Goal: Task Accomplishment & Management: Manage account settings

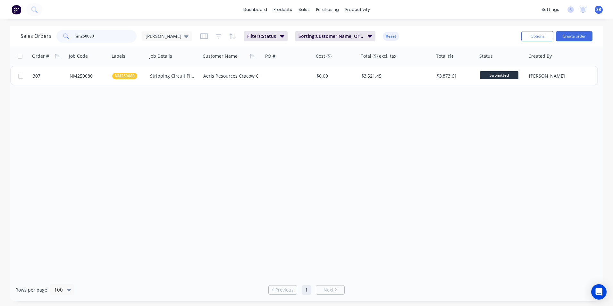
click at [95, 34] on input "nm250080" at bounding box center [105, 36] width 63 height 13
drag, startPoint x: 95, startPoint y: 34, endPoint x: 73, endPoint y: 34, distance: 22.1
click at [73, 34] on div "nm250080" at bounding box center [96, 36] width 80 height 13
click at [349, 25] on link "Purchase Orders" at bounding box center [354, 30] width 85 height 13
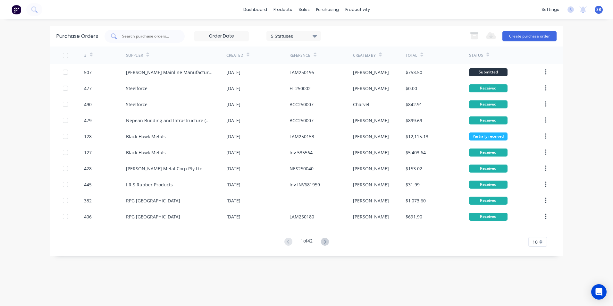
click at [177, 36] on div at bounding box center [145, 36] width 80 height 13
click at [304, 34] on div "5 Statuses" at bounding box center [294, 35] width 46 height 7
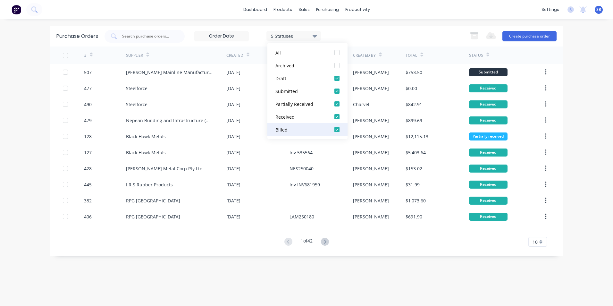
click at [305, 125] on button "Billed" at bounding box center [307, 129] width 80 height 13
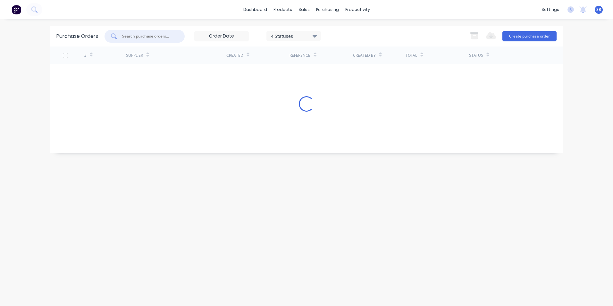
click at [140, 39] on input "text" at bounding box center [148, 36] width 53 height 6
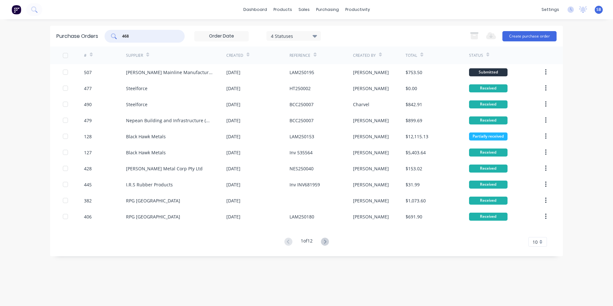
type input "468"
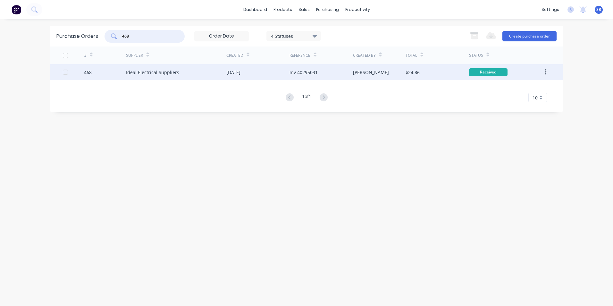
click at [268, 71] on div "[DATE]" at bounding box center [257, 72] width 63 height 16
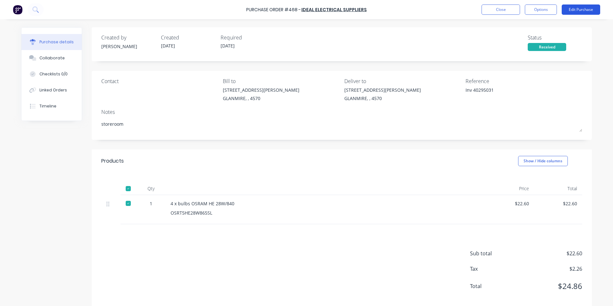
click at [569, 10] on button "Edit Purchase" at bounding box center [581, 9] width 38 height 10
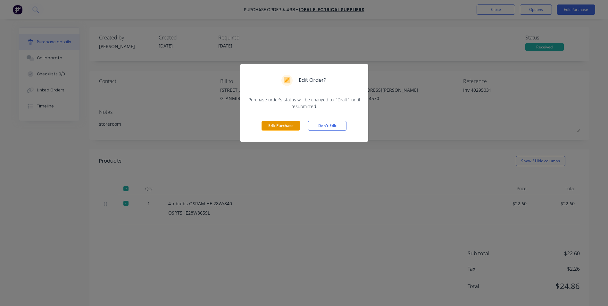
click at [292, 122] on button "Edit Purchase" at bounding box center [281, 126] width 38 height 10
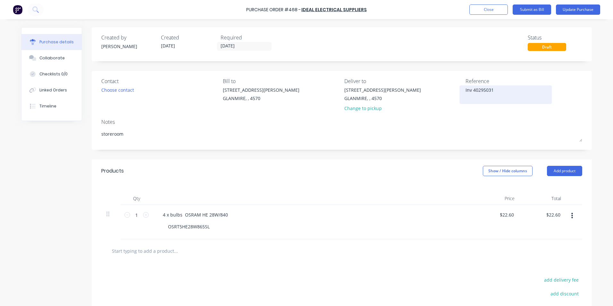
click at [471, 91] on textarea "Inv 40295031" at bounding box center [506, 94] width 80 height 14
type textarea "x"
type textarea "Inv40295031"
type textarea "x"
type textarea "In40295031"
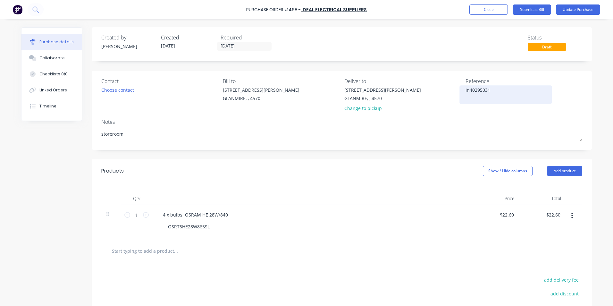
type textarea "x"
type textarea "I40295031"
type textarea "x"
type textarea "40295031"
type textarea "x"
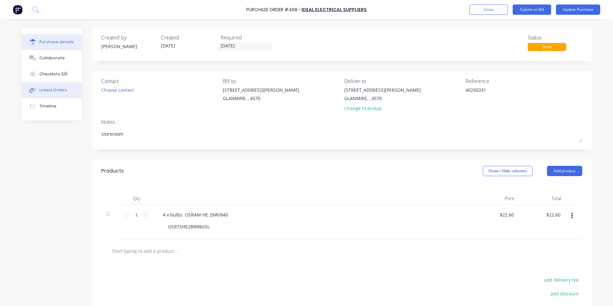
type textarea "40295031"
click at [58, 88] on div "Linked Orders" at bounding box center [53, 90] width 28 height 6
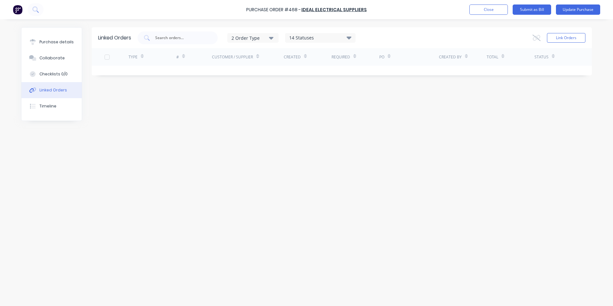
click at [574, 43] on div "Link Orders" at bounding box center [559, 37] width 53 height 13
click at [573, 39] on button "Link Orders" at bounding box center [566, 38] width 38 height 10
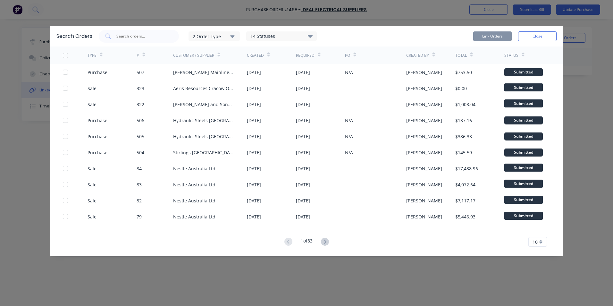
click at [219, 36] on div "2 Order Type" at bounding box center [214, 36] width 43 height 7
click at [215, 68] on button "Purchase" at bounding box center [221, 64] width 64 height 13
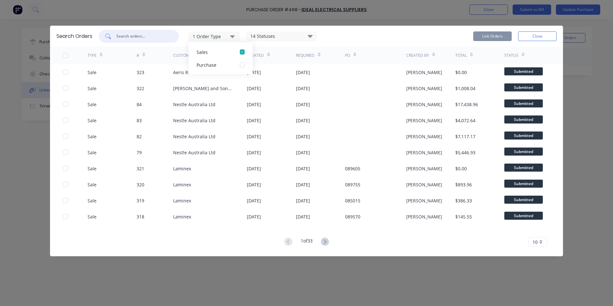
click at [147, 38] on input "text" at bounding box center [142, 36] width 53 height 6
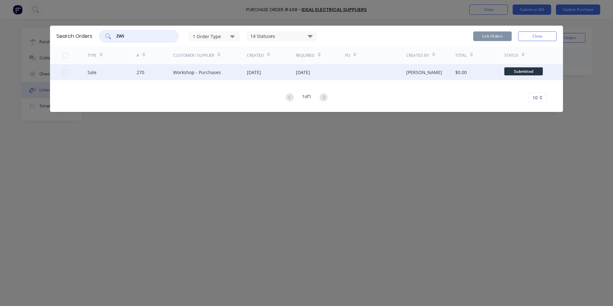
click at [63, 72] on div at bounding box center [65, 72] width 13 height 13
type input "ZWS"
click at [502, 36] on button "Link Orders" at bounding box center [492, 36] width 38 height 10
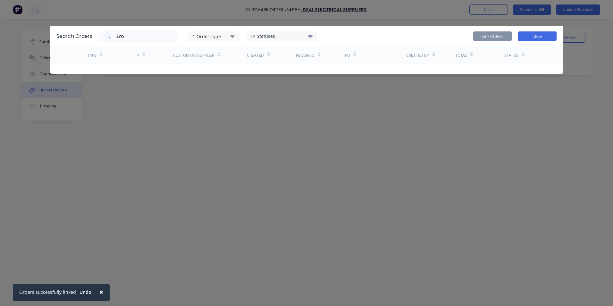
click at [544, 33] on button "Close" at bounding box center [537, 36] width 38 height 10
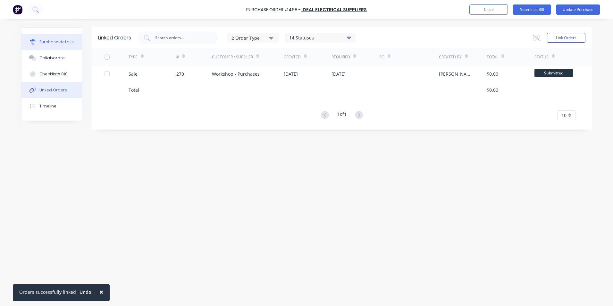
click at [47, 37] on button "Purchase details" at bounding box center [51, 42] width 60 height 16
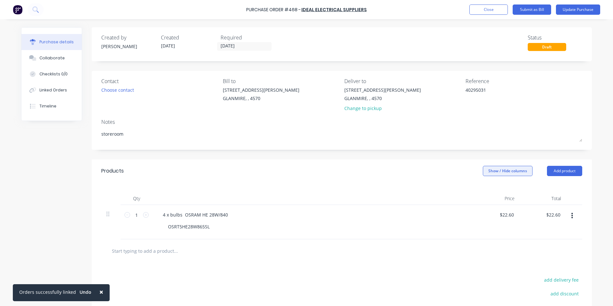
click at [519, 166] on button "Show / Hide columns" at bounding box center [508, 171] width 50 height 10
click at [489, 192] on label "Account" at bounding box center [488, 191] width 11 height 5
click at [483, 189] on input "Account" at bounding box center [483, 189] width 0 height 0
click at [463, 214] on span "Select..." at bounding box center [459, 215] width 19 height 7
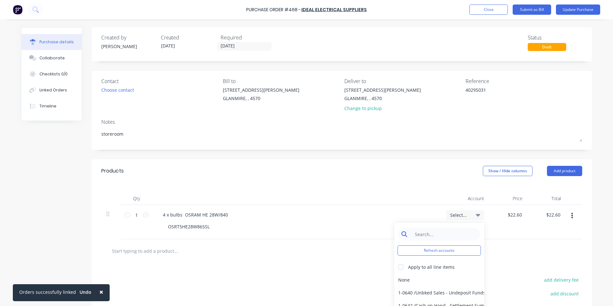
type textarea "x"
click at [424, 233] on input at bounding box center [444, 234] width 66 height 13
type input "CONSUM"
click at [430, 280] on div "6-0462 / Tools & Hware-W/S Consum" at bounding box center [439, 279] width 90 height 13
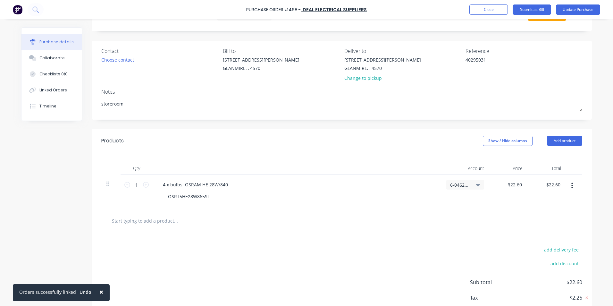
scroll to position [69, 0]
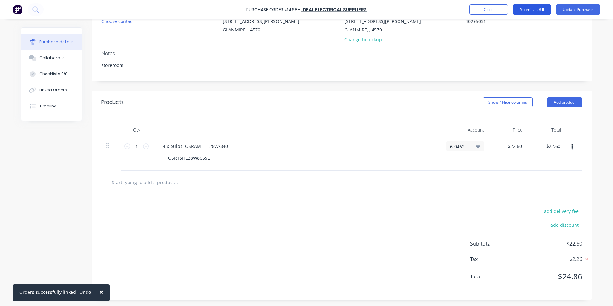
click at [535, 13] on button "Submit as Bill" at bounding box center [532, 9] width 38 height 10
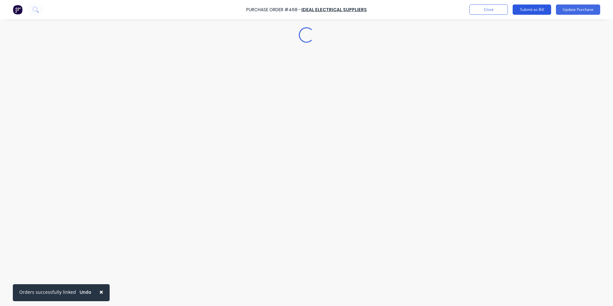
scroll to position [0, 0]
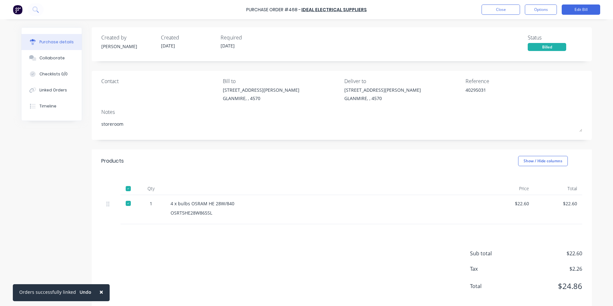
click at [96, 293] on button "×" at bounding box center [101, 291] width 17 height 15
type textarea "x"
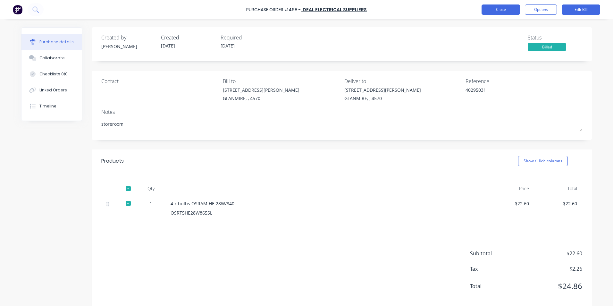
click at [509, 11] on button "Close" at bounding box center [501, 9] width 38 height 10
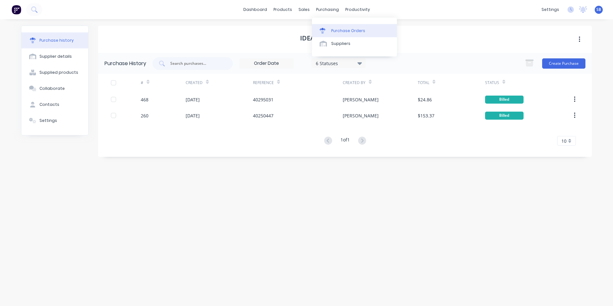
click at [330, 30] on link "Purchase Orders" at bounding box center [354, 30] width 85 height 13
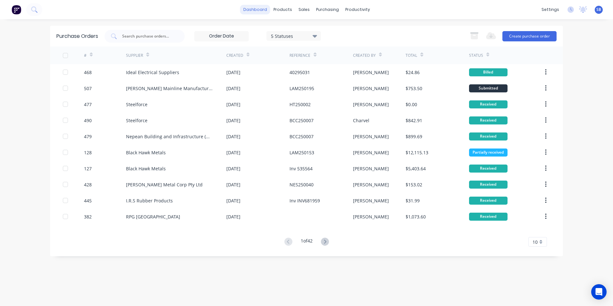
click at [260, 9] on link "dashboard" at bounding box center [255, 10] width 30 height 10
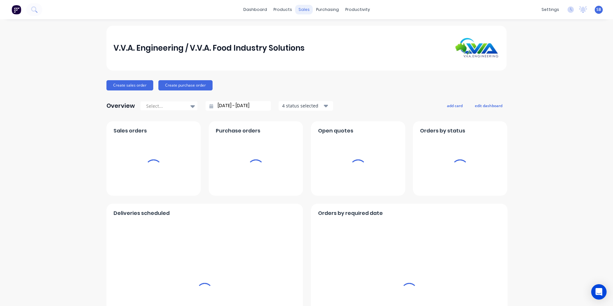
click at [308, 5] on div "sales" at bounding box center [304, 10] width 18 height 10
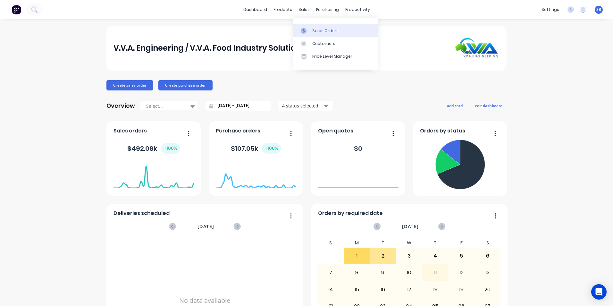
click at [308, 33] on div at bounding box center [306, 31] width 10 height 6
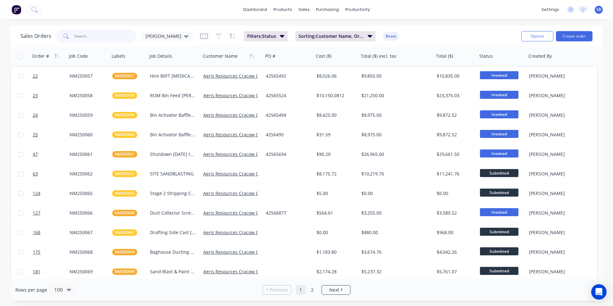
click at [95, 38] on input "text" at bounding box center [105, 36] width 63 height 13
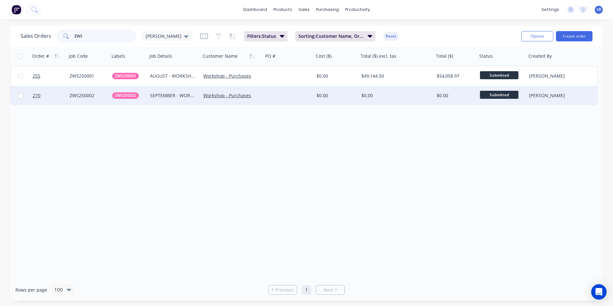
type input "ZWS"
click at [417, 95] on div "$0.00" at bounding box center [394, 95] width 67 height 6
click at [405, 95] on div "$0.00" at bounding box center [394, 95] width 67 height 6
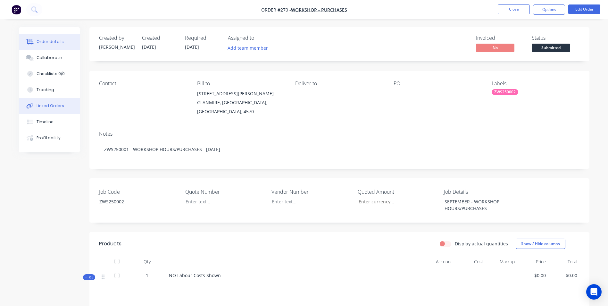
click at [46, 105] on div "Linked Orders" at bounding box center [51, 106] width 28 height 6
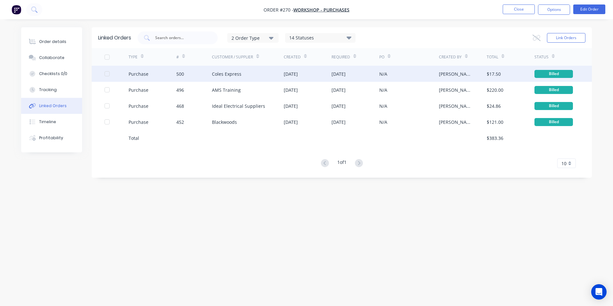
click at [104, 73] on div "Purchase 500 Coles Express 01 Sep 2025 26 Aug 2025 N/A Shannon Brown $17.50 Bil…" at bounding box center [342, 74] width 500 height 16
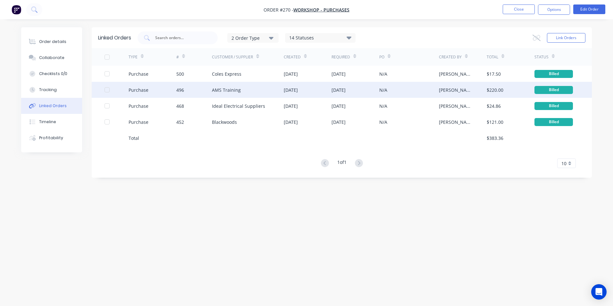
click at [108, 89] on div at bounding box center [107, 89] width 13 height 13
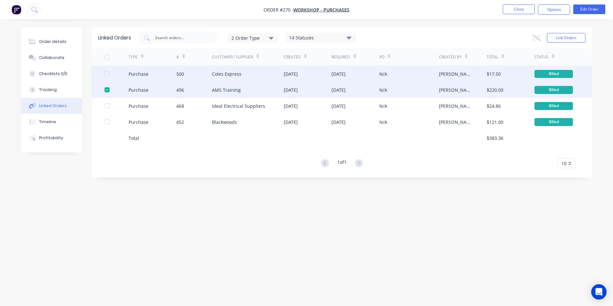
click at [107, 77] on div at bounding box center [117, 74] width 24 height 16
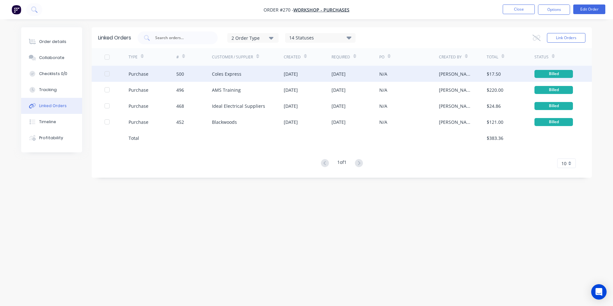
click at [104, 71] on div "Purchase 500 Coles Express 01 Sep 2025 26 Aug 2025 N/A Shannon Brown $17.50 Bil…" at bounding box center [342, 74] width 500 height 16
click at [107, 72] on div at bounding box center [107, 73] width 13 height 13
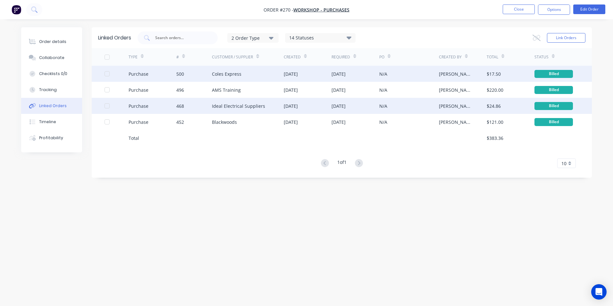
click at [108, 103] on div at bounding box center [107, 105] width 13 height 13
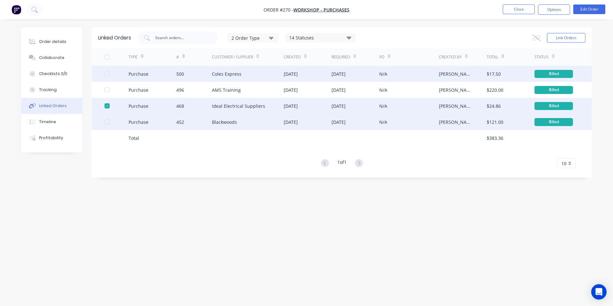
click at [109, 121] on div at bounding box center [107, 121] width 13 height 13
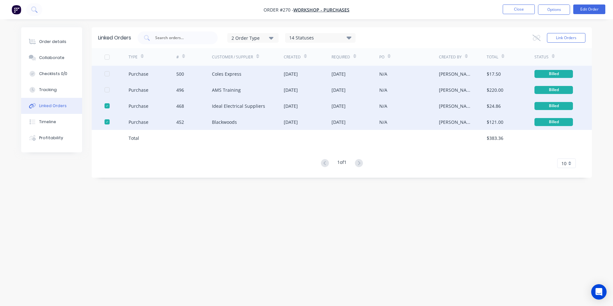
click at [105, 90] on div at bounding box center [107, 89] width 13 height 13
click at [536, 39] on icon at bounding box center [537, 38] width 8 height 6
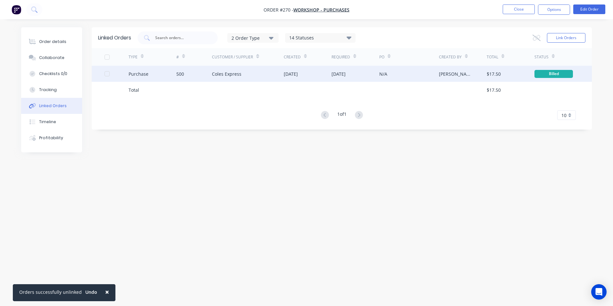
click at [105, 74] on div at bounding box center [107, 73] width 13 height 13
click at [85, 292] on button "Undo" at bounding box center [91, 292] width 19 height 10
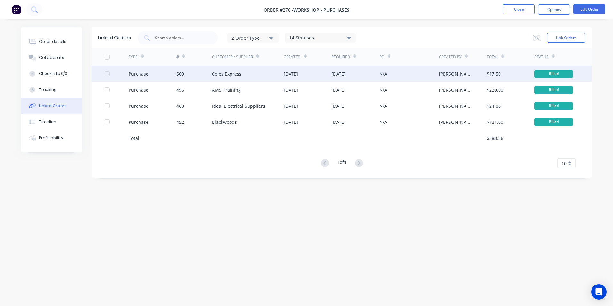
click at [106, 76] on div at bounding box center [107, 73] width 13 height 13
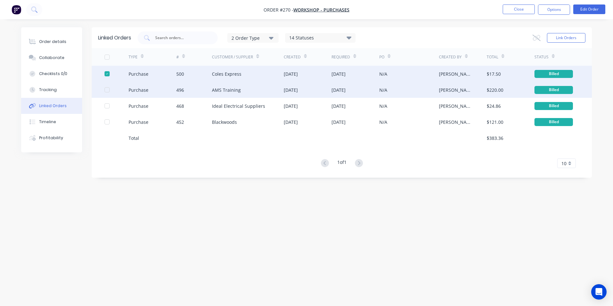
click at [106, 87] on div at bounding box center [117, 90] width 24 height 16
type textarea "x"
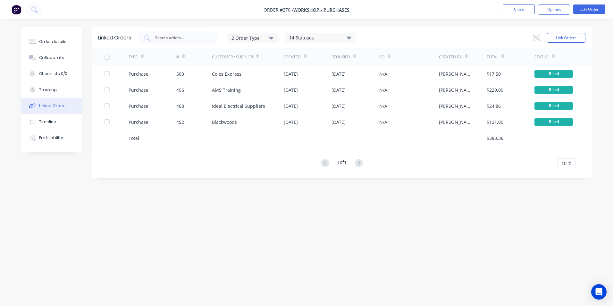
click at [106, 58] on div at bounding box center [107, 57] width 13 height 13
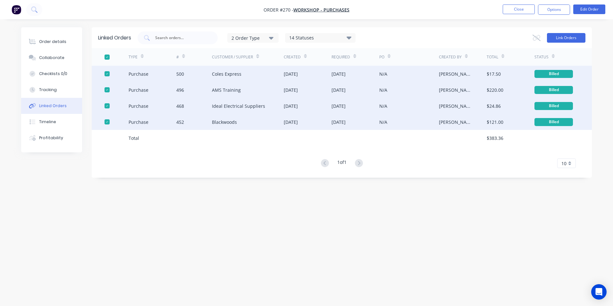
click at [565, 38] on button "Link Orders" at bounding box center [566, 38] width 38 height 10
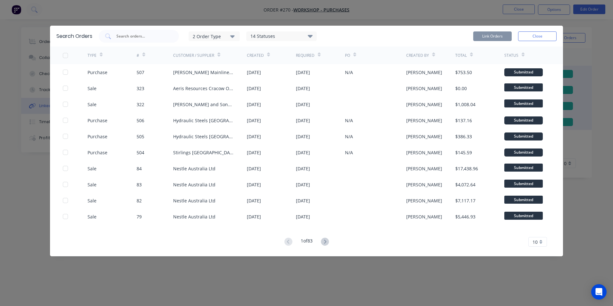
click at [209, 39] on div "2 Order Type" at bounding box center [214, 36] width 43 height 7
click at [212, 65] on div "Purchase" at bounding box center [215, 65] width 37 height 7
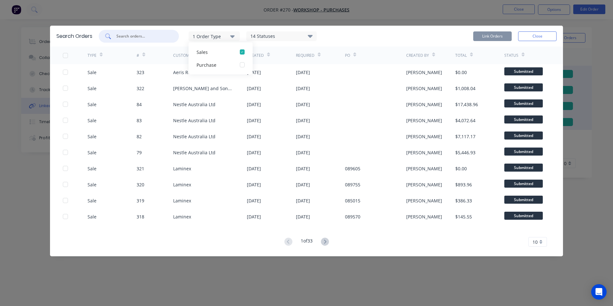
click at [144, 37] on input "text" at bounding box center [142, 36] width 53 height 6
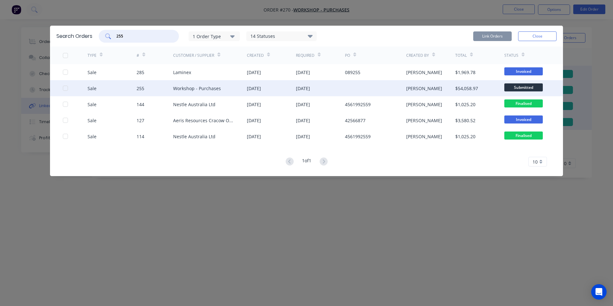
click at [65, 88] on div at bounding box center [65, 88] width 13 height 13
type input "255"
click at [497, 33] on button "Link Orders" at bounding box center [492, 36] width 38 height 10
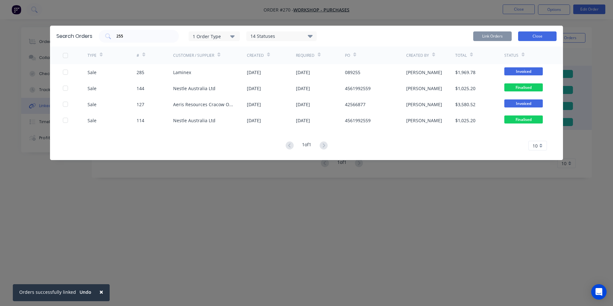
click at [541, 33] on button "Close" at bounding box center [537, 36] width 38 height 10
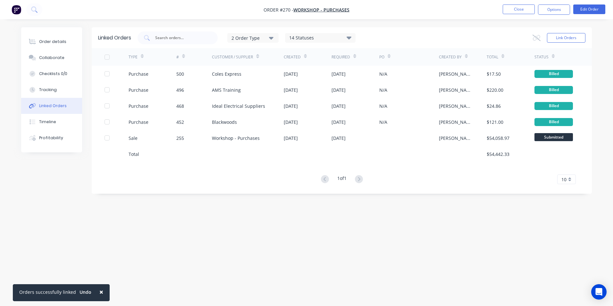
click at [109, 58] on div at bounding box center [107, 57] width 13 height 13
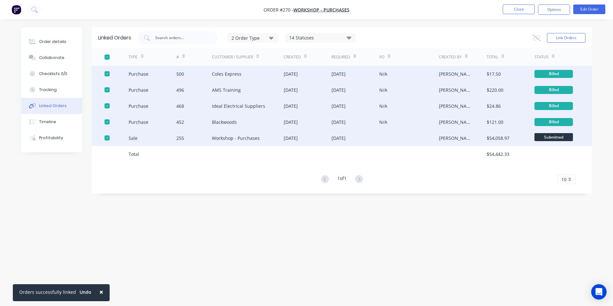
click at [105, 138] on div at bounding box center [107, 137] width 13 height 13
click at [537, 36] on icon at bounding box center [537, 38] width 8 height 6
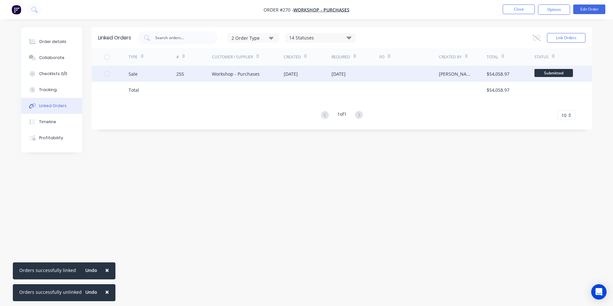
click at [106, 73] on div at bounding box center [107, 73] width 13 height 13
click at [537, 39] on icon at bounding box center [537, 38] width 8 height 6
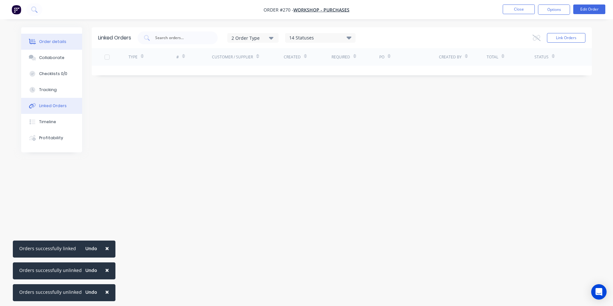
click at [44, 39] on div "Order details" at bounding box center [52, 42] width 27 height 6
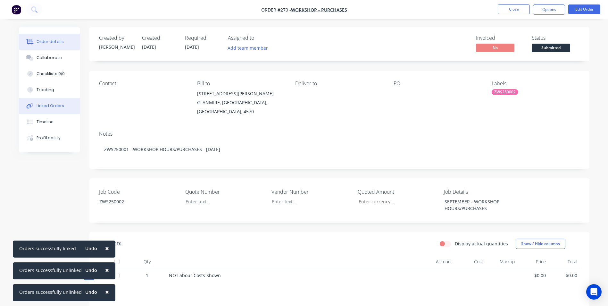
click at [59, 104] on div "Linked Orders" at bounding box center [51, 106] width 28 height 6
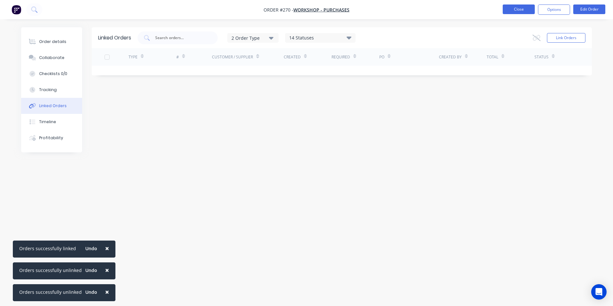
click at [518, 12] on button "Close" at bounding box center [519, 9] width 32 height 10
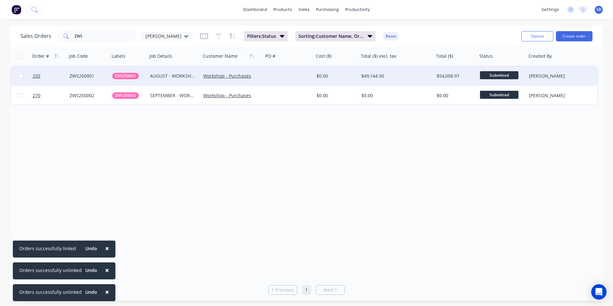
click at [370, 74] on div "$49,144.50" at bounding box center [394, 76] width 67 height 6
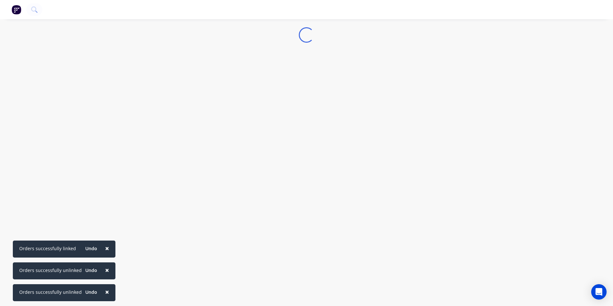
click at [105, 247] on span "×" at bounding box center [107, 248] width 4 height 9
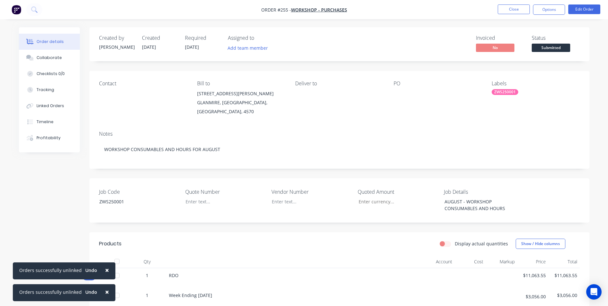
click at [101, 268] on button "×" at bounding box center [107, 269] width 17 height 15
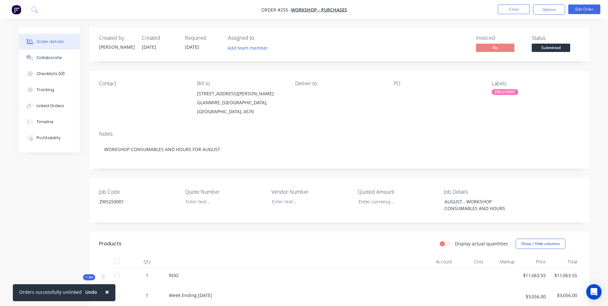
click at [106, 293] on button "×" at bounding box center [107, 291] width 17 height 15
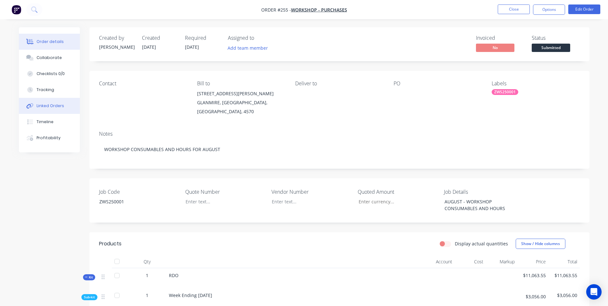
click at [55, 106] on div "Linked Orders" at bounding box center [51, 106] width 28 height 6
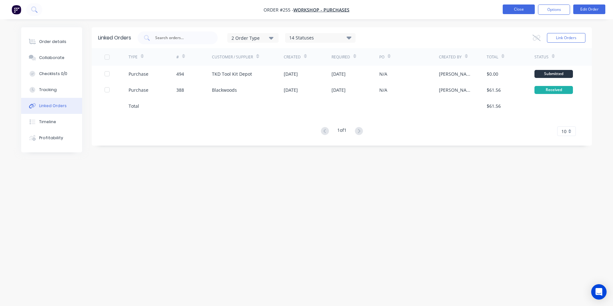
click at [515, 9] on button "Close" at bounding box center [519, 9] width 32 height 10
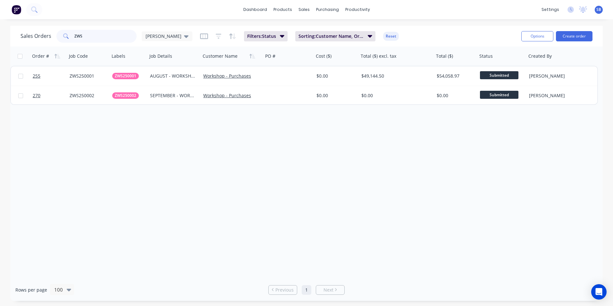
drag, startPoint x: 100, startPoint y: 36, endPoint x: 66, endPoint y: 30, distance: 34.1
click at [66, 30] on div "ZWS" at bounding box center [96, 36] width 80 height 13
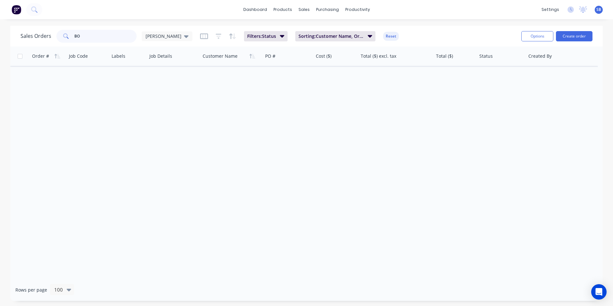
type input "B"
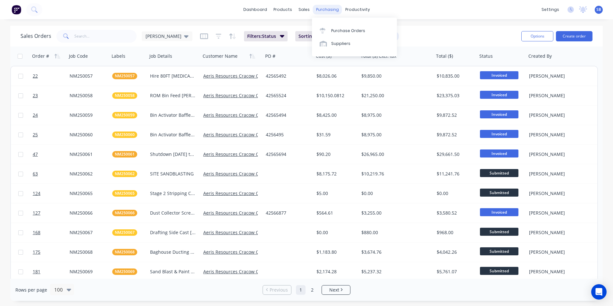
click at [329, 8] on div "purchasing" at bounding box center [327, 10] width 29 height 10
click at [333, 29] on div "Purchase Orders" at bounding box center [348, 31] width 34 height 6
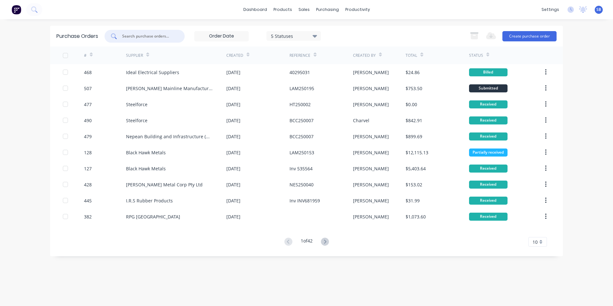
click at [139, 38] on input "text" at bounding box center [148, 36] width 53 height 6
type input "457"
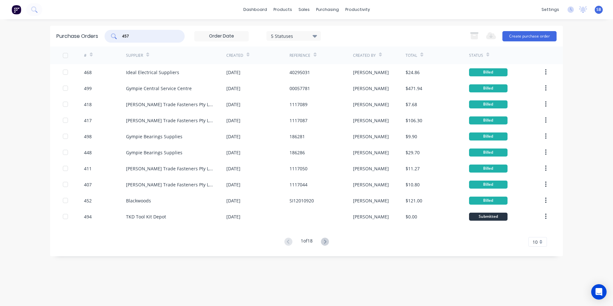
click at [307, 38] on div "5 Statuses" at bounding box center [294, 35] width 46 height 7
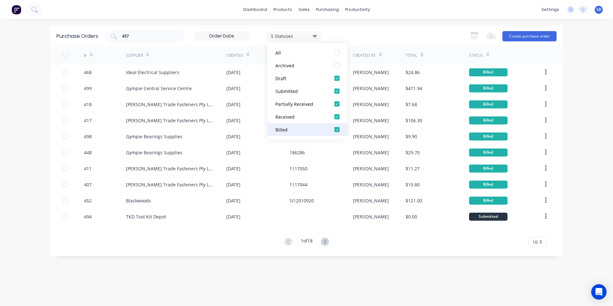
click at [293, 128] on div "Billed" at bounding box center [300, 129] width 51 height 7
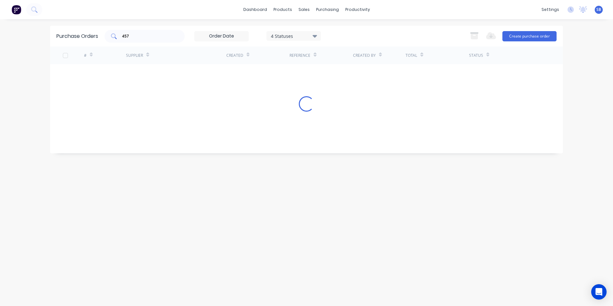
click at [180, 34] on div "457" at bounding box center [145, 36] width 80 height 13
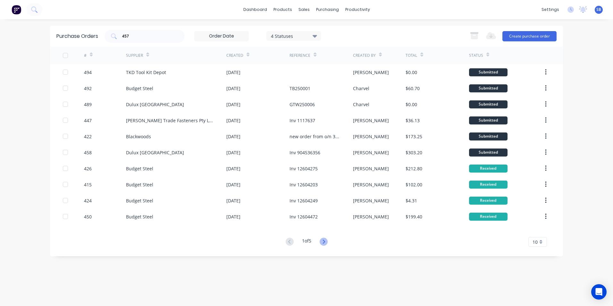
click at [326, 241] on icon at bounding box center [324, 242] width 8 height 8
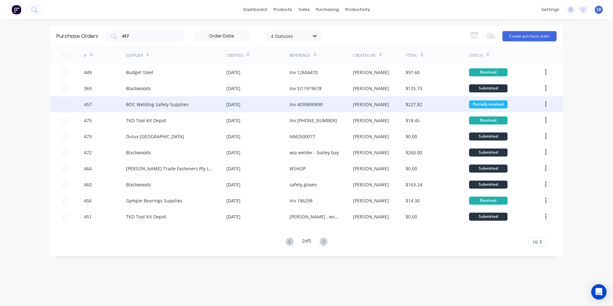
click at [365, 105] on div "[PERSON_NAME]" at bounding box center [379, 104] width 53 height 16
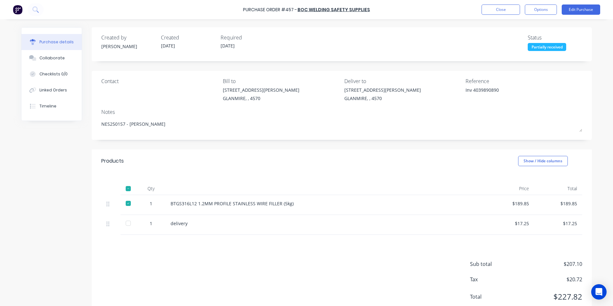
click at [127, 223] on div at bounding box center [128, 223] width 13 height 13
click at [577, 13] on button "Edit Purchase" at bounding box center [581, 9] width 38 height 10
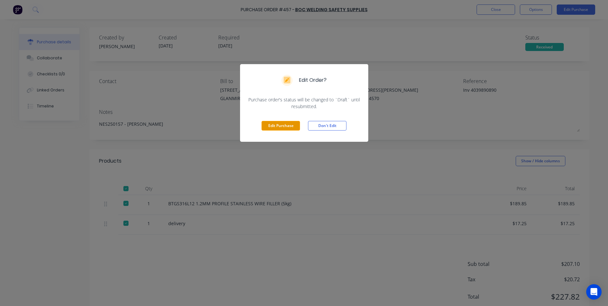
click at [283, 129] on button "Edit Purchase" at bounding box center [281, 126] width 38 height 10
type textarea "x"
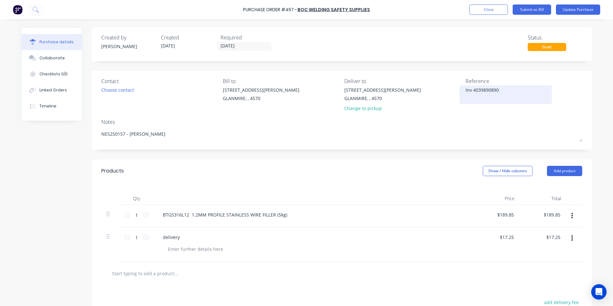
click at [471, 88] on textarea "Inv 4039890890" at bounding box center [506, 94] width 80 height 14
type textarea "4039890890"
type textarea "x"
type textarea "4039890890"
click at [68, 93] on button "Linked Orders" at bounding box center [51, 90] width 60 height 16
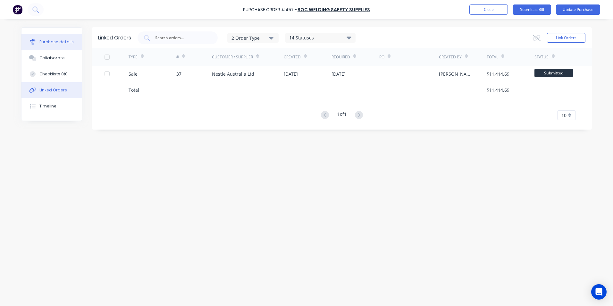
click at [69, 36] on button "Purchase details" at bounding box center [51, 42] width 60 height 16
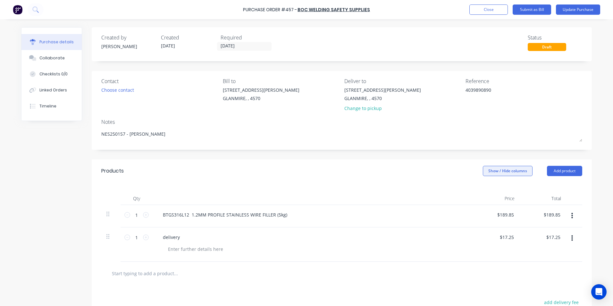
click at [490, 173] on button "Show / Hide columns" at bounding box center [508, 171] width 50 height 10
click at [485, 193] on span at bounding box center [485, 191] width 5 height 5
click at [483, 189] on input "Account" at bounding box center [483, 189] width 0 height 0
click at [453, 217] on span "Select..." at bounding box center [459, 215] width 19 height 7
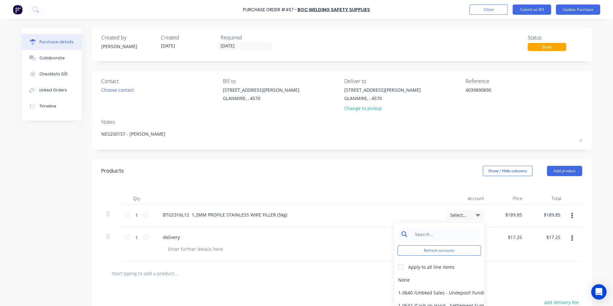
type textarea "x"
click at [449, 231] on input at bounding box center [444, 234] width 66 height 13
type input "GAS"
click at [429, 283] on div "6-0371 / Gas" at bounding box center [439, 279] width 90 height 13
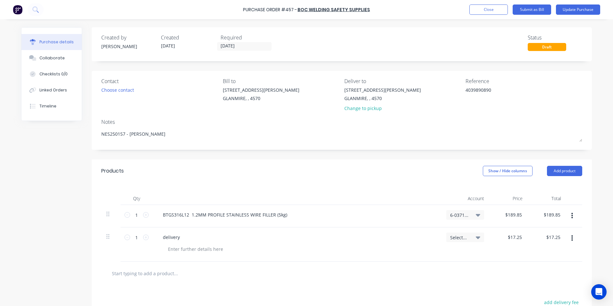
click at [466, 238] on span "Select..." at bounding box center [459, 237] width 19 height 7
type textarea "x"
click at [446, 259] on input at bounding box center [444, 256] width 66 height 13
type input "FREIGH"
click at [443, 301] on div "5-0268 / Freight & Cartage" at bounding box center [439, 302] width 90 height 13
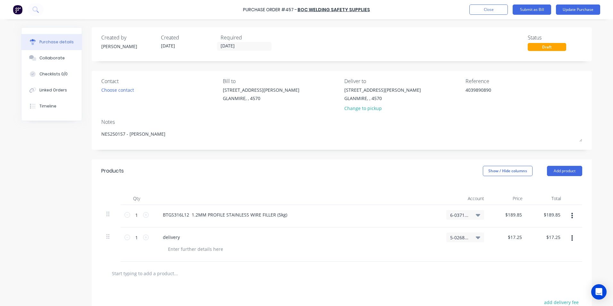
click at [348, 273] on div at bounding box center [341, 273] width 471 height 13
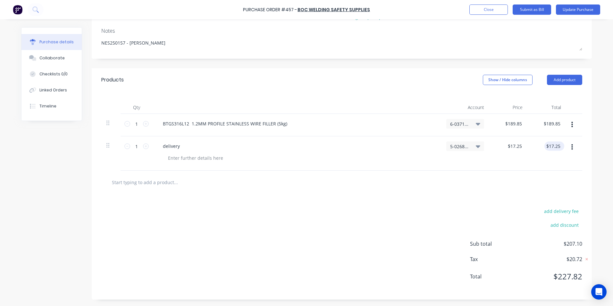
type textarea "x"
click at [556, 145] on input "17.25" at bounding box center [552, 145] width 17 height 9
type input "17.24"
type textarea "x"
type input "$17.24"
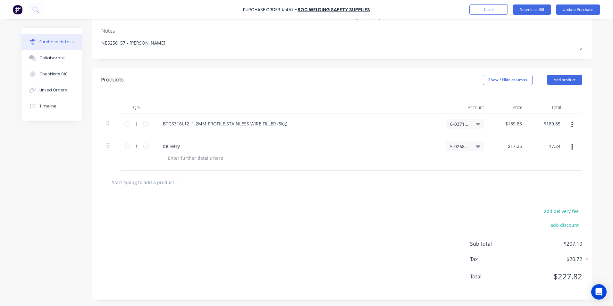
type input "$17.24"
click at [560, 186] on div at bounding box center [341, 182] width 471 height 13
type textarea "x"
click at [559, 146] on input "17.24" at bounding box center [554, 145] width 15 height 9
type input "17.25"
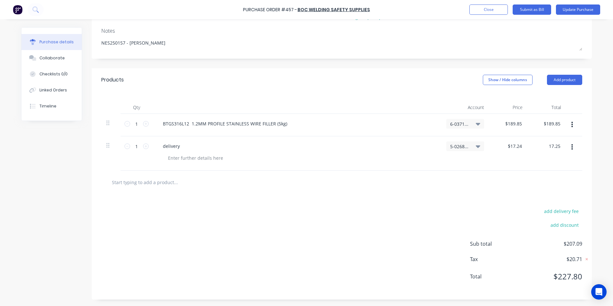
type textarea "x"
type input "$17.25"
click at [553, 165] on div "$17.25 17.25" at bounding box center [547, 153] width 38 height 34
type textarea "x"
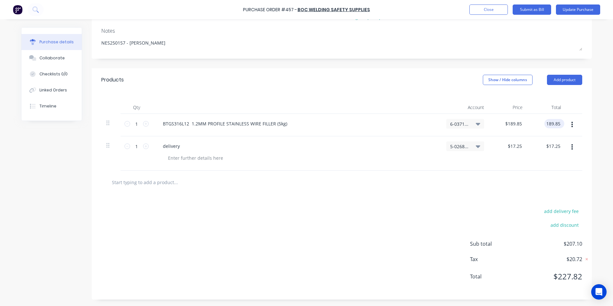
click at [557, 122] on input "189.85" at bounding box center [552, 123] width 17 height 9
type input "189.84"
type textarea "x"
type input "$189.84"
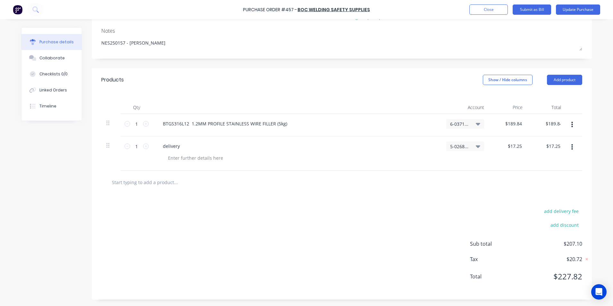
click at [554, 165] on div "$17.25 $17.25" at bounding box center [547, 153] width 38 height 34
type textarea "x"
click at [559, 122] on input "189.84" at bounding box center [552, 123] width 17 height 9
type input "189.85"
type textarea "x"
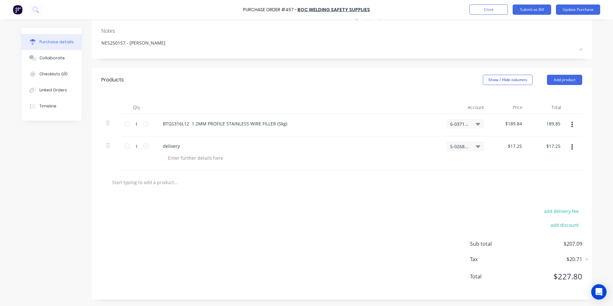
type input "$189.85"
click at [556, 177] on div at bounding box center [341, 182] width 471 height 13
click at [534, 12] on button "Submit as Bill" at bounding box center [532, 9] width 38 height 10
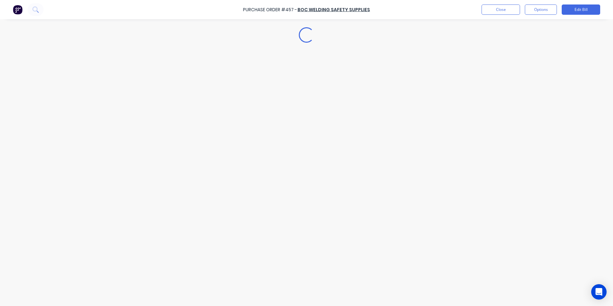
type textarea "x"
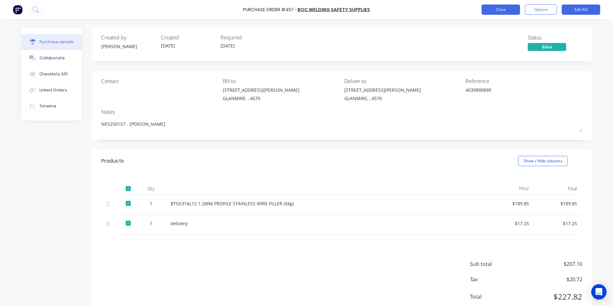
click at [505, 11] on button "Close" at bounding box center [501, 9] width 38 height 10
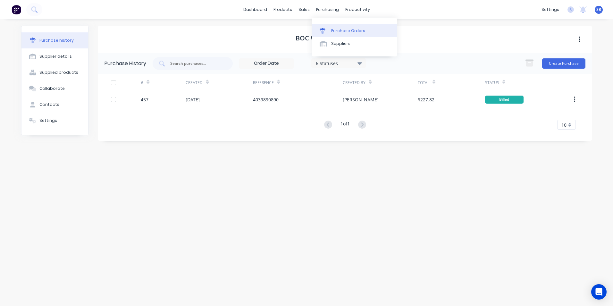
click at [332, 33] on div "Purchase Orders" at bounding box center [348, 31] width 34 height 6
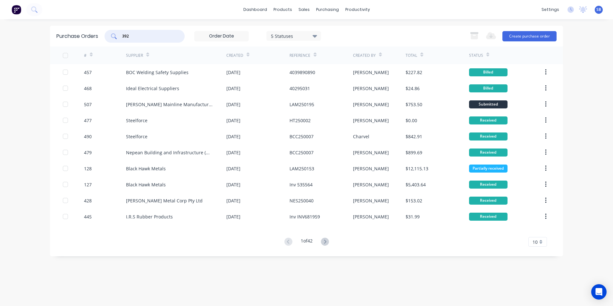
type input "392"
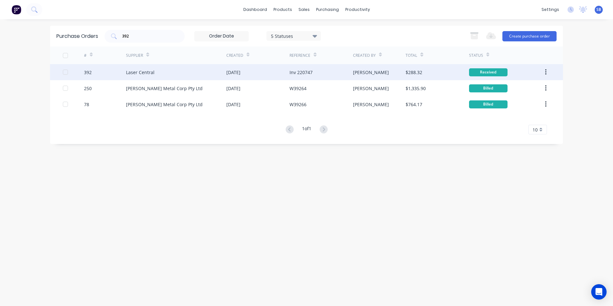
click at [326, 74] on div "Inv 220747" at bounding box center [321, 72] width 63 height 16
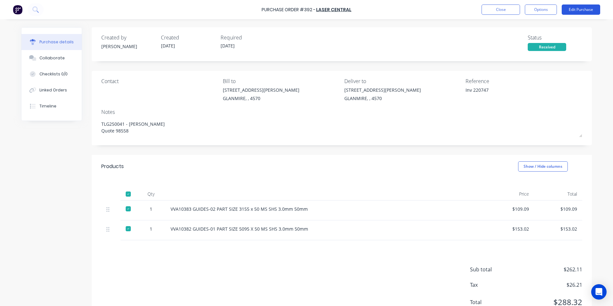
click at [566, 11] on button "Edit Purchase" at bounding box center [581, 9] width 38 height 10
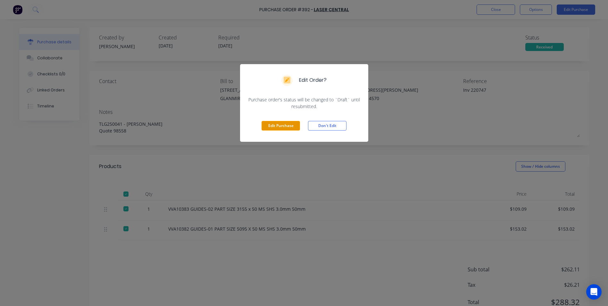
click at [283, 123] on button "Edit Purchase" at bounding box center [281, 126] width 38 height 10
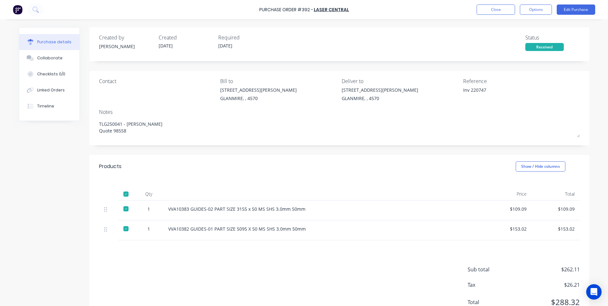
type textarea "x"
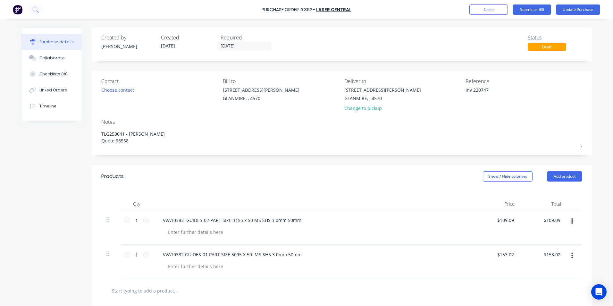
drag, startPoint x: 470, startPoint y: 90, endPoint x: 441, endPoint y: 86, distance: 29.2
click at [441, 86] on div "Contact Choose contact [PERSON_NAME] to [STREET_ADDRESS][PERSON_NAME] Deliver t…" at bounding box center [341, 96] width 481 height 38
type textarea "220747"
type textarea "x"
type textarea "220747"
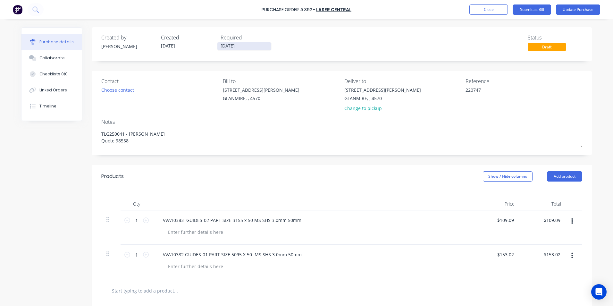
click at [241, 47] on input "[DATE]" at bounding box center [244, 46] width 54 height 8
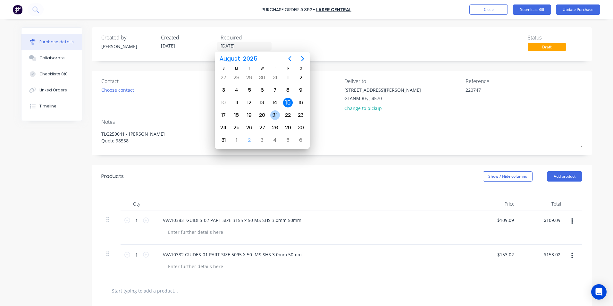
click at [276, 111] on div "21" at bounding box center [275, 115] width 10 height 10
type textarea "x"
type input "[DATE]"
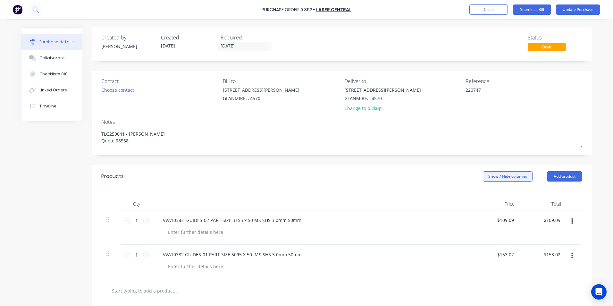
click at [487, 173] on button "Show / Hide columns" at bounding box center [508, 176] width 50 height 10
click at [483, 195] on span at bounding box center [485, 197] width 5 height 5
click at [483, 195] on input "Account" at bounding box center [483, 195] width 0 height 0
click at [447, 218] on div "Select..." at bounding box center [465, 220] width 38 height 10
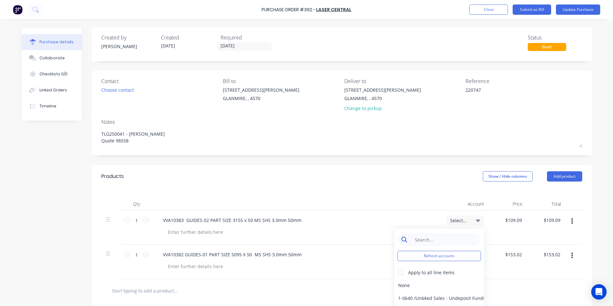
type textarea "x"
click at [411, 239] on input at bounding box center [444, 239] width 66 height 13
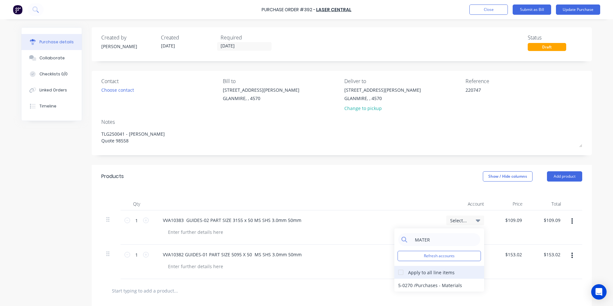
type input "MATER"
click at [398, 271] on div at bounding box center [400, 272] width 13 height 13
click at [403, 283] on div "5-0270 / Purchases - Materials" at bounding box center [439, 285] width 90 height 13
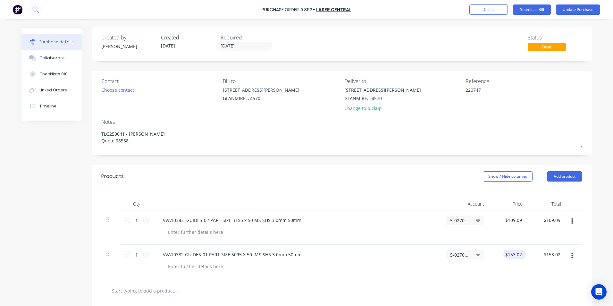
scroll to position [108, 0]
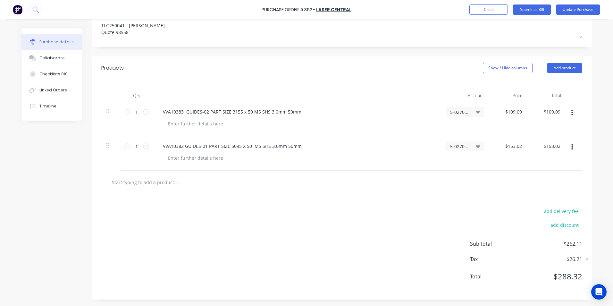
click at [363, 223] on div "add delivery fee add discount Sub total $262.11 Tax $26.21 Total $288.32" at bounding box center [342, 246] width 500 height 105
click at [545, 11] on button "Submit as Bill" at bounding box center [532, 9] width 38 height 10
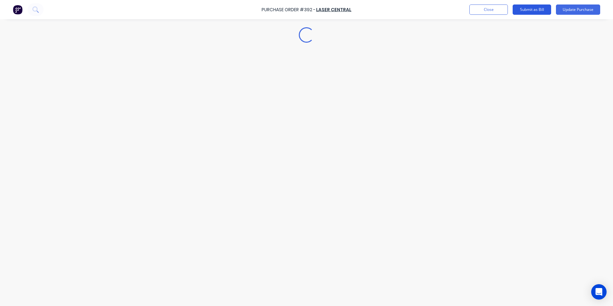
type textarea "x"
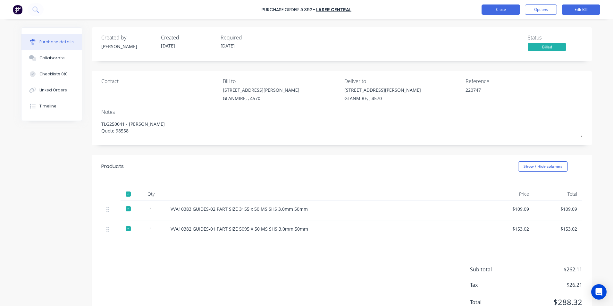
click at [503, 8] on button "Close" at bounding box center [501, 9] width 38 height 10
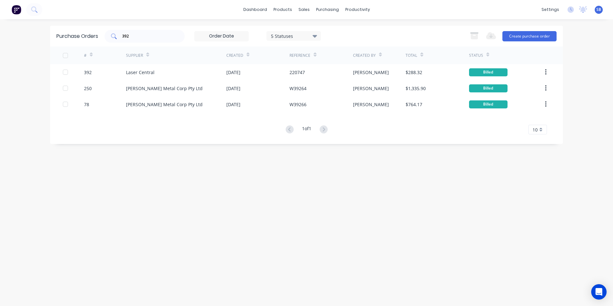
click at [156, 31] on div "392" at bounding box center [145, 36] width 80 height 13
type input "3"
type input "279"
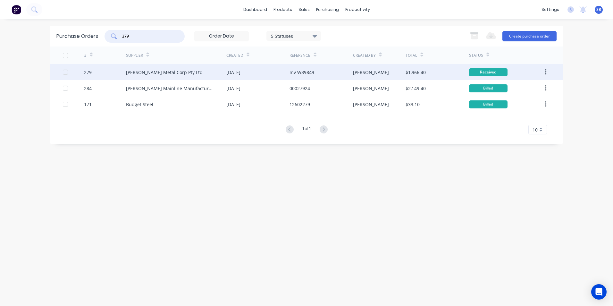
click at [379, 77] on div "[PERSON_NAME]" at bounding box center [379, 72] width 53 height 16
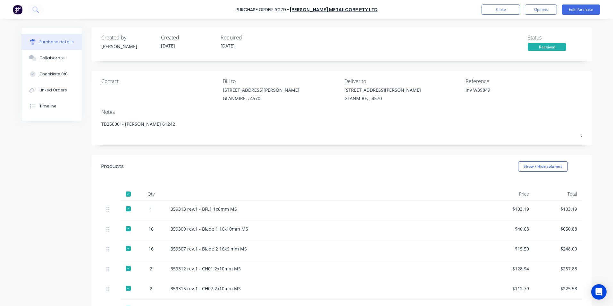
click at [558, 6] on div "Close Options Edit Purchase" at bounding box center [541, 9] width 119 height 10
click at [570, 7] on button "Edit Purchase" at bounding box center [581, 9] width 38 height 10
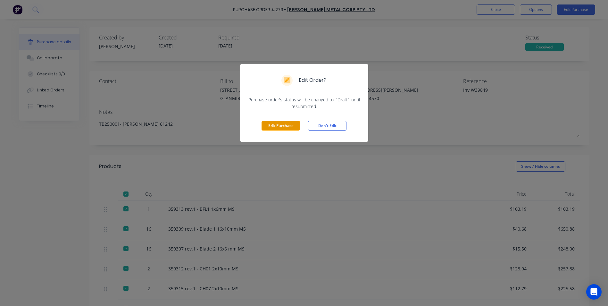
click at [271, 127] on button "Edit Purchase" at bounding box center [281, 126] width 38 height 10
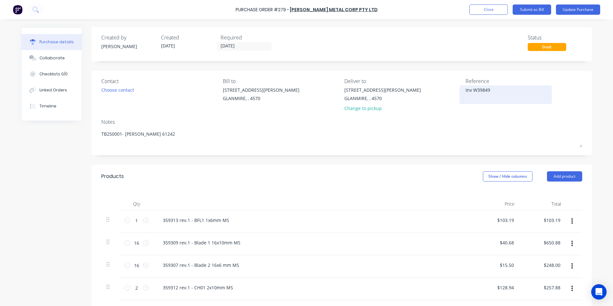
click at [472, 91] on textarea "Inv W39849" at bounding box center [506, 94] width 80 height 14
type textarea "x"
type textarea "InvW39849"
type textarea "x"
type textarea "InW39849"
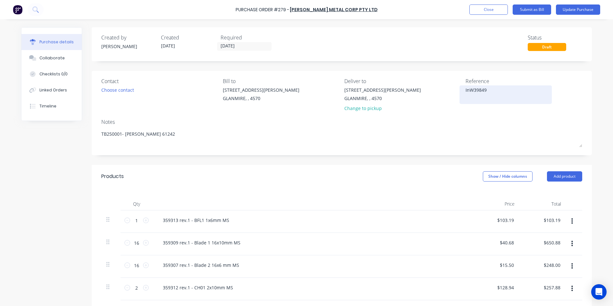
type textarea "x"
type textarea "IW39849"
type textarea "x"
type textarea "W39849"
type textarea "x"
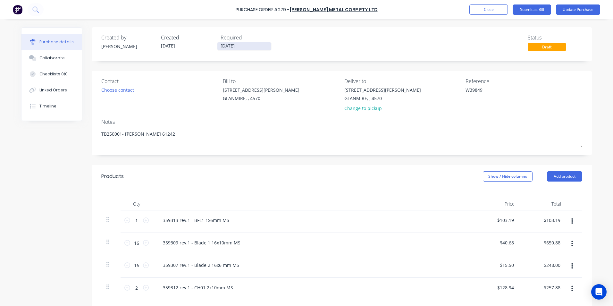
type textarea "W39849"
click at [257, 47] on input "[DATE]" at bounding box center [244, 46] width 54 height 8
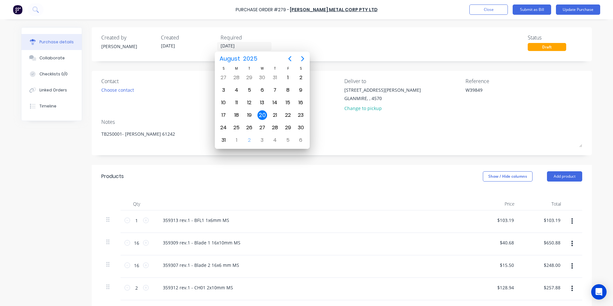
click at [404, 120] on div "Notes" at bounding box center [341, 122] width 481 height 8
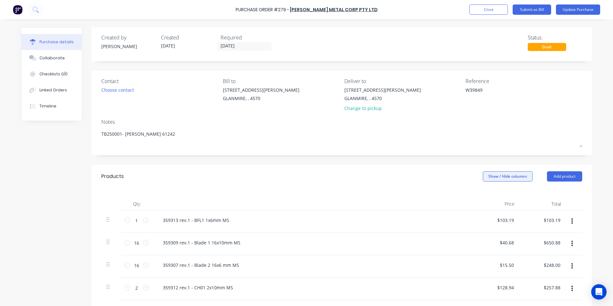
click at [499, 176] on button "Show / Hide columns" at bounding box center [508, 176] width 50 height 10
click at [488, 196] on label "Account" at bounding box center [488, 197] width 11 height 5
click at [483, 195] on input "Account" at bounding box center [483, 195] width 0 height 0
click at [458, 222] on span "Select..." at bounding box center [459, 220] width 19 height 7
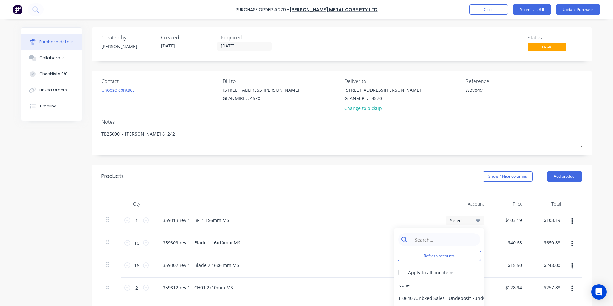
type textarea "x"
click at [446, 240] on input at bounding box center [444, 239] width 66 height 13
type input "MATER"
click at [401, 272] on div at bounding box center [400, 272] width 13 height 13
click at [406, 282] on div "5-0270 / Purchases - Materials" at bounding box center [439, 285] width 90 height 13
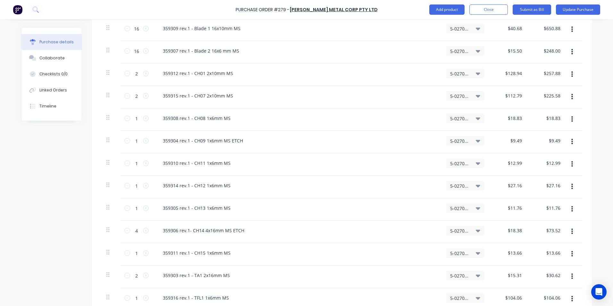
scroll to position [162, 0]
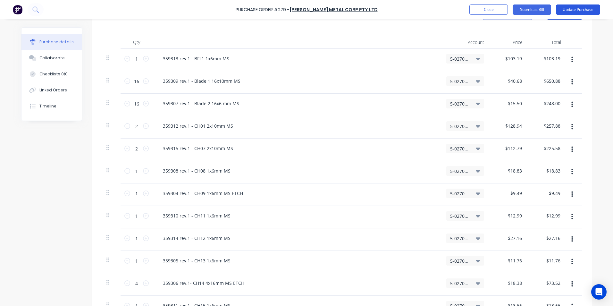
click at [564, 8] on button "Update Purchase" at bounding box center [578, 9] width 44 height 10
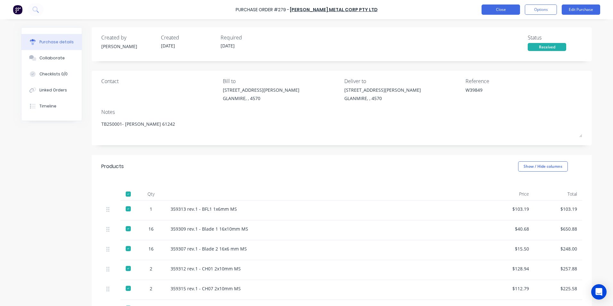
click at [501, 8] on button "Close" at bounding box center [501, 9] width 38 height 10
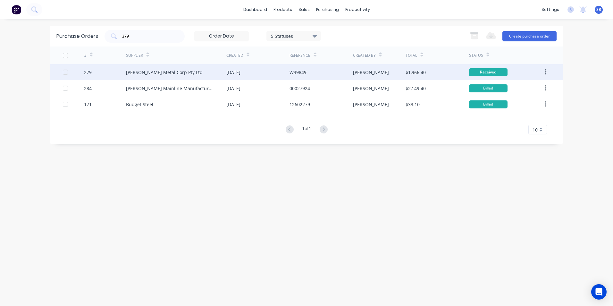
click at [426, 69] on div "$1,966.40" at bounding box center [416, 72] width 20 height 7
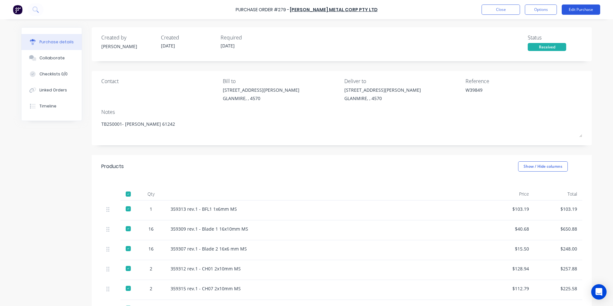
click at [581, 10] on button "Edit Purchase" at bounding box center [581, 9] width 38 height 10
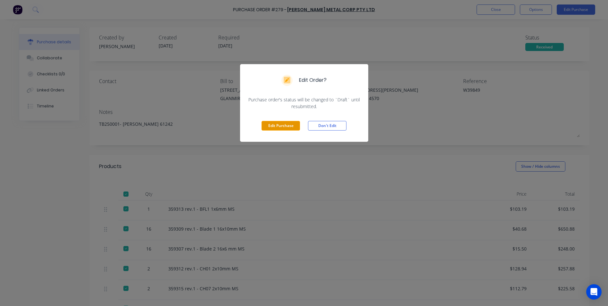
click at [281, 125] on button "Edit Purchase" at bounding box center [281, 126] width 38 height 10
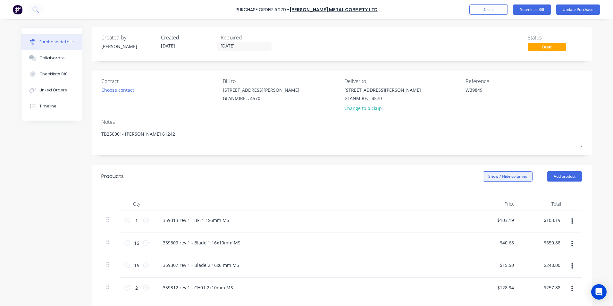
click at [483, 173] on button "Show / Hide columns" at bounding box center [508, 176] width 50 height 10
click at [486, 197] on span at bounding box center [485, 197] width 5 height 5
click at [483, 195] on input "Account" at bounding box center [483, 195] width 0 height 0
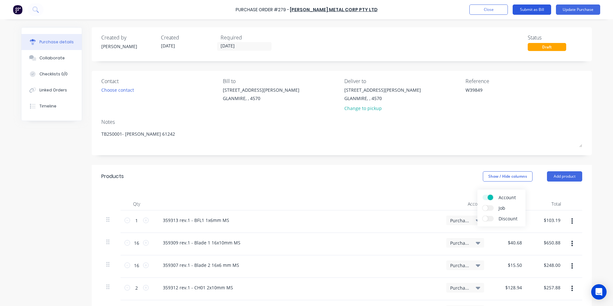
click at [518, 9] on button "Submit as Bill" at bounding box center [532, 9] width 38 height 10
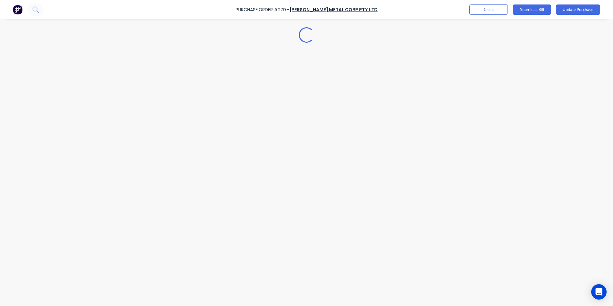
type textarea "x"
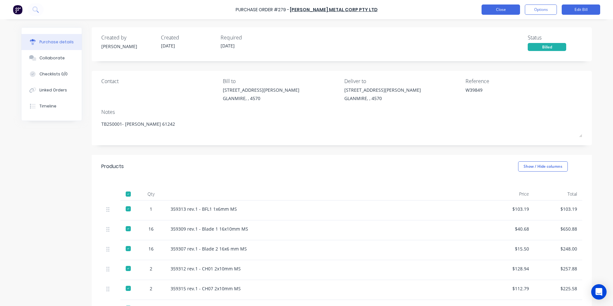
click at [497, 5] on button "Close" at bounding box center [501, 9] width 38 height 10
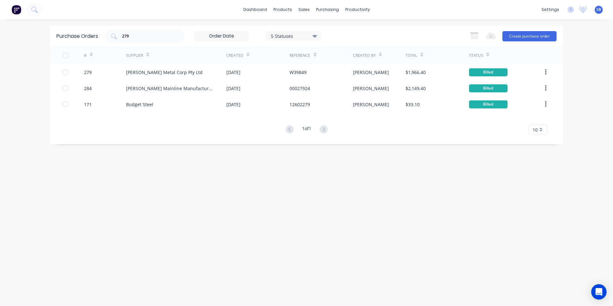
click at [187, 32] on div "279 5 Statuses 5 Statuses" at bounding box center [213, 36] width 216 height 13
click at [176, 35] on div "279" at bounding box center [145, 36] width 80 height 13
type input "2"
type input "381"
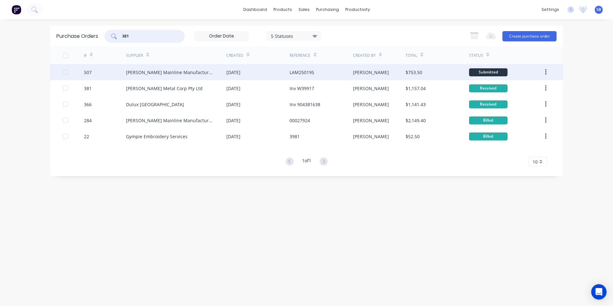
click at [424, 72] on div "$753.50" at bounding box center [437, 72] width 63 height 16
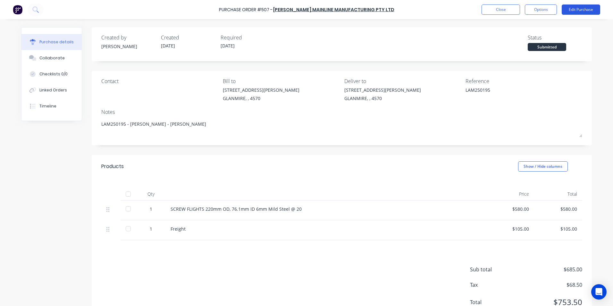
click at [566, 10] on button "Edit Purchase" at bounding box center [581, 9] width 38 height 10
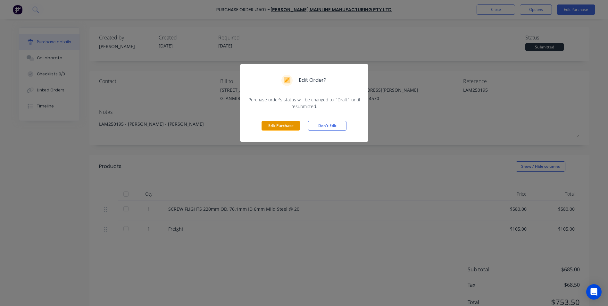
click at [282, 129] on button "Edit Purchase" at bounding box center [281, 126] width 38 height 10
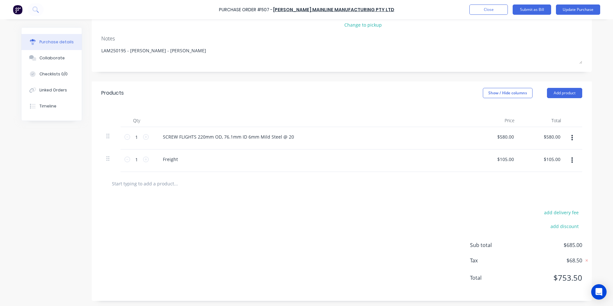
scroll to position [85, 0]
click at [499, 93] on button "Show / Hide columns" at bounding box center [508, 92] width 50 height 10
click at [492, 113] on label "Account" at bounding box center [488, 112] width 11 height 5
click at [483, 110] on input "Account" at bounding box center [483, 110] width 0 height 0
click at [462, 135] on span "Select..." at bounding box center [459, 135] width 19 height 7
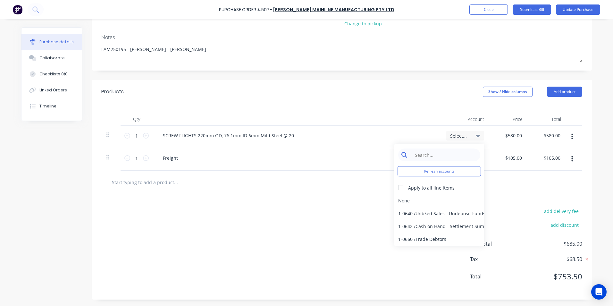
type textarea "x"
click at [435, 153] on input at bounding box center [444, 154] width 66 height 13
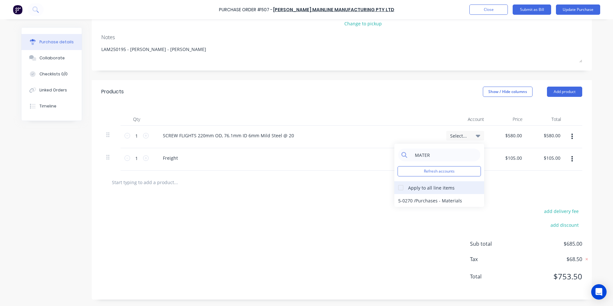
type input "MATER"
click at [398, 188] on div at bounding box center [400, 187] width 13 height 13
click at [416, 202] on div "5-0270 / Purchases - Materials" at bounding box center [439, 200] width 90 height 13
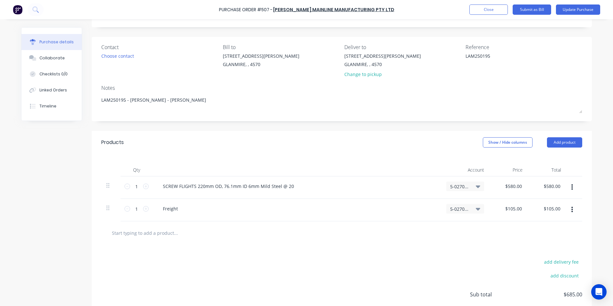
scroll to position [0, 0]
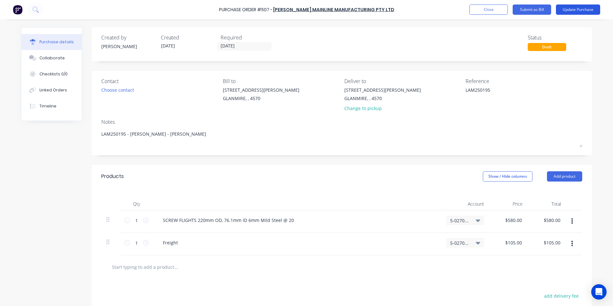
click at [575, 11] on button "Update Purchase" at bounding box center [578, 9] width 44 height 10
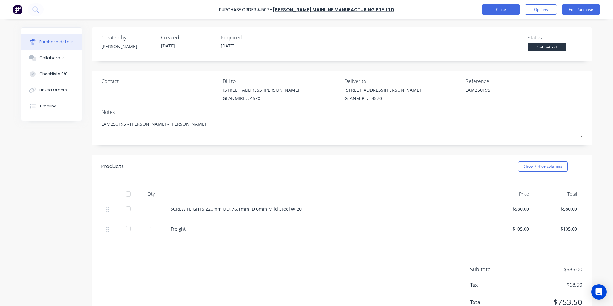
click at [507, 9] on button "Close" at bounding box center [501, 9] width 38 height 10
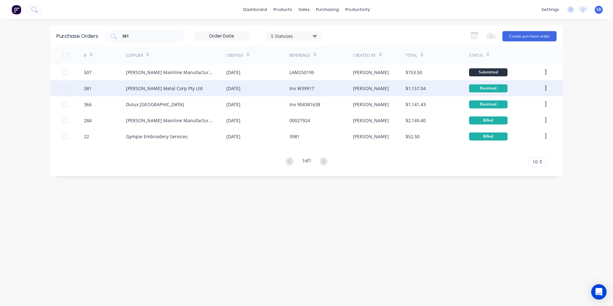
click at [335, 90] on div "Inv W39917" at bounding box center [321, 88] width 63 height 16
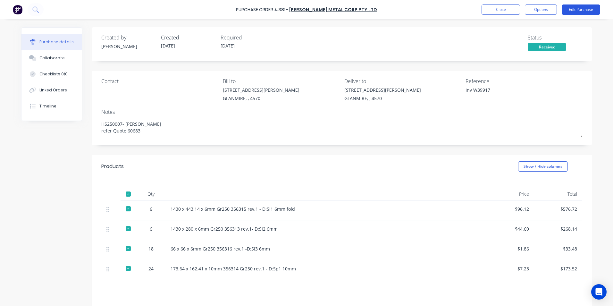
click at [585, 9] on button "Edit Purchase" at bounding box center [581, 9] width 38 height 10
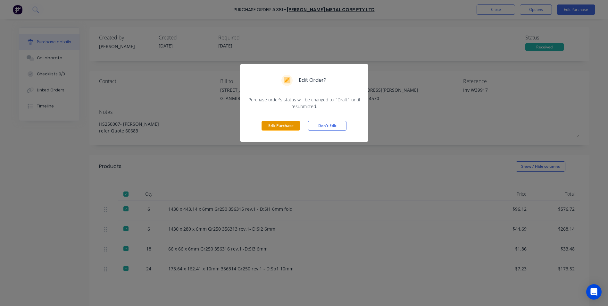
click at [294, 128] on button "Edit Purchase" at bounding box center [281, 126] width 38 height 10
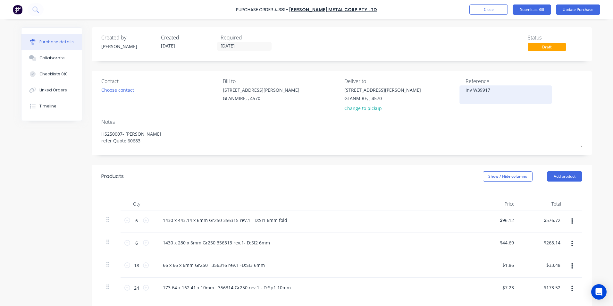
click at [471, 91] on textarea "Inv W39917" at bounding box center [506, 94] width 80 height 14
type textarea "x"
type textarea "InvW39917"
type textarea "x"
type textarea "InW39917"
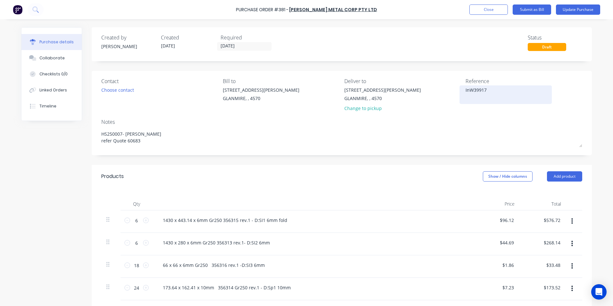
type textarea "x"
type textarea "IW39917"
type textarea "x"
type textarea "W39917"
type textarea "x"
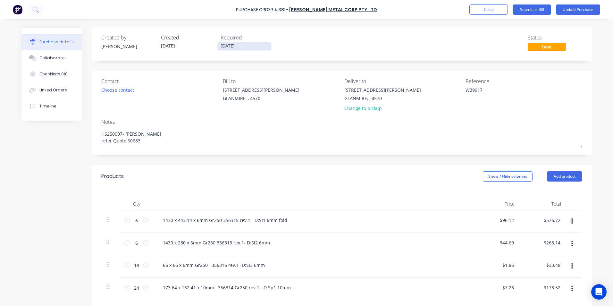
type textarea "W39917"
click at [229, 48] on input "[DATE]" at bounding box center [244, 46] width 54 height 8
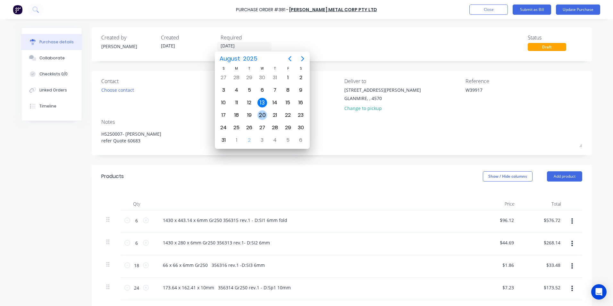
click at [260, 112] on div "20" at bounding box center [262, 115] width 10 height 10
type textarea "x"
type input "[DATE]"
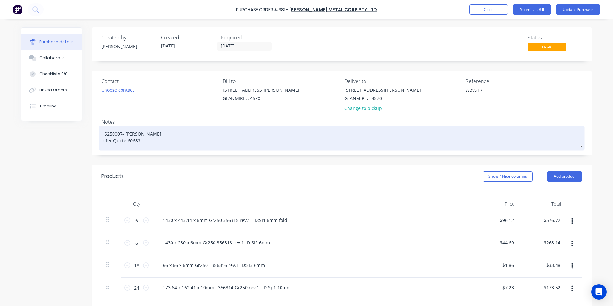
click at [180, 133] on textarea "HS250007- glen refer Quote 60683" at bounding box center [341, 137] width 481 height 20
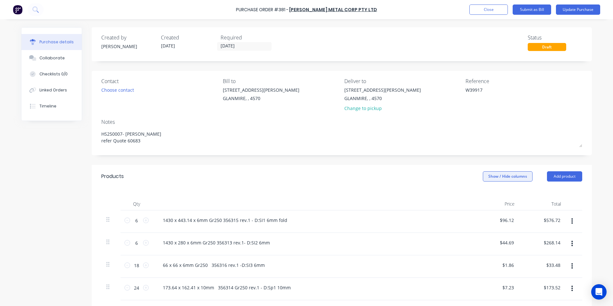
click at [508, 176] on button "Show / Hide columns" at bounding box center [508, 176] width 50 height 10
click at [482, 200] on div "Account Job Discount" at bounding box center [501, 207] width 48 height 37
click at [488, 193] on div "Account Job Discount" at bounding box center [501, 207] width 48 height 37
click at [489, 196] on label "Account" at bounding box center [488, 197] width 11 height 5
click at [483, 195] on input "Account" at bounding box center [483, 195] width 0 height 0
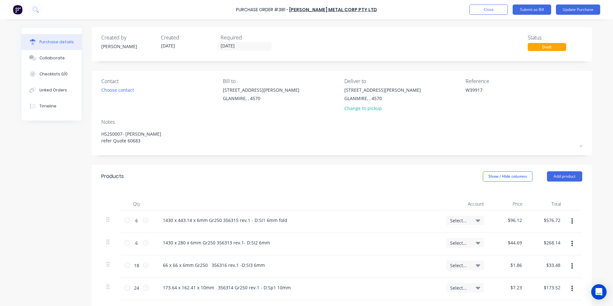
click at [454, 217] on span "Select..." at bounding box center [459, 220] width 19 height 7
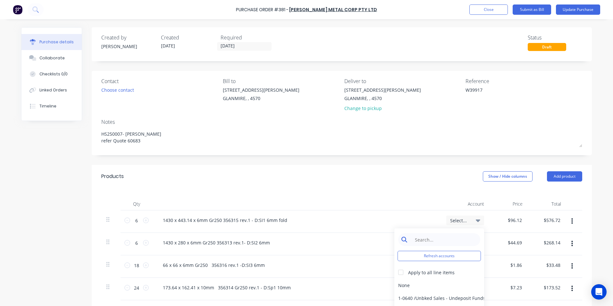
type textarea "x"
drag, startPoint x: 454, startPoint y: 236, endPoint x: 455, endPoint y: 229, distance: 6.6
click at [454, 236] on input at bounding box center [444, 239] width 66 height 13
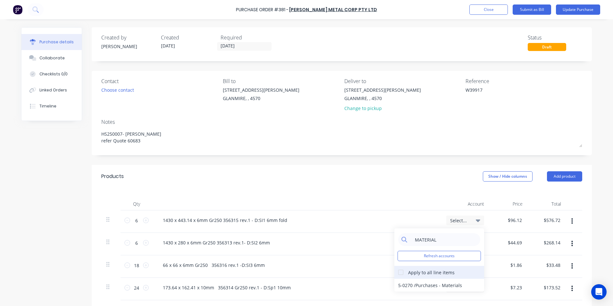
type input "MATERIAL"
click at [399, 273] on div at bounding box center [400, 272] width 13 height 13
click at [403, 286] on div "5-0270 / Purchases - Materials" at bounding box center [439, 285] width 90 height 13
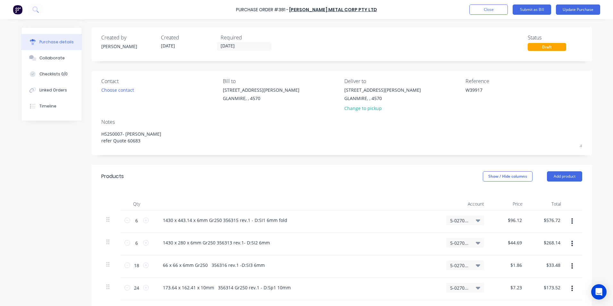
scroll to position [130, 0]
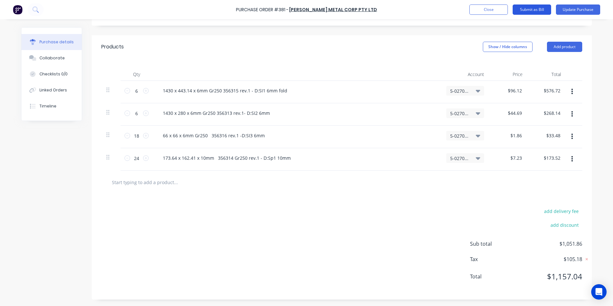
click at [535, 6] on button "Submit as Bill" at bounding box center [532, 9] width 38 height 10
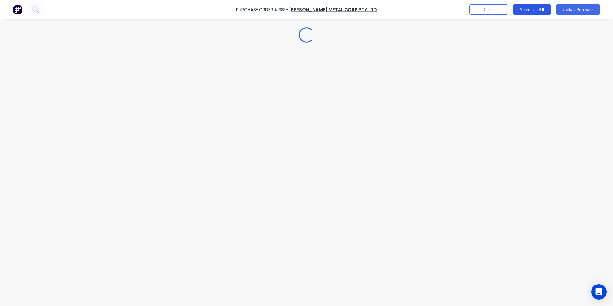
scroll to position [0, 0]
type textarea "x"
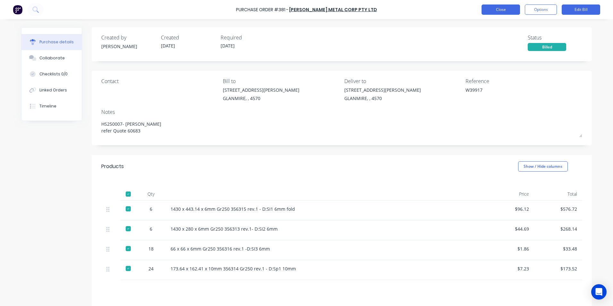
click at [499, 10] on button "Close" at bounding box center [501, 9] width 38 height 10
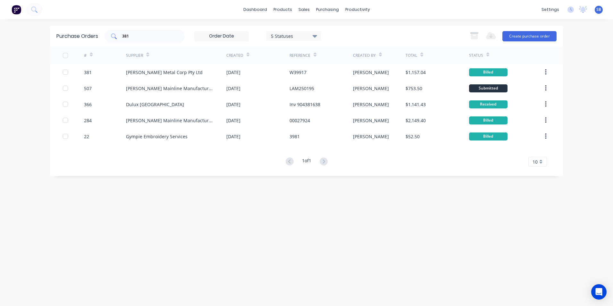
click at [156, 36] on input "381" at bounding box center [148, 36] width 53 height 6
type input "3"
type input "393"
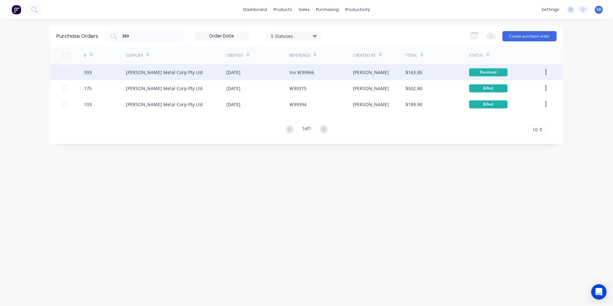
click at [360, 73] on div "[PERSON_NAME]" at bounding box center [371, 72] width 36 height 7
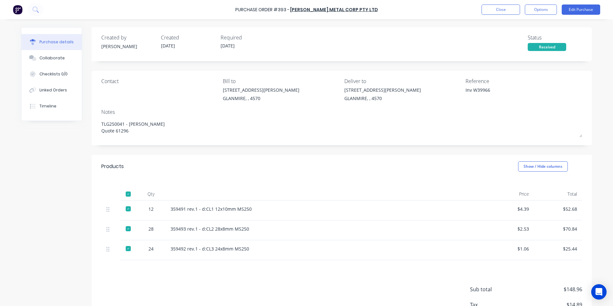
click at [569, 3] on div "Purchase Order #393 - Morgan Metal Corp Pty Ltd Close Options Edit Purchase" at bounding box center [306, 9] width 613 height 19
click at [569, 7] on button "Edit Purchase" at bounding box center [581, 9] width 38 height 10
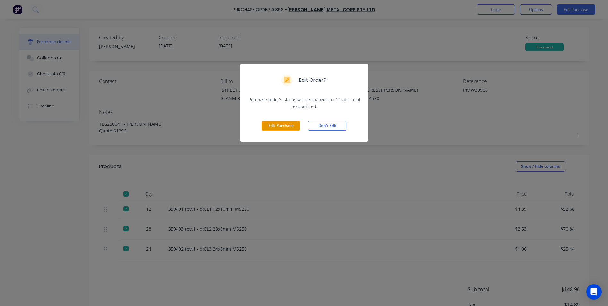
click at [275, 122] on button "Edit Purchase" at bounding box center [281, 126] width 38 height 10
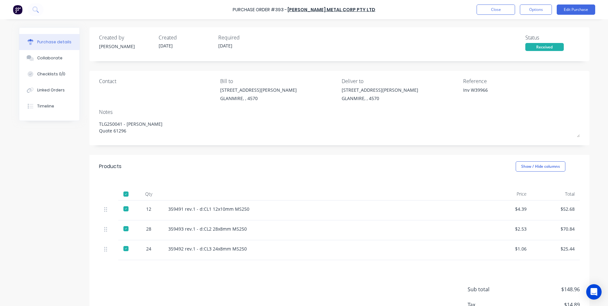
type textarea "x"
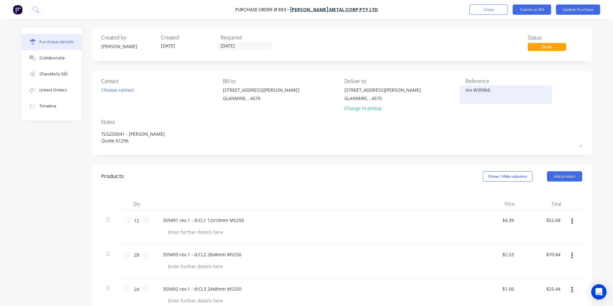
click at [469, 88] on textarea "Inv W39966" at bounding box center [506, 94] width 80 height 14
type textarea "W39966"
type textarea "x"
type textarea "W39966"
click at [229, 44] on input "[DATE]" at bounding box center [244, 46] width 54 height 8
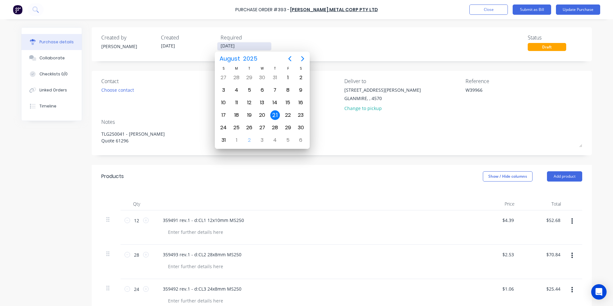
click at [229, 44] on input "[DATE]" at bounding box center [244, 46] width 54 height 8
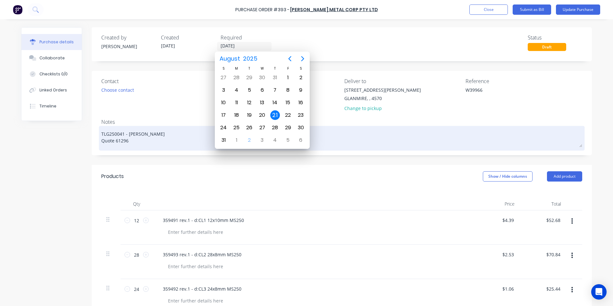
click at [428, 127] on div "TLG250041 - glen Quote 61296" at bounding box center [341, 137] width 481 height 21
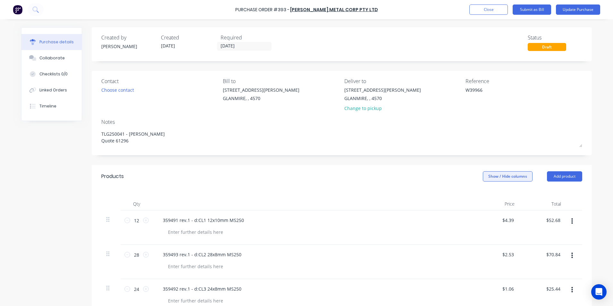
click at [503, 174] on button "Show / Hide columns" at bounding box center [508, 176] width 50 height 10
click at [488, 195] on label "Account" at bounding box center [488, 197] width 11 height 5
click at [483, 195] on input "Account" at bounding box center [483, 195] width 0 height 0
click at [447, 218] on div "Select..." at bounding box center [465, 220] width 38 height 10
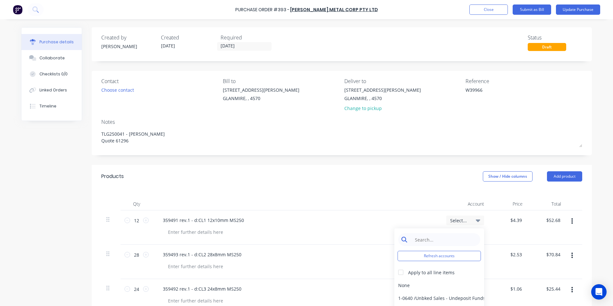
type textarea "x"
click at [414, 235] on input at bounding box center [444, 239] width 66 height 13
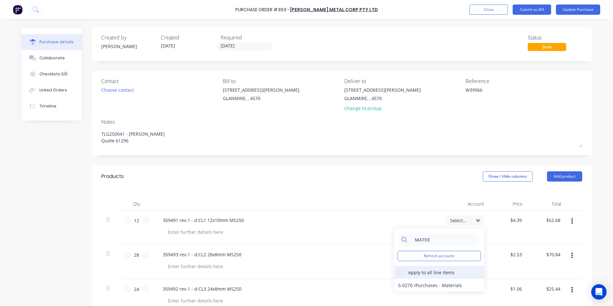
type input "MATER"
click at [399, 272] on div at bounding box center [400, 272] width 13 height 13
click at [406, 283] on div "5-0270 / Purchases - Materials" at bounding box center [439, 285] width 90 height 13
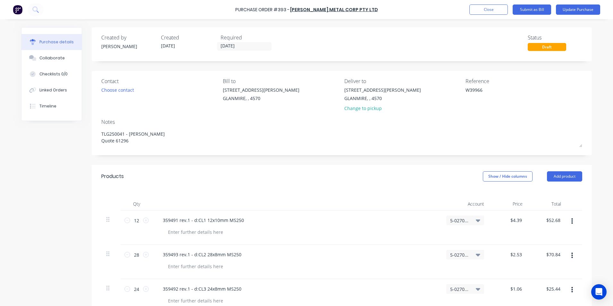
scroll to position [143, 0]
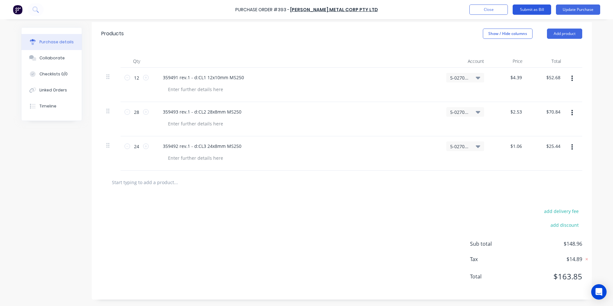
click at [524, 10] on button "Submit as Bill" at bounding box center [532, 9] width 38 height 10
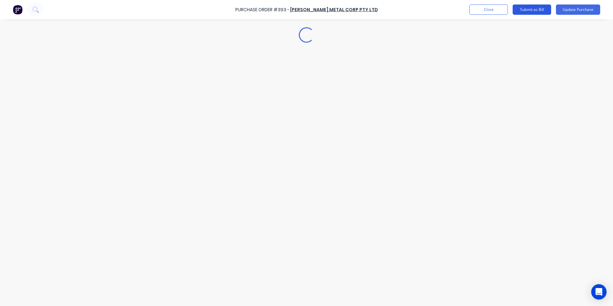
scroll to position [0, 0]
type textarea "x"
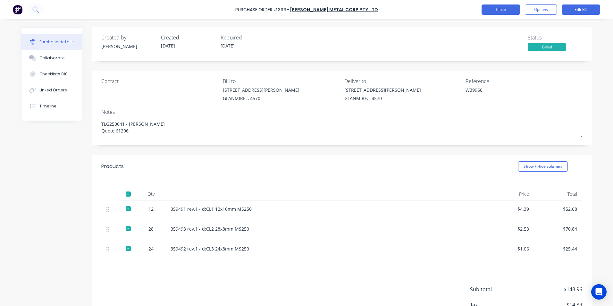
click at [509, 10] on button "Close" at bounding box center [501, 9] width 38 height 10
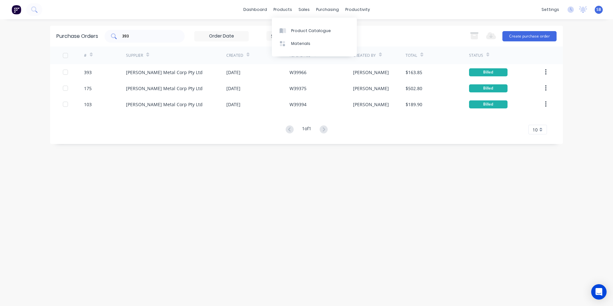
click at [181, 31] on div "393" at bounding box center [145, 36] width 80 height 13
type input "3"
type input "461"
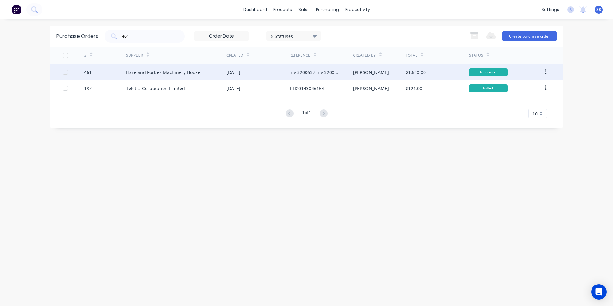
click at [387, 70] on div "[PERSON_NAME]" at bounding box center [379, 72] width 53 height 16
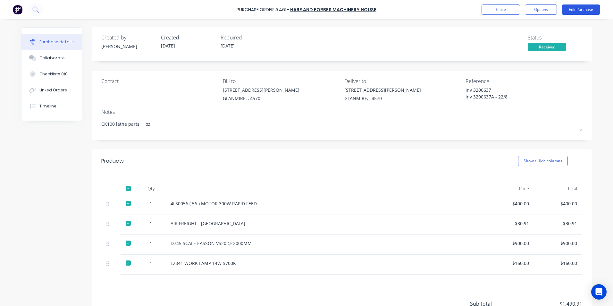
click at [564, 8] on button "Edit Purchase" at bounding box center [581, 9] width 38 height 10
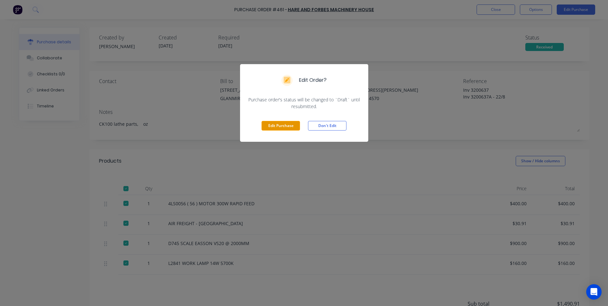
click at [275, 128] on button "Edit Purchase" at bounding box center [281, 126] width 38 height 10
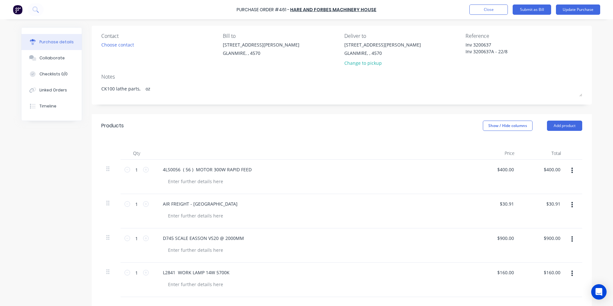
scroll to position [128, 0]
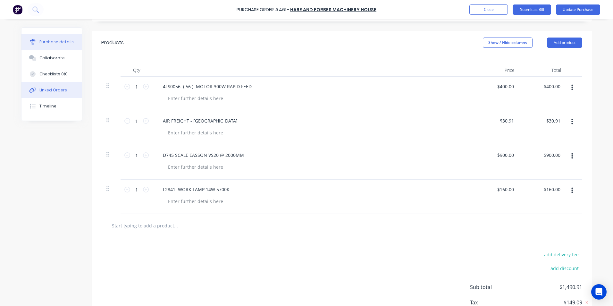
click at [60, 92] on div "Linked Orders" at bounding box center [53, 90] width 28 height 6
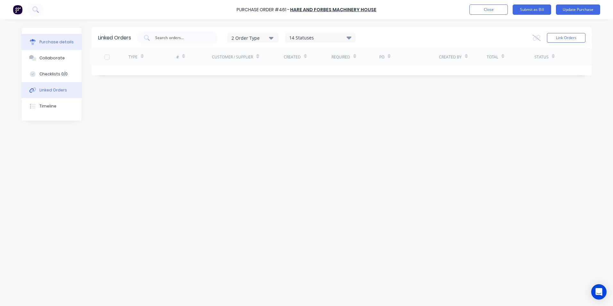
click at [55, 44] on div "Purchase details" at bounding box center [56, 42] width 34 height 6
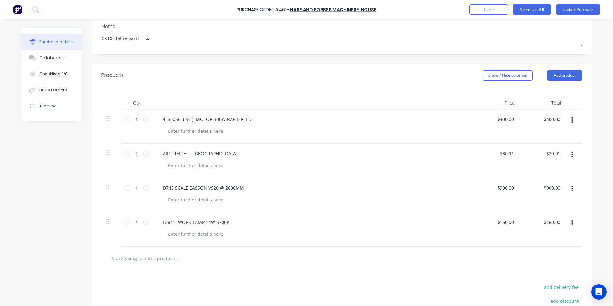
scroll to position [96, 0]
click at [565, 14] on button "Update Purchase" at bounding box center [578, 9] width 44 height 10
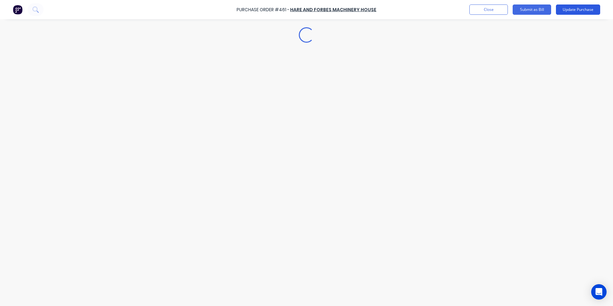
scroll to position [0, 0]
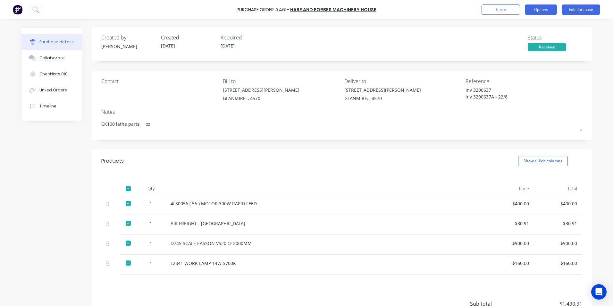
click at [547, 12] on button "Options" at bounding box center [541, 9] width 32 height 10
click at [524, 50] on div "Split order" at bounding box center [526, 51] width 49 height 9
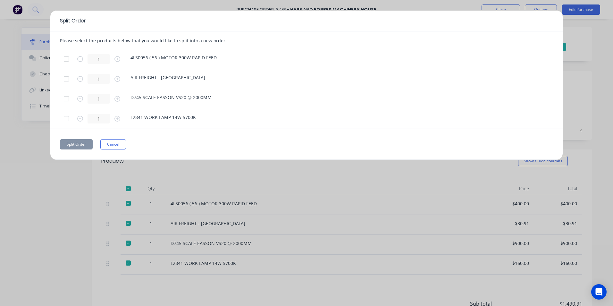
click at [64, 98] on div at bounding box center [66, 98] width 13 height 13
click at [63, 119] on div at bounding box center [66, 118] width 13 height 13
click at [73, 143] on button "Split Order" at bounding box center [76, 144] width 33 height 10
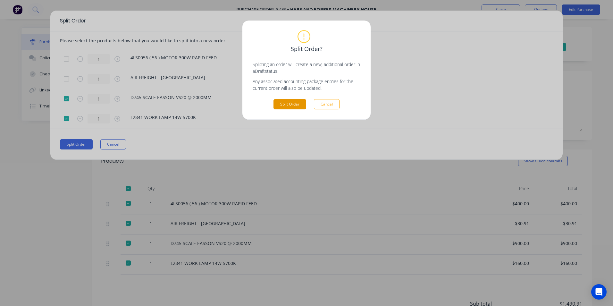
click at [301, 101] on button "Split Order" at bounding box center [289, 104] width 33 height 10
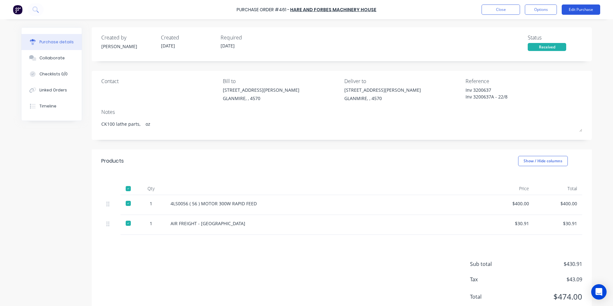
click at [578, 9] on button "Edit Purchase" at bounding box center [581, 9] width 38 height 10
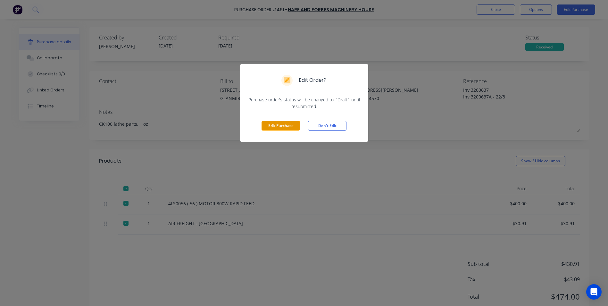
click at [266, 121] on button "Edit Purchase" at bounding box center [281, 126] width 38 height 10
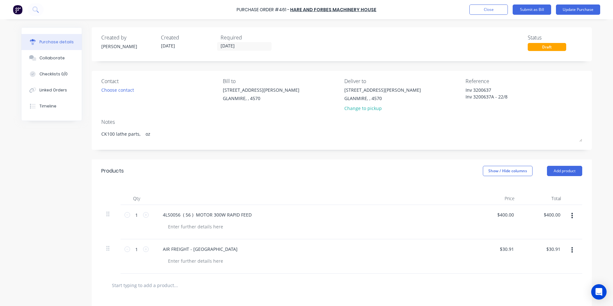
drag, startPoint x: 513, startPoint y: 97, endPoint x: 450, endPoint y: 98, distance: 62.9
click at [450, 98] on div "Contact Choose contact Bill to 9 Dennis Little Drive GLANMIRE, , 4570 Deliver t…" at bounding box center [341, 96] width 481 height 38
type textarea "x"
type textarea "Inv 3200637"
click at [472, 88] on textarea "Inv 3200637" at bounding box center [506, 94] width 80 height 14
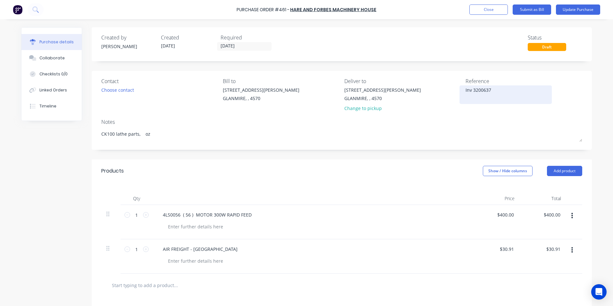
type textarea "x"
type textarea "Inv3200637"
type textarea "x"
type textarea "In3200637"
type textarea "x"
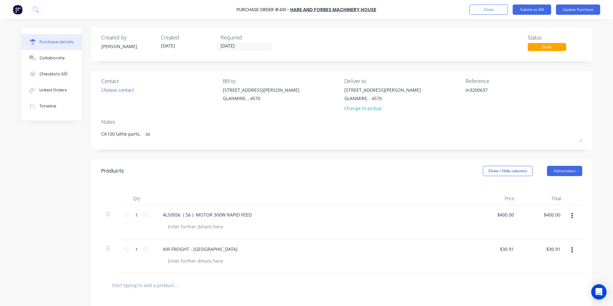
type textarea "I3200637"
type textarea "x"
type textarea "3200637"
type textarea "x"
type textarea "3200637"
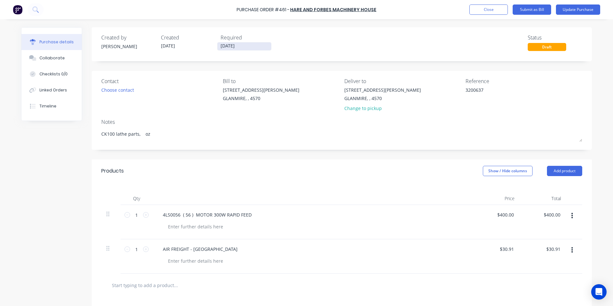
click at [252, 45] on input "[DATE]" at bounding box center [244, 46] width 54 height 8
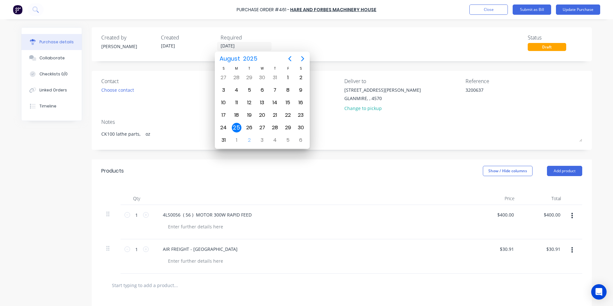
click at [239, 129] on div "25" at bounding box center [237, 128] width 10 height 10
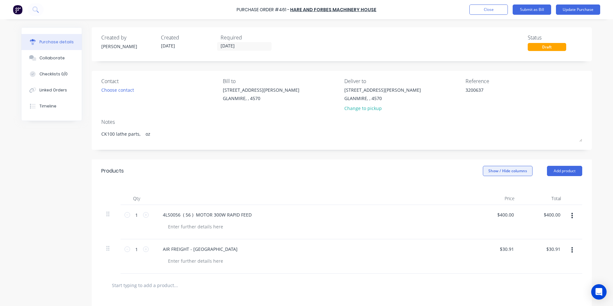
click at [503, 170] on button "Show / Hide columns" at bounding box center [508, 171] width 50 height 10
click at [490, 191] on label "Account" at bounding box center [488, 191] width 11 height 5
click at [483, 189] on input "Account" at bounding box center [483, 189] width 0 height 0
click at [450, 214] on span "Select..." at bounding box center [459, 215] width 19 height 7
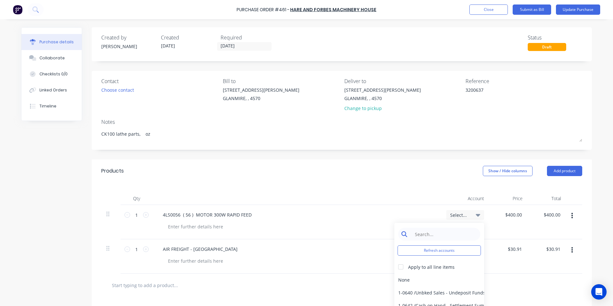
type textarea "x"
click at [441, 239] on input at bounding box center [444, 234] width 66 height 13
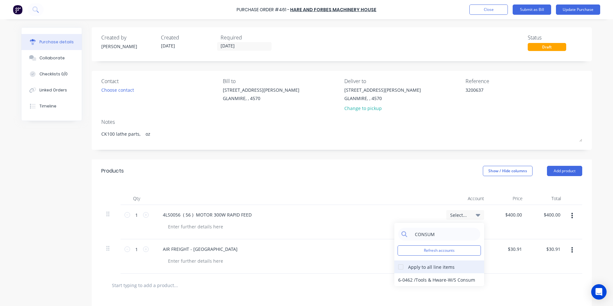
type input "CONSUM"
click at [401, 268] on div at bounding box center [400, 266] width 13 height 13
click at [409, 282] on div "6-0462 / Tools & Hware-W/S Consum" at bounding box center [439, 279] width 90 height 13
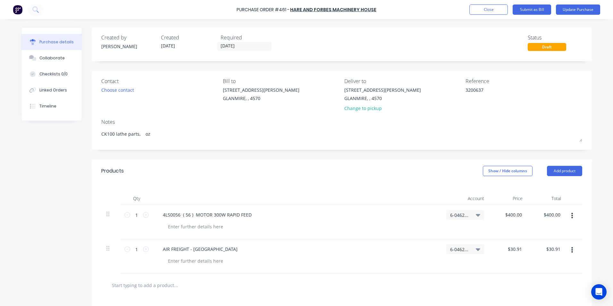
click at [457, 253] on div "6-0462 / Tools & Hware-W/S Consum" at bounding box center [465, 249] width 38 height 10
type textarea "x"
click at [454, 265] on input at bounding box center [444, 268] width 66 height 13
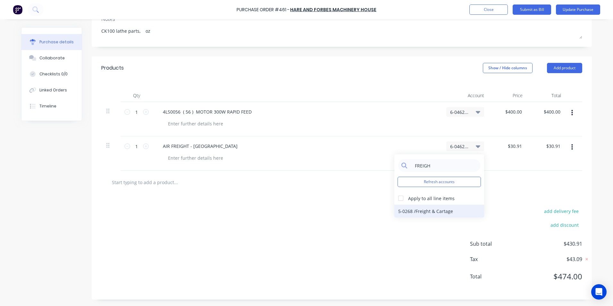
type input "FREIGH"
click at [449, 214] on div "5-0268 / Freight & Cartage" at bounding box center [439, 211] width 90 height 13
click at [472, 212] on div "add delivery fee" at bounding box center [526, 211] width 112 height 8
type textarea "x"
type input "400.0000"
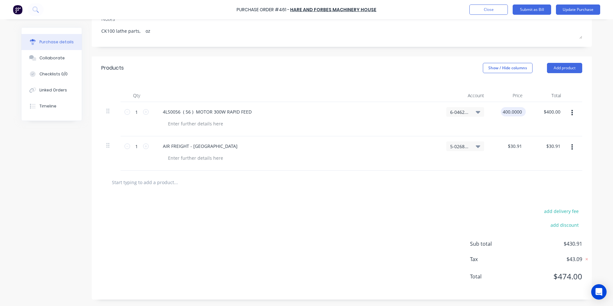
click at [517, 112] on input "400.0000" at bounding box center [512, 111] width 22 height 9
type textarea "x"
type input "$400.00"
click at [522, 112] on div "$400.00 $400.00" at bounding box center [514, 111] width 22 height 9
click at [336, 117] on div "4LS0056 ( 56 ) MOTOR 300W RAPID FEED" at bounding box center [297, 119] width 289 height 34
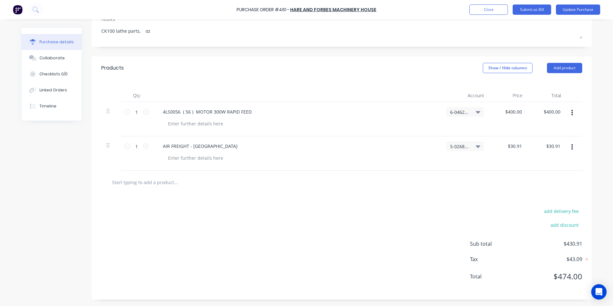
scroll to position [0, 0]
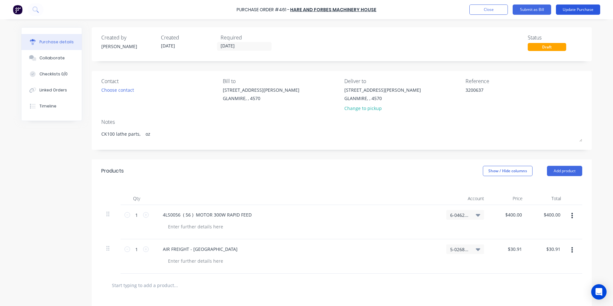
click at [591, 9] on button "Update Purchase" at bounding box center [578, 9] width 44 height 10
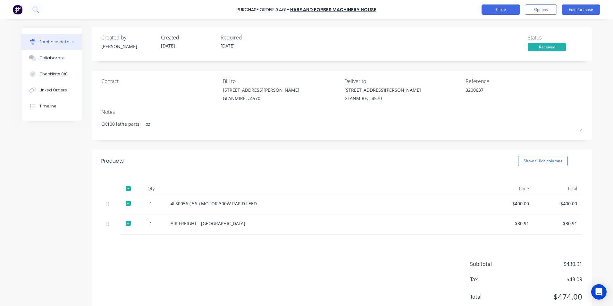
click at [511, 13] on button "Close" at bounding box center [501, 9] width 38 height 10
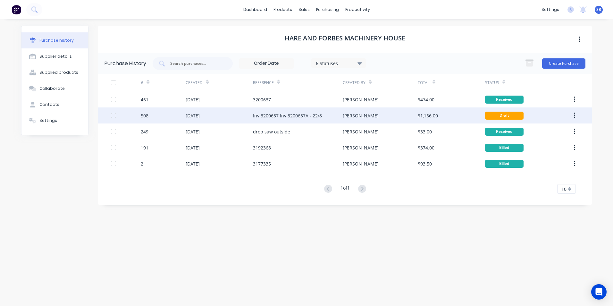
click at [427, 113] on div "$1,166.00" at bounding box center [428, 115] width 20 height 7
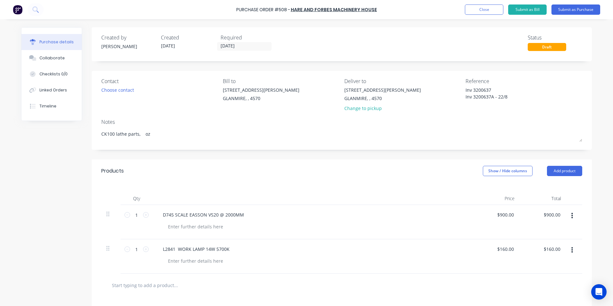
type textarea "x"
drag, startPoint x: 511, startPoint y: 98, endPoint x: 430, endPoint y: 94, distance: 80.6
click at [430, 94] on div "Contact Choose contact Bill to 9 Dennis Little Drive GLANMIRE, , 4570 Deliver t…" at bounding box center [341, 96] width 481 height 38
type textarea "Inv 3200637"
type textarea "x"
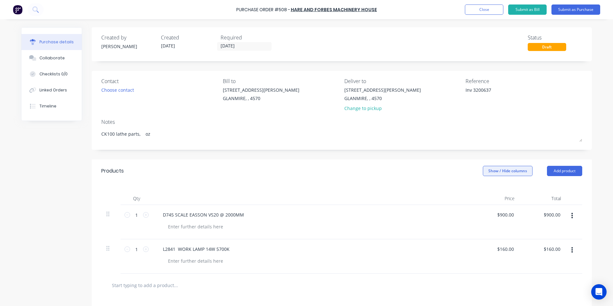
type textarea "Inv 3200637"
click at [494, 173] on button "Show / Hide columns" at bounding box center [508, 171] width 50 height 10
click at [494, 190] on div "Account" at bounding box center [502, 191] width 38 height 5
click at [489, 191] on label "Account" at bounding box center [488, 191] width 11 height 5
click at [483, 189] on input "Account" at bounding box center [483, 189] width 0 height 0
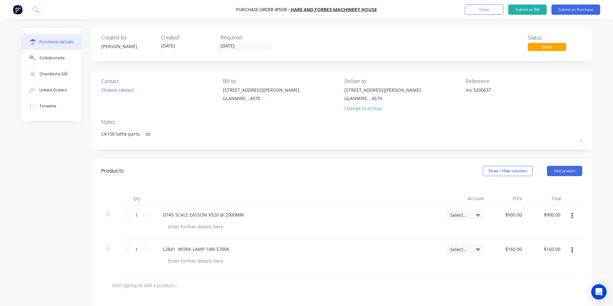
click at [457, 216] on span "Select..." at bounding box center [459, 215] width 19 height 7
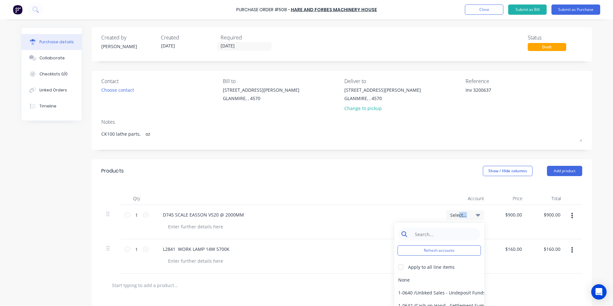
drag, startPoint x: 456, startPoint y: 231, endPoint x: 449, endPoint y: 238, distance: 9.8
click at [453, 236] on div "Select... Refresh accounts Apply to all line items None 1-0640 / Unbked Sales -…" at bounding box center [465, 222] width 48 height 34
type textarea "x"
click at [435, 237] on input at bounding box center [444, 234] width 66 height 13
type input "M"
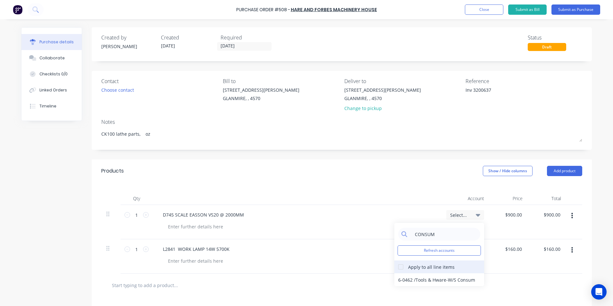
type input "CONSUM"
click at [421, 269] on div "Apply to all line items" at bounding box center [431, 267] width 46 height 7
click at [401, 265] on div at bounding box center [400, 266] width 13 height 13
click at [403, 279] on div "6-0462 / Tools & Hware-W/S Consum" at bounding box center [439, 279] width 90 height 13
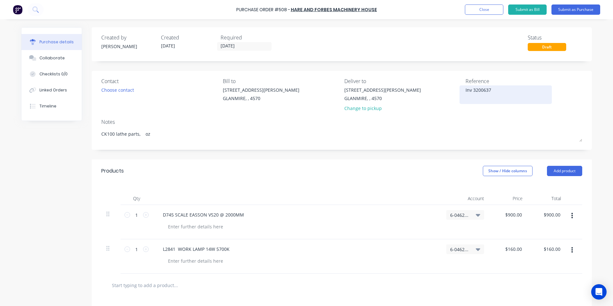
click at [470, 90] on textarea "Inv 3200637" at bounding box center [506, 94] width 80 height 14
type textarea "x"
type textarea "Inv3200637"
type textarea "x"
type textarea "In3200637"
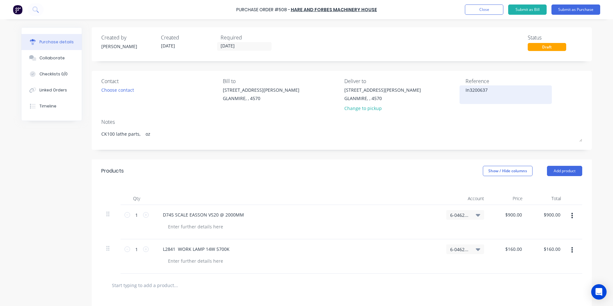
type textarea "x"
type textarea "I3200637"
type textarea "x"
type textarea "3200637"
type textarea "x"
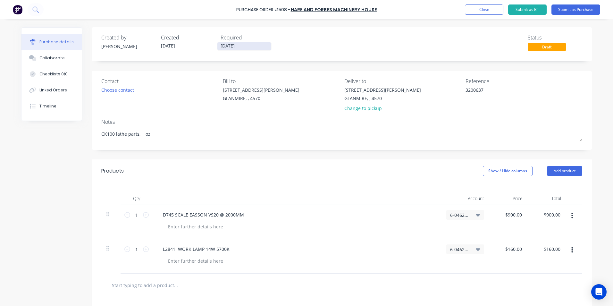
type textarea "3200637"
click at [244, 49] on input "02/09/25" at bounding box center [244, 46] width 54 height 8
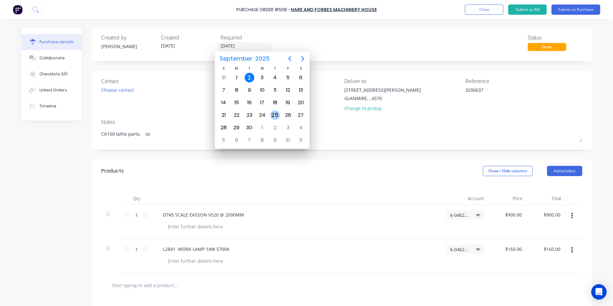
click at [278, 115] on div "25" at bounding box center [275, 115] width 10 height 10
type textarea "x"
type input "25/09/25"
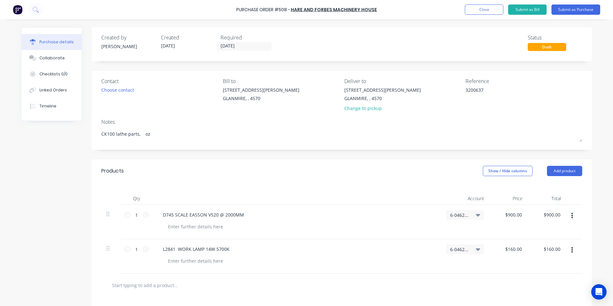
click at [304, 178] on div "Products Show / Hide columns Add product" at bounding box center [342, 170] width 500 height 23
click at [529, 5] on button "Submit as Bill" at bounding box center [527, 9] width 38 height 10
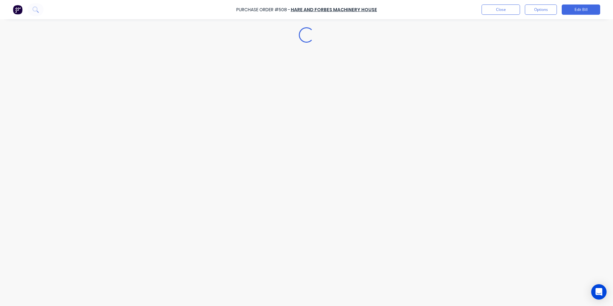
type textarea "x"
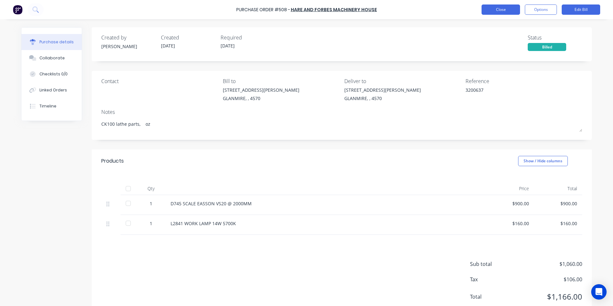
click at [513, 8] on button "Close" at bounding box center [501, 9] width 38 height 10
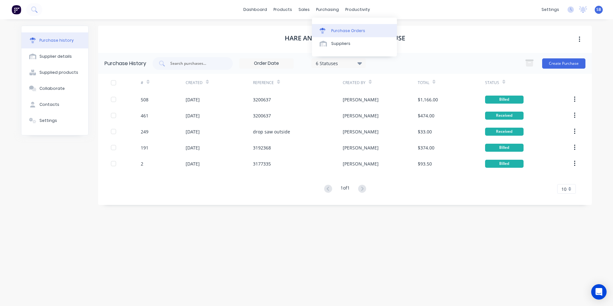
click at [336, 24] on link "Purchase Orders" at bounding box center [354, 30] width 85 height 13
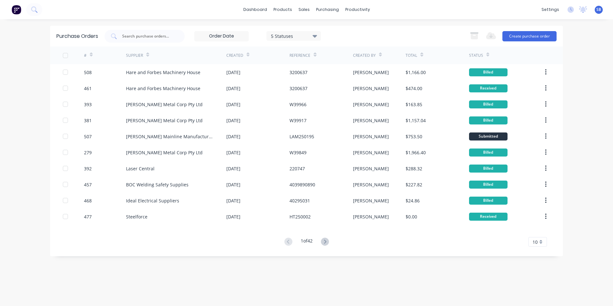
click at [171, 35] on input "text" at bounding box center [148, 36] width 53 height 6
type input "456"
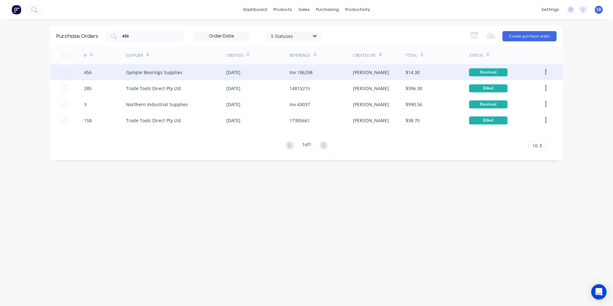
click at [398, 68] on div "[PERSON_NAME]" at bounding box center [379, 72] width 53 height 16
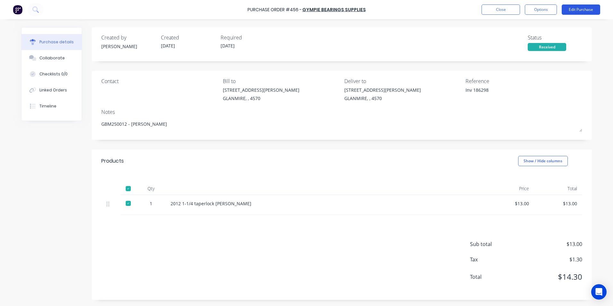
click at [576, 8] on button "Edit Purchase" at bounding box center [581, 9] width 38 height 10
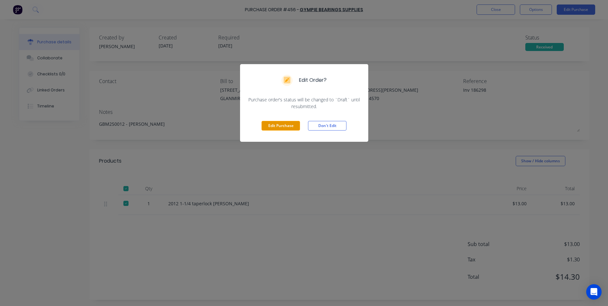
click at [279, 123] on button "Edit Purchase" at bounding box center [281, 126] width 38 height 10
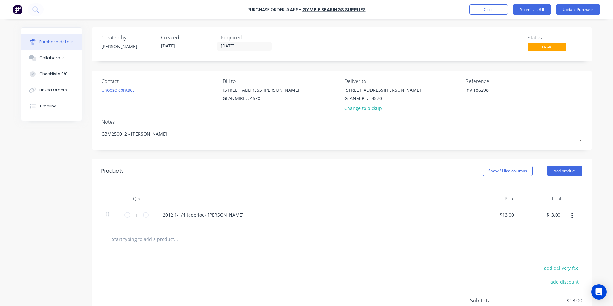
drag, startPoint x: 471, startPoint y: 89, endPoint x: 414, endPoint y: 89, distance: 56.4
click at [414, 89] on div "Contact Choose contact [PERSON_NAME] to [STREET_ADDRESS][PERSON_NAME] Deliver t…" at bounding box center [341, 96] width 481 height 38
type textarea "x"
type textarea "186298"
type textarea "x"
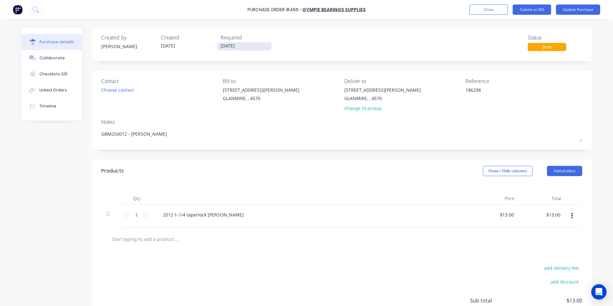
type textarea "186298"
click at [233, 42] on label "[DATE]" at bounding box center [244, 46] width 55 height 9
click at [233, 42] on input "[DATE]" at bounding box center [244, 46] width 54 height 8
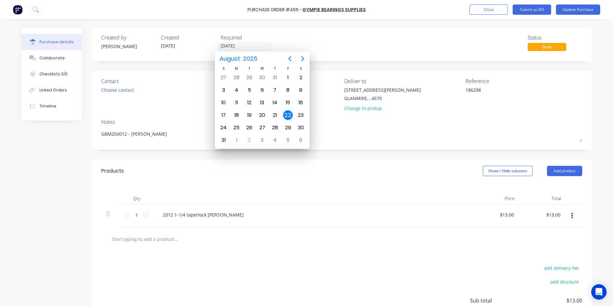
click at [280, 42] on div "Created by neil Created 21/08/25 Required 22/08/25 Status Draft" at bounding box center [341, 42] width 481 height 17
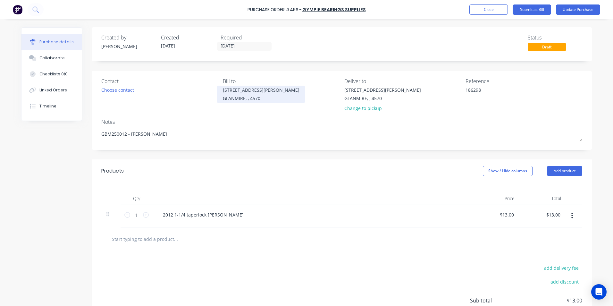
click at [241, 87] on div "[STREET_ADDRESS][PERSON_NAME]" at bounding box center [261, 90] width 77 height 7
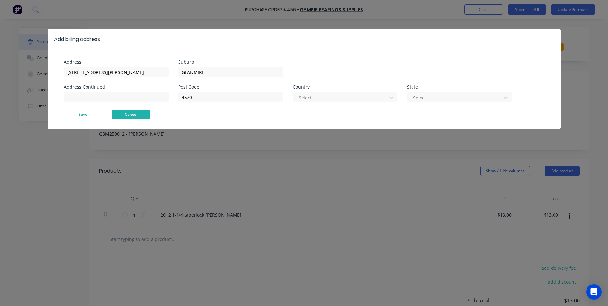
click at [135, 116] on button "Cancel" at bounding box center [131, 115] width 38 height 10
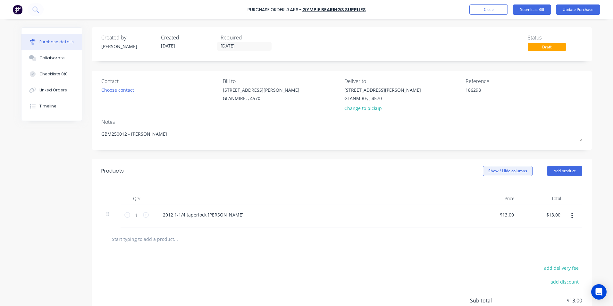
click at [515, 172] on button "Show / Hide columns" at bounding box center [508, 171] width 50 height 10
click at [485, 189] on span at bounding box center [485, 191] width 5 height 5
click at [483, 189] on input "Account" at bounding box center [483, 189] width 0 height 0
click at [452, 215] on span "Select..." at bounding box center [459, 215] width 19 height 7
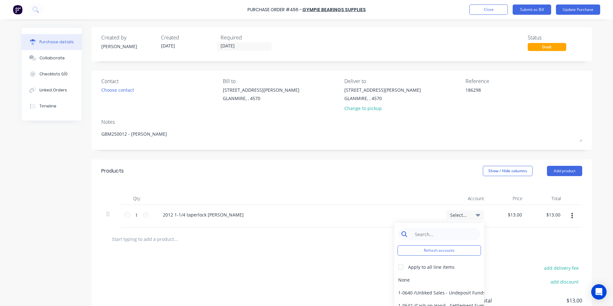
type textarea "x"
click at [427, 232] on input at bounding box center [444, 234] width 66 height 13
type input "MATER"
click at [402, 276] on div "5-0270 / Purchases - Materials" at bounding box center [439, 279] width 90 height 13
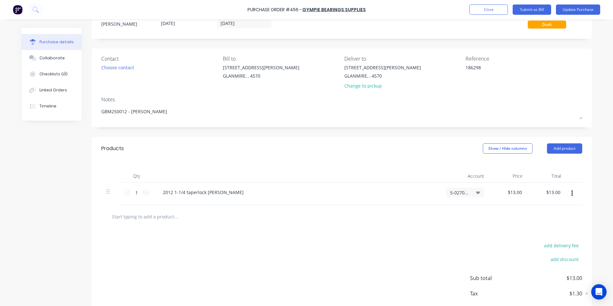
scroll to position [57, 0]
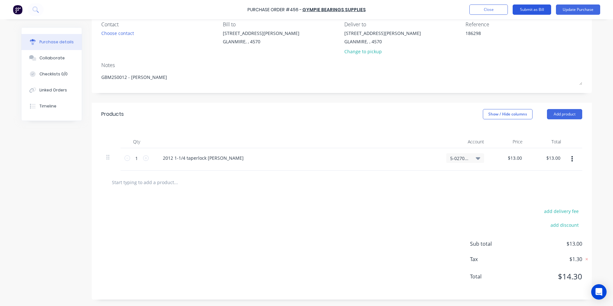
click at [535, 6] on button "Submit as Bill" at bounding box center [532, 9] width 38 height 10
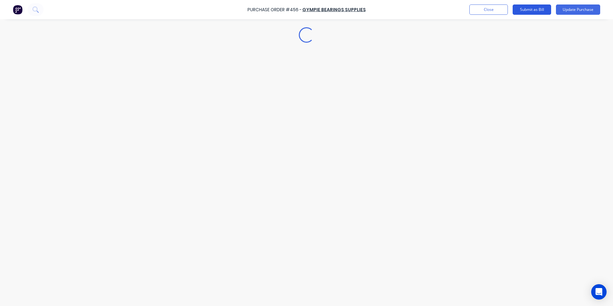
scroll to position [0, 0]
type textarea "x"
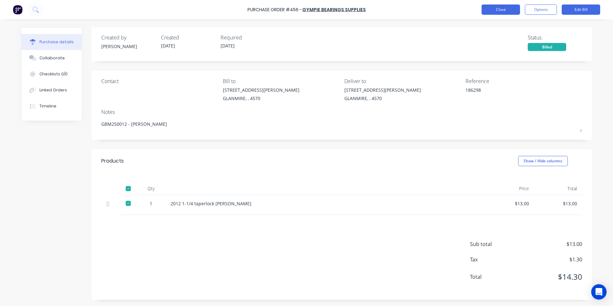
click at [508, 10] on button "Close" at bounding box center [501, 9] width 38 height 10
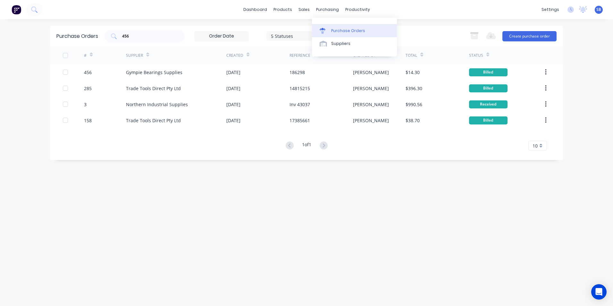
click at [332, 29] on div "Purchase Orders" at bounding box center [348, 31] width 34 height 6
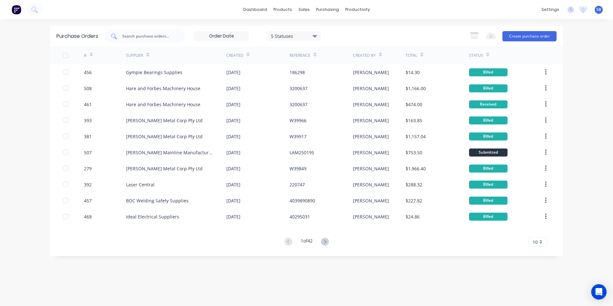
click at [144, 40] on div at bounding box center [145, 36] width 80 height 13
type input "470"
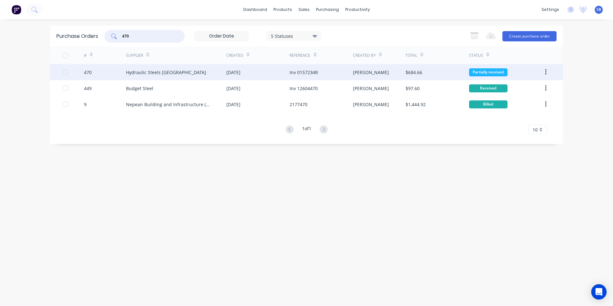
click at [365, 67] on div "[PERSON_NAME]" at bounding box center [379, 72] width 53 height 16
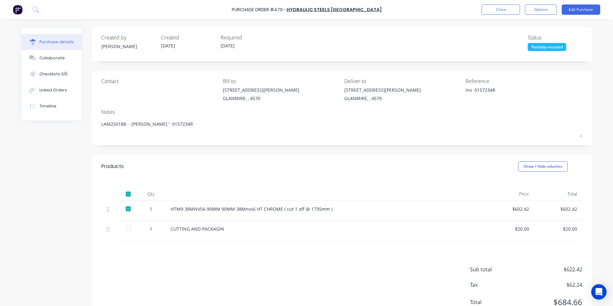
click at [127, 231] on div at bounding box center [128, 228] width 13 height 13
click at [575, 8] on button "Edit Purchase" at bounding box center [581, 9] width 38 height 10
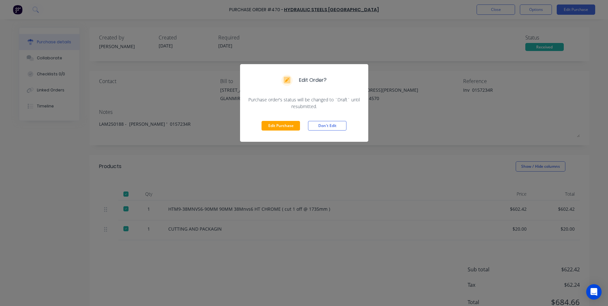
drag, startPoint x: 284, startPoint y: 126, endPoint x: 293, endPoint y: 114, distance: 15.1
click at [286, 124] on button "Edit Purchase" at bounding box center [281, 126] width 38 height 10
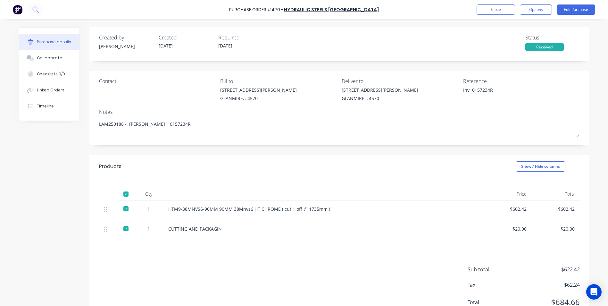
type textarea "x"
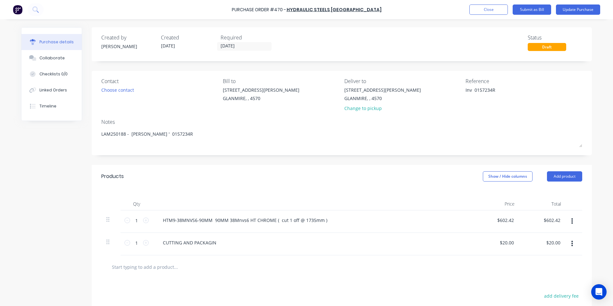
type textarea "Inv 0157234R"
type textarea "x"
type textarea "Inv0157234R"
type textarea "x"
type textarea "In0157234R"
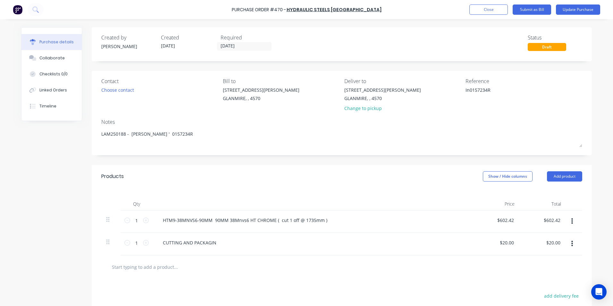
type textarea "x"
type textarea "I0157234R"
type textarea "x"
type textarea "0157234R"
type textarea "x"
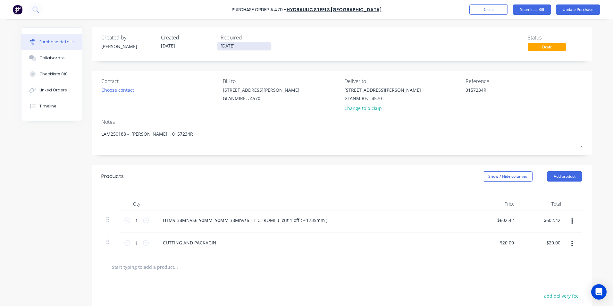
type textarea "0157234R"
click at [248, 44] on input "[DATE]" at bounding box center [244, 46] width 54 height 8
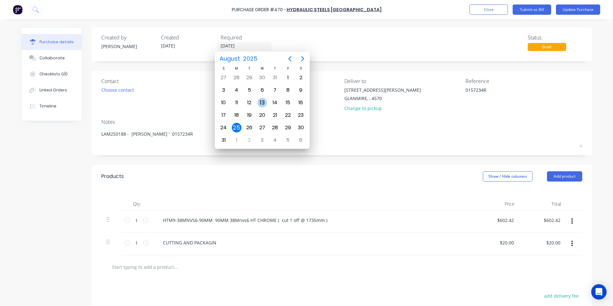
click at [266, 100] on div "13" at bounding box center [262, 103] width 13 height 12
type textarea "x"
type input "[DATE]"
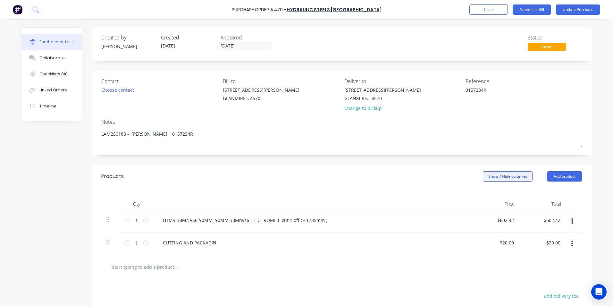
click at [523, 178] on button "Show / Hide columns" at bounding box center [508, 176] width 50 height 10
click at [485, 194] on div "Account Job Discount" at bounding box center [501, 207] width 48 height 37
click at [486, 197] on span at bounding box center [485, 197] width 5 height 5
click at [483, 195] on input "Account" at bounding box center [483, 195] width 0 height 0
click at [451, 219] on span "Select..." at bounding box center [459, 220] width 19 height 7
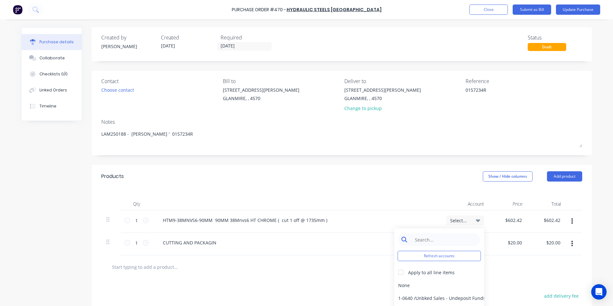
type textarea "x"
click at [411, 240] on input at bounding box center [444, 239] width 66 height 13
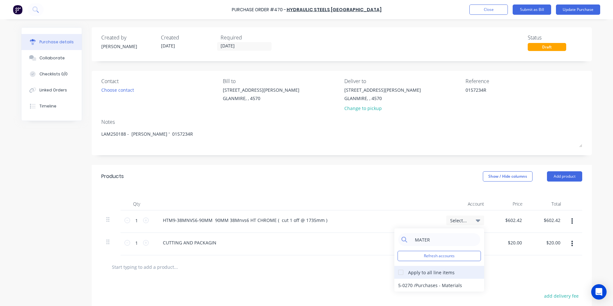
type input "MATER"
click at [401, 275] on div at bounding box center [400, 272] width 13 height 13
click at [406, 284] on div "5-0270 / Purchases - Materials" at bounding box center [439, 285] width 90 height 13
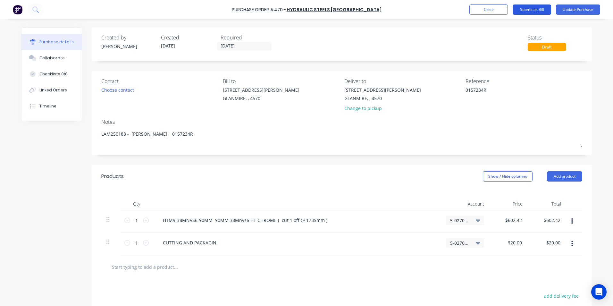
click at [524, 8] on button "Submit as Bill" at bounding box center [532, 9] width 38 height 10
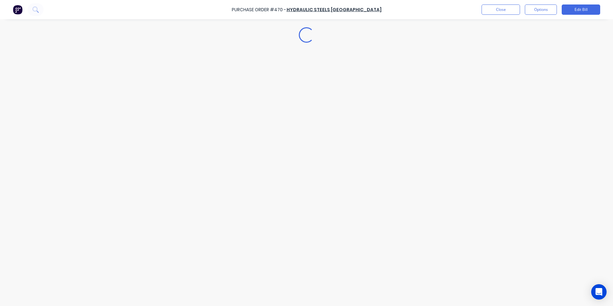
type textarea "x"
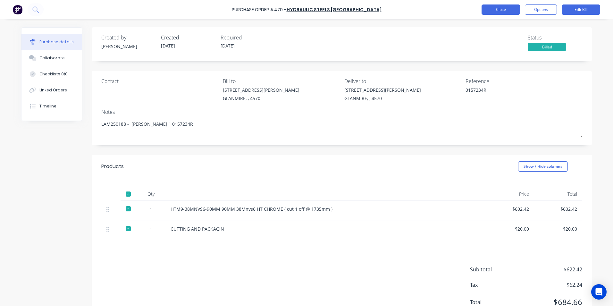
click at [487, 8] on button "Close" at bounding box center [501, 9] width 38 height 10
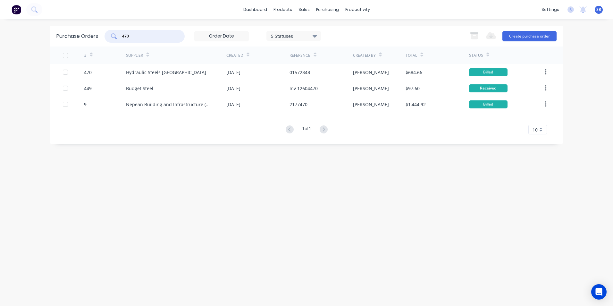
drag, startPoint x: 140, startPoint y: 34, endPoint x: 112, endPoint y: 29, distance: 28.0
click at [112, 29] on div "Purchase Orders 470 5 Statuses 5 Statuses Export to Excel (XLSX) Create purchas…" at bounding box center [306, 36] width 513 height 21
type input "465"
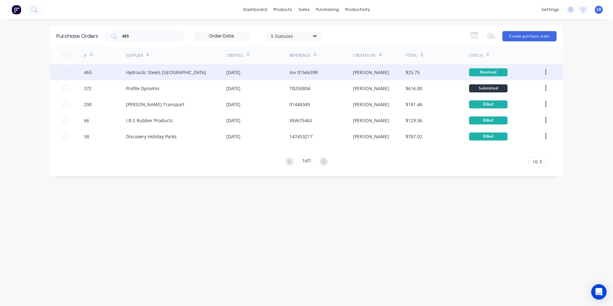
click at [344, 68] on div "Inv 0156639R" at bounding box center [321, 72] width 63 height 16
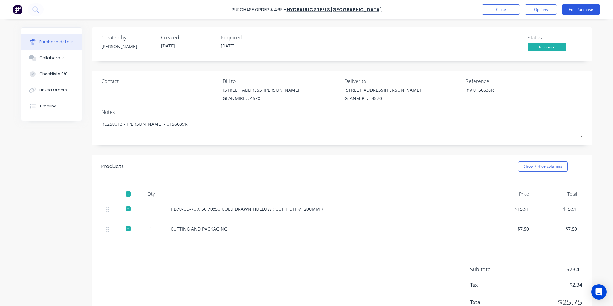
click at [566, 8] on button "Edit Purchase" at bounding box center [581, 9] width 38 height 10
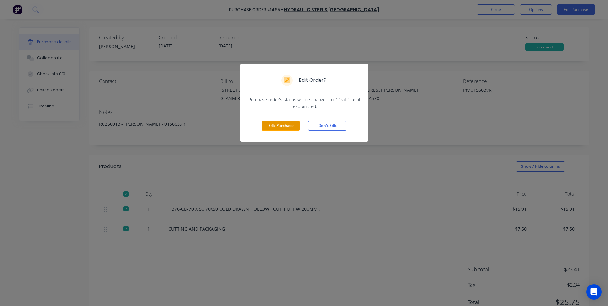
click at [291, 126] on button "Edit Purchase" at bounding box center [281, 126] width 38 height 10
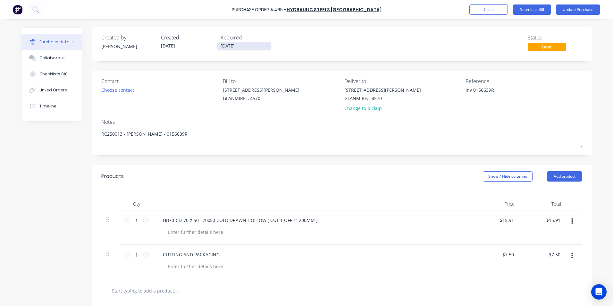
click at [251, 49] on input "[DATE]" at bounding box center [244, 46] width 54 height 8
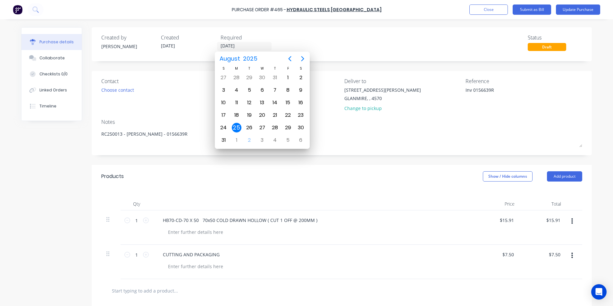
click at [313, 40] on div "Created by [PERSON_NAME] [DATE] Required [DATE] Status Draft" at bounding box center [341, 42] width 481 height 17
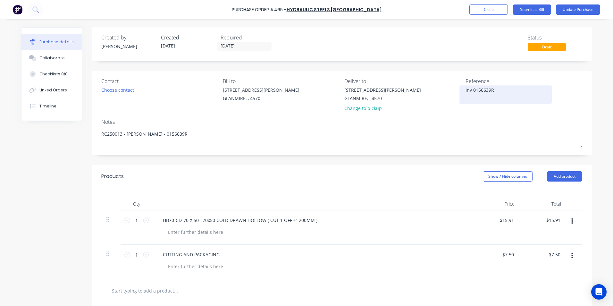
click at [470, 91] on textarea "Inv 0156639R" at bounding box center [506, 94] width 80 height 14
type textarea "x"
click at [471, 89] on textarea "Inv 0156639R" at bounding box center [506, 94] width 80 height 14
type textarea "0156639R"
type textarea "x"
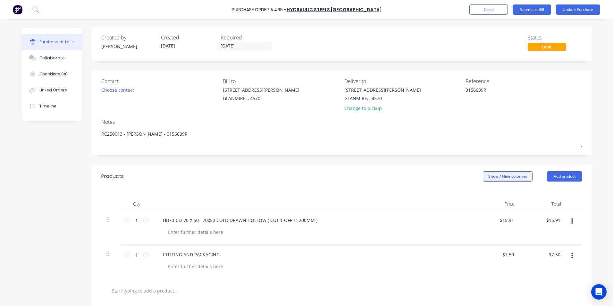
type textarea "0156639R"
click at [490, 175] on button "Show / Hide columns" at bounding box center [508, 176] width 50 height 10
click at [483, 194] on div "Account Job Discount" at bounding box center [501, 207] width 48 height 37
click at [485, 196] on span at bounding box center [485, 197] width 5 height 5
click at [483, 195] on input "Account" at bounding box center [483, 195] width 0 height 0
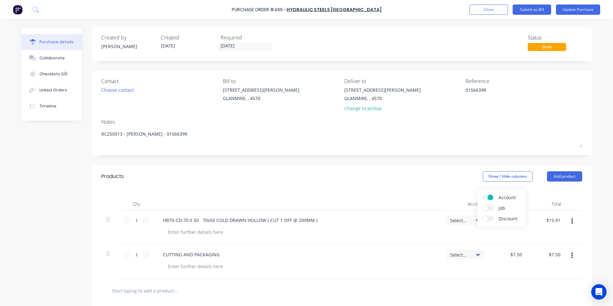
click at [464, 220] on span "Select..." at bounding box center [459, 220] width 19 height 7
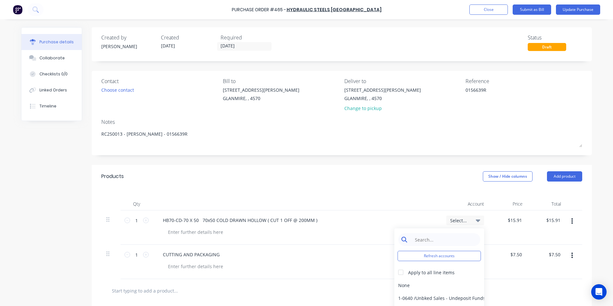
type textarea "x"
click at [452, 235] on input at bounding box center [444, 239] width 66 height 13
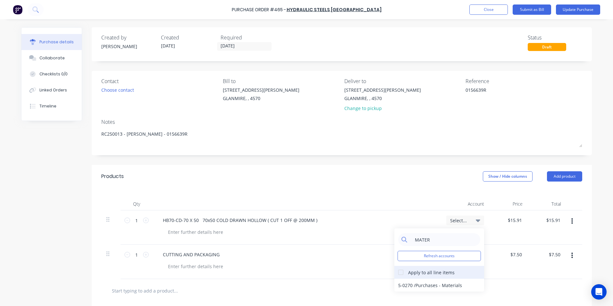
type input "MATER"
click at [408, 273] on div "Apply to all line items" at bounding box center [431, 272] width 46 height 7
click at [400, 272] on div at bounding box center [400, 272] width 13 height 13
click at [404, 283] on div "5-0270 / Purchases - Materials" at bounding box center [439, 285] width 90 height 13
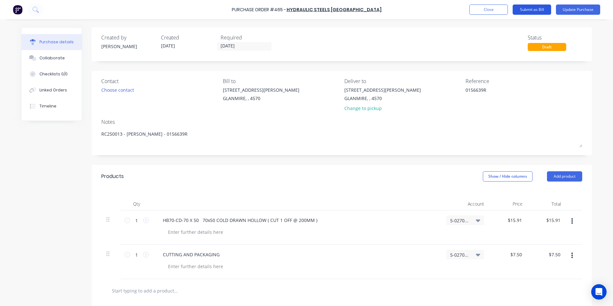
click at [539, 10] on button "Submit as Bill" at bounding box center [532, 9] width 38 height 10
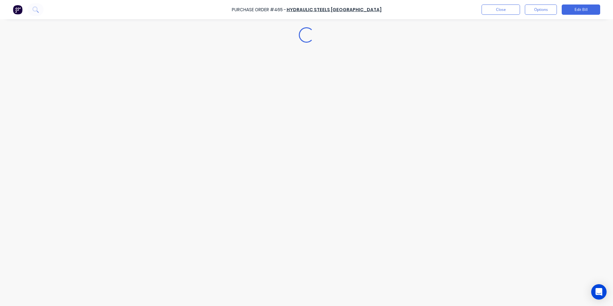
type textarea "x"
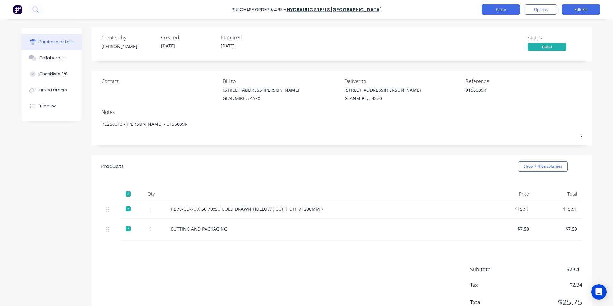
click at [491, 9] on button "Close" at bounding box center [501, 9] width 38 height 10
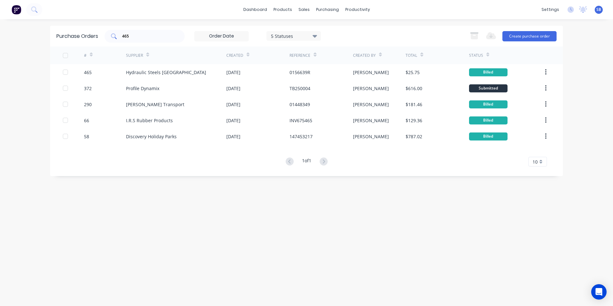
click at [150, 38] on input "465" at bounding box center [148, 36] width 53 height 6
type input "4"
type input "447"
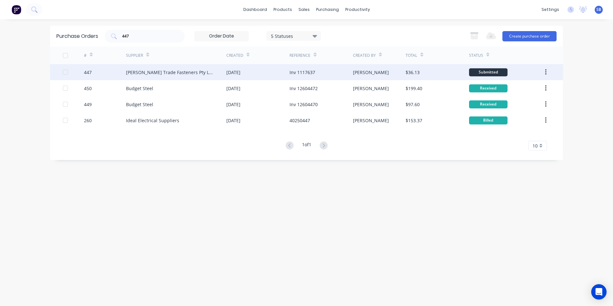
click at [382, 71] on div "[PERSON_NAME]" at bounding box center [379, 72] width 53 height 16
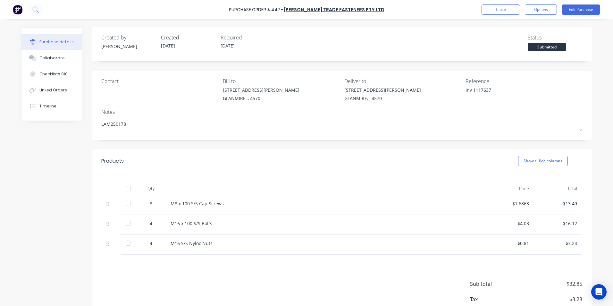
click at [128, 187] on div at bounding box center [128, 188] width 13 height 13
click at [575, 6] on button "Edit Purchase" at bounding box center [581, 9] width 38 height 10
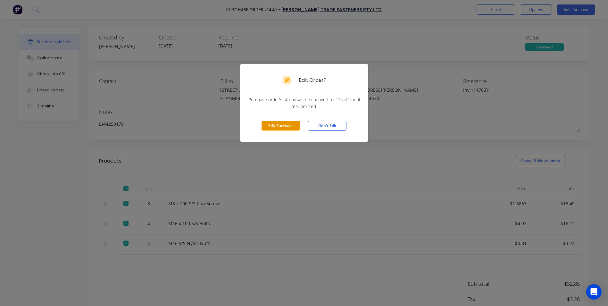
click at [282, 123] on button "Edit Purchase" at bounding box center [281, 126] width 38 height 10
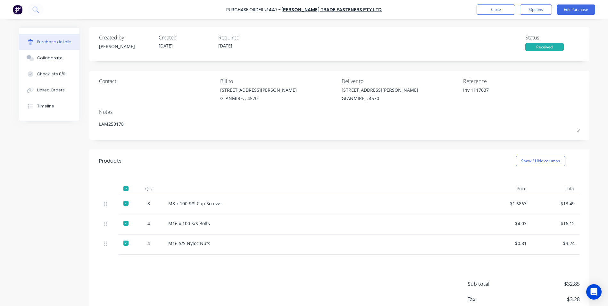
type textarea "x"
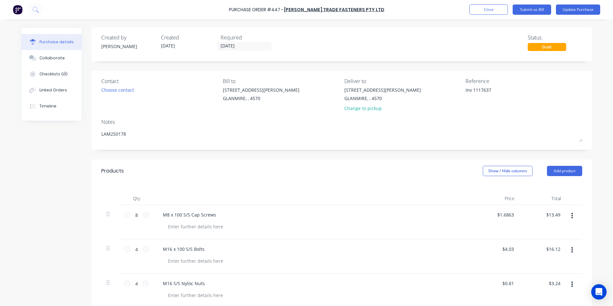
drag, startPoint x: 471, startPoint y: 89, endPoint x: 432, endPoint y: 94, distance: 39.1
click at [432, 94] on div "Contact Choose contact [PERSON_NAME] to [STREET_ADDRESS][PERSON_NAME] Deliver t…" at bounding box center [341, 96] width 481 height 38
type textarea "1117637"
type textarea "x"
type textarea "1117637"
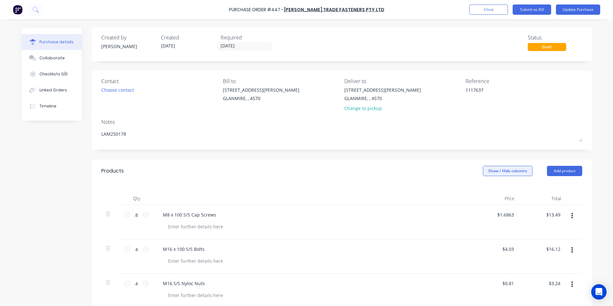
click at [511, 168] on button "Show / Hide columns" at bounding box center [508, 171] width 50 height 10
click at [485, 190] on span at bounding box center [485, 191] width 5 height 5
click at [483, 189] on input "Account" at bounding box center [483, 189] width 0 height 0
click at [456, 214] on span "Select..." at bounding box center [459, 215] width 19 height 7
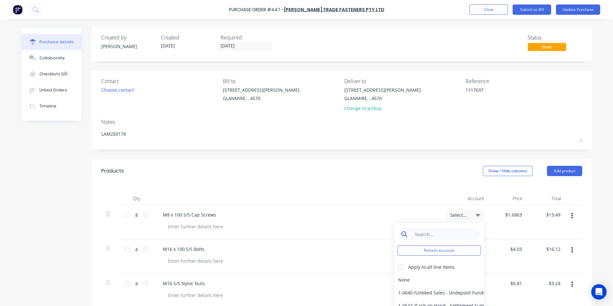
type textarea "x"
click at [438, 232] on input at bounding box center [444, 234] width 66 height 13
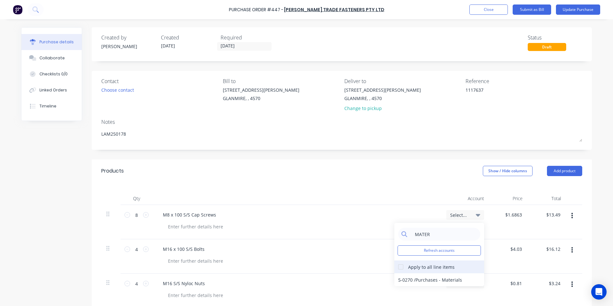
type input "MATER"
click at [403, 268] on div at bounding box center [400, 266] width 13 height 13
click at [409, 276] on div "5-0270 / Purchases - Materials" at bounding box center [439, 279] width 90 height 13
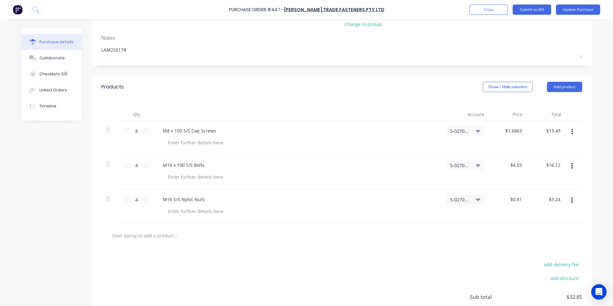
scroll to position [137, 0]
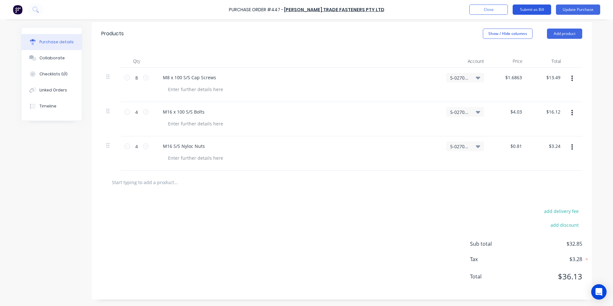
click at [535, 12] on button "Submit as Bill" at bounding box center [532, 9] width 38 height 10
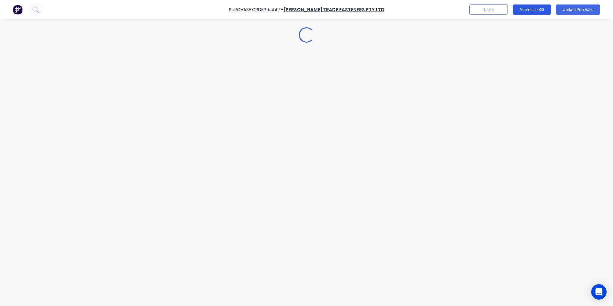
scroll to position [0, 0]
type textarea "x"
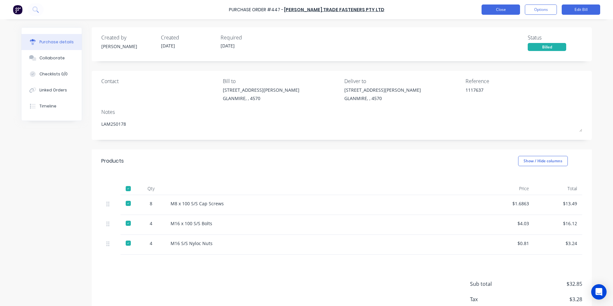
click at [511, 11] on button "Close" at bounding box center [501, 9] width 38 height 10
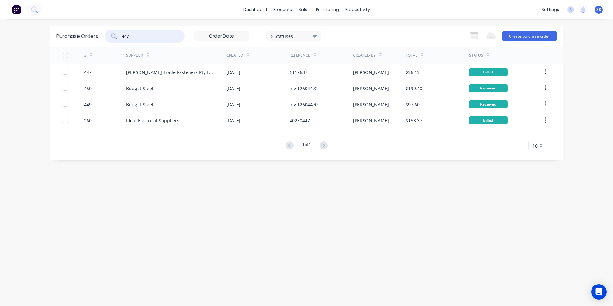
click at [146, 39] on input "447" at bounding box center [148, 36] width 53 height 6
type input "4"
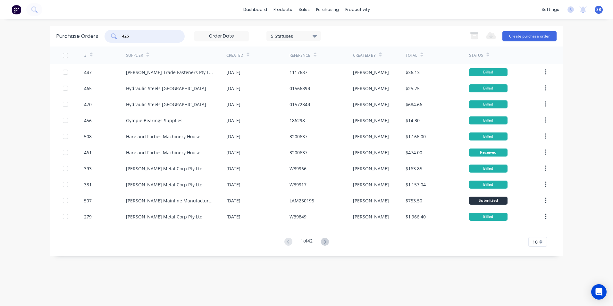
type input "426"
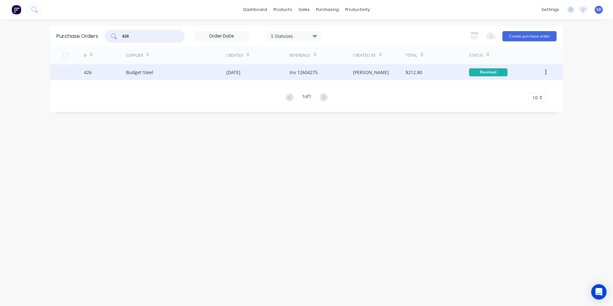
click at [401, 68] on div "[PERSON_NAME]" at bounding box center [379, 72] width 53 height 16
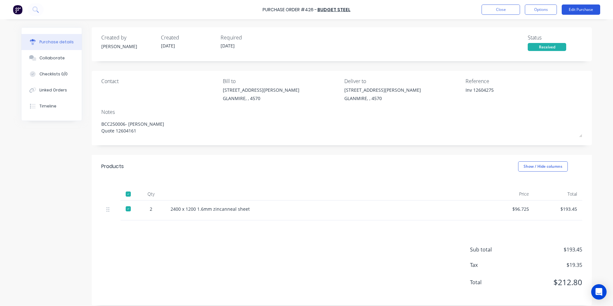
click at [566, 10] on button "Edit Purchase" at bounding box center [581, 9] width 38 height 10
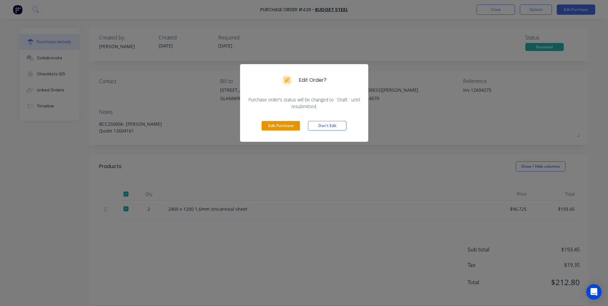
click at [286, 127] on button "Edit Purchase" at bounding box center [281, 126] width 38 height 10
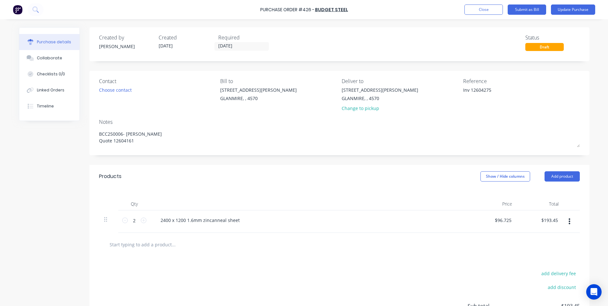
type textarea "x"
drag, startPoint x: 471, startPoint y: 90, endPoint x: 447, endPoint y: 90, distance: 24.0
click at [447, 90] on div "Contact Choose contact [PERSON_NAME] to [STREET_ADDRESS][PERSON_NAME] Deliver t…" at bounding box center [341, 96] width 481 height 38
type textarea "12604275"
type textarea "x"
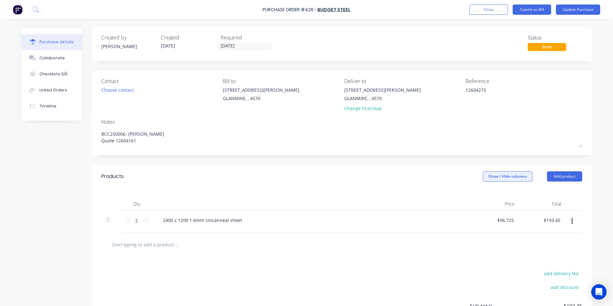
type textarea "12604275"
click at [501, 178] on button "Show / Hide columns" at bounding box center [508, 176] width 50 height 10
click at [488, 200] on label "Account" at bounding box center [488, 197] width 11 height 5
click at [483, 195] on input "Account" at bounding box center [483, 195] width 0 height 0
click at [465, 218] on span "Select..." at bounding box center [459, 220] width 19 height 7
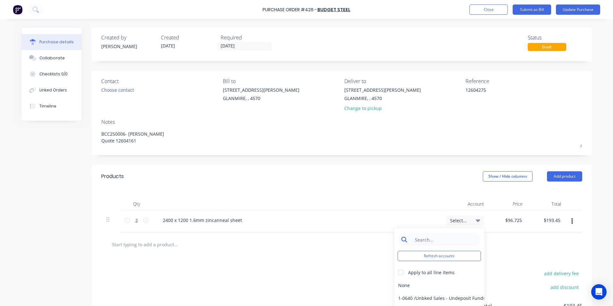
type textarea "x"
click at [442, 239] on input at bounding box center [444, 239] width 66 height 13
type input "MATER"
click at [427, 284] on div "5-0270 / Purchases - Materials" at bounding box center [439, 285] width 90 height 13
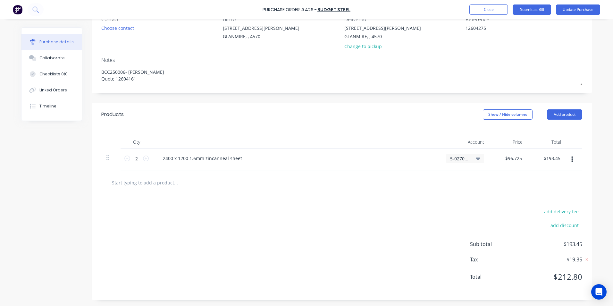
scroll to position [62, 0]
click at [522, 9] on button "Submit as Bill" at bounding box center [532, 9] width 38 height 10
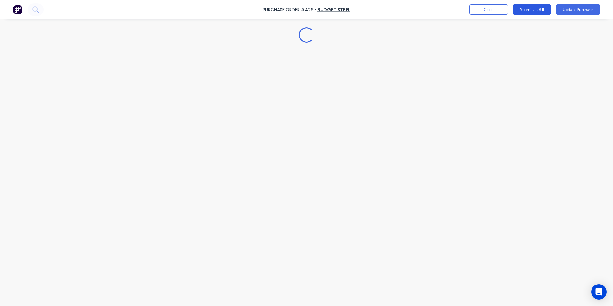
type textarea "x"
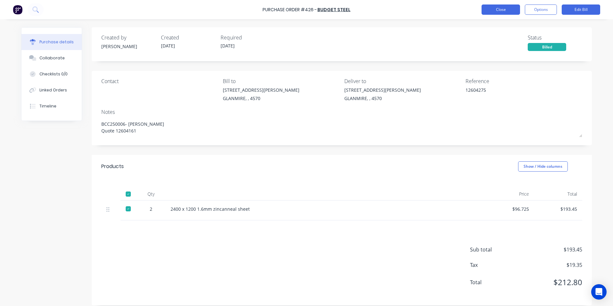
click at [510, 13] on button "Close" at bounding box center [501, 9] width 38 height 10
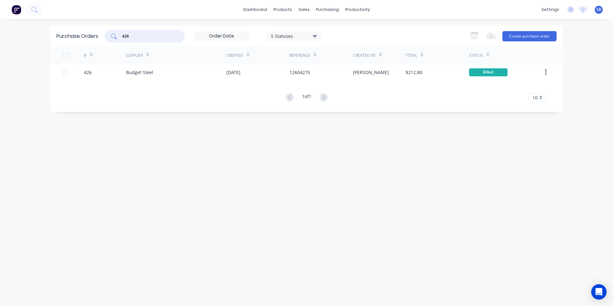
click at [171, 36] on input "426" at bounding box center [148, 36] width 53 height 6
type input "4"
type input "415"
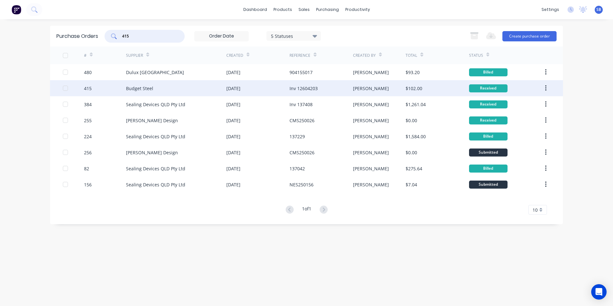
click at [332, 88] on div "Inv 12604203" at bounding box center [321, 88] width 63 height 16
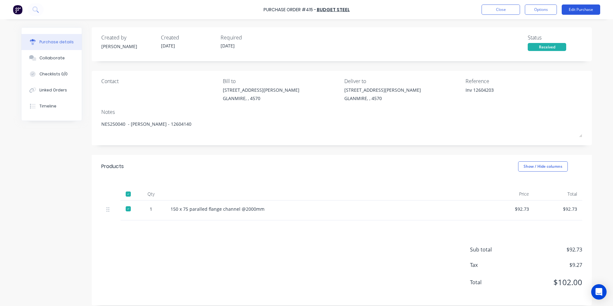
click at [584, 5] on button "Edit Purchase" at bounding box center [581, 9] width 38 height 10
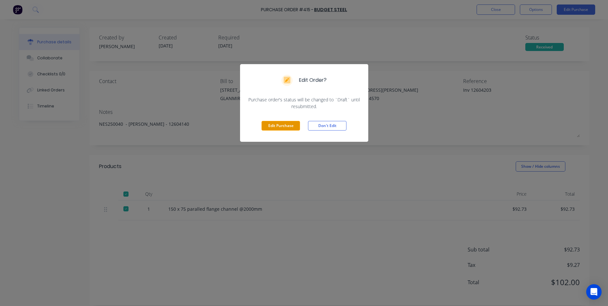
click at [272, 122] on button "Edit Purchase" at bounding box center [281, 126] width 38 height 10
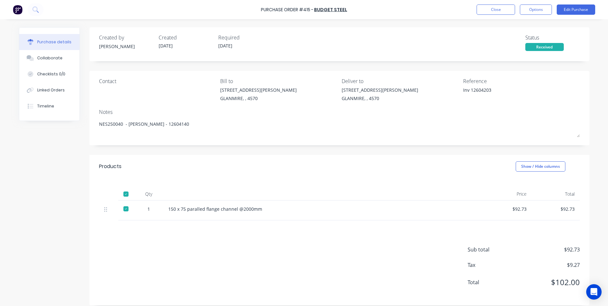
type textarea "x"
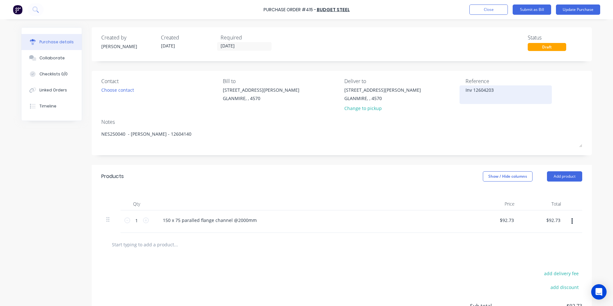
click at [473, 88] on textarea "Inv 12604203" at bounding box center [506, 94] width 80 height 14
type textarea "12604203"
type textarea "x"
type textarea "12604203"
click at [240, 46] on input "[DATE]" at bounding box center [244, 46] width 54 height 8
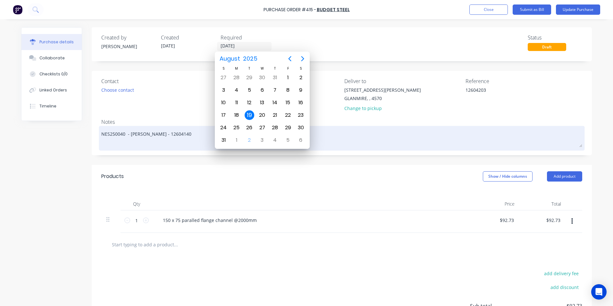
click at [417, 145] on textarea "NES250040 - [PERSON_NAME] - 12604140" at bounding box center [341, 137] width 481 height 20
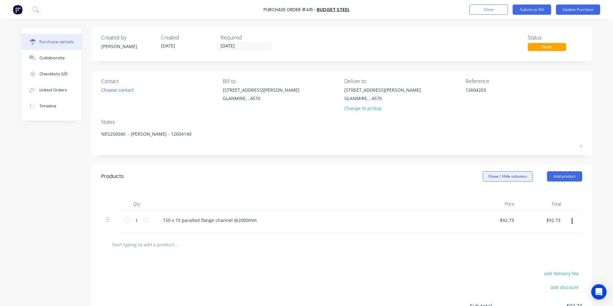
click at [495, 174] on button "Show / Hide columns" at bounding box center [508, 176] width 50 height 10
click at [486, 198] on span at bounding box center [485, 197] width 5 height 5
click at [483, 195] on input "Account" at bounding box center [483, 195] width 0 height 0
click at [465, 220] on span "Select..." at bounding box center [459, 220] width 19 height 7
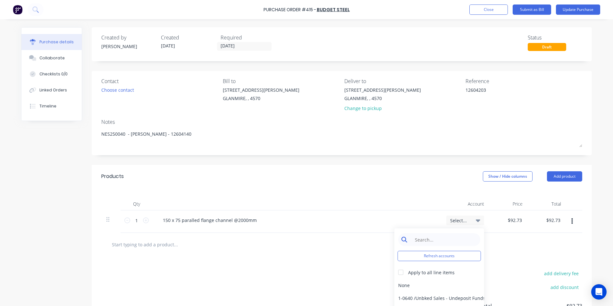
type textarea "x"
click at [461, 242] on input at bounding box center [444, 239] width 66 height 13
type input "MATER"
click at [444, 287] on div "5-0270 / Purchases - Materials" at bounding box center [439, 285] width 90 height 13
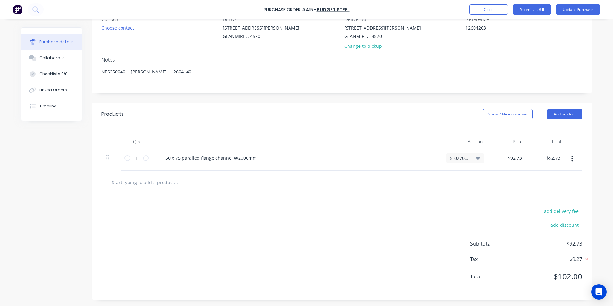
click at [521, 15] on div "Purchase Order #415 - Budget Steel Add product Close Submit as Bill Update Purc…" at bounding box center [306, 9] width 613 height 19
click at [522, 12] on button "Submit as Bill" at bounding box center [532, 9] width 38 height 10
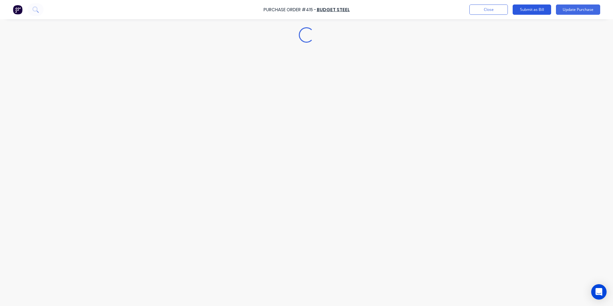
scroll to position [0, 0]
type textarea "x"
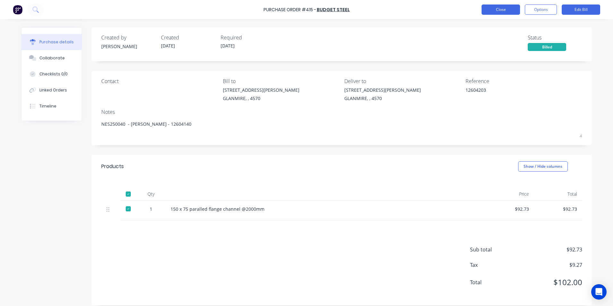
click at [505, 6] on button "Close" at bounding box center [501, 9] width 38 height 10
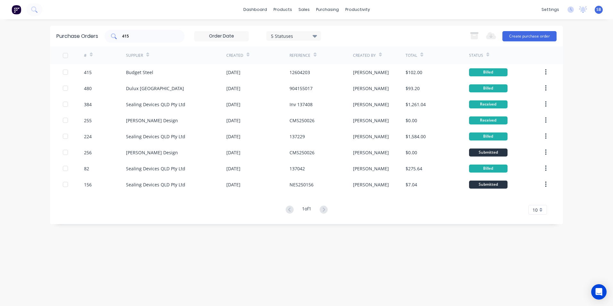
click at [165, 31] on div "415" at bounding box center [145, 36] width 80 height 13
type input "424"
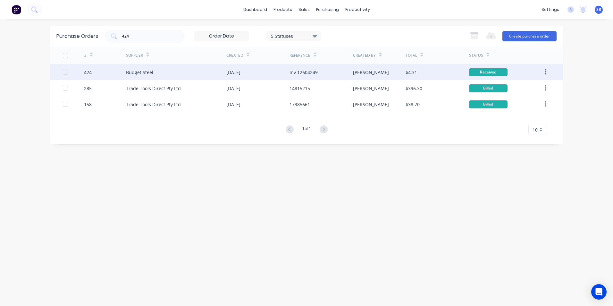
click at [357, 68] on div "[PERSON_NAME]" at bounding box center [379, 72] width 53 height 16
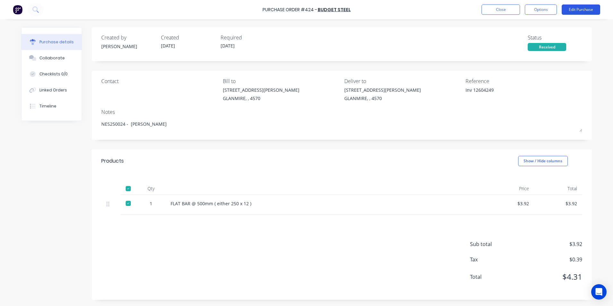
click at [593, 11] on button "Edit Purchase" at bounding box center [581, 9] width 38 height 10
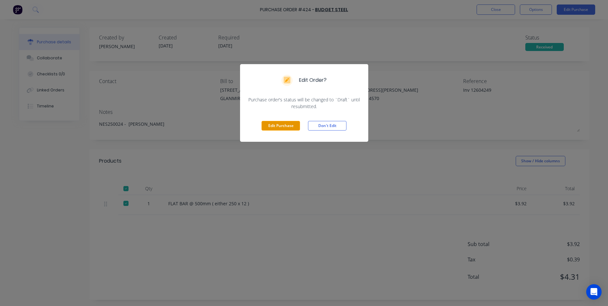
click at [293, 126] on div "Edit Purchase Don't Edit" at bounding box center [304, 126] width 128 height 32
click at [293, 125] on button "Edit Purchase" at bounding box center [281, 126] width 38 height 10
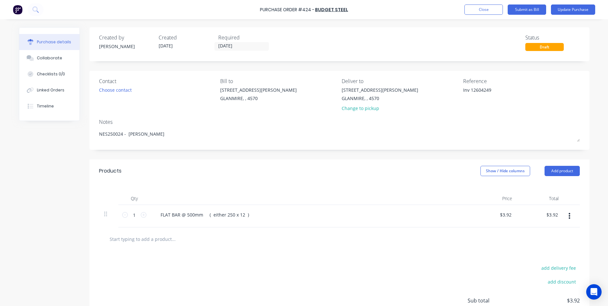
type textarea "x"
click at [472, 89] on textarea "Inv 12604249" at bounding box center [506, 94] width 80 height 14
type textarea "12604249"
type textarea "x"
type textarea "12604249"
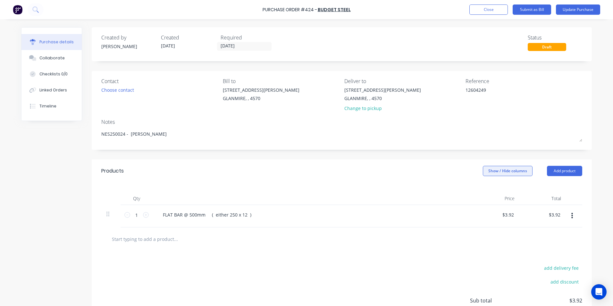
click at [503, 168] on button "Show / Hide columns" at bounding box center [508, 171] width 50 height 10
click at [489, 191] on label "Account" at bounding box center [488, 191] width 11 height 5
click at [483, 189] on input "Account" at bounding box center [483, 189] width 0 height 0
click at [450, 216] on span "Select..." at bounding box center [459, 215] width 19 height 7
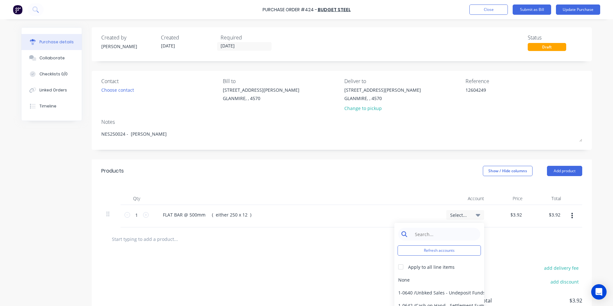
type textarea "x"
click at [438, 232] on input at bounding box center [444, 234] width 66 height 13
type input "MATER"
click at [422, 280] on div "5-0270 / Purchases - Materials" at bounding box center [439, 279] width 90 height 13
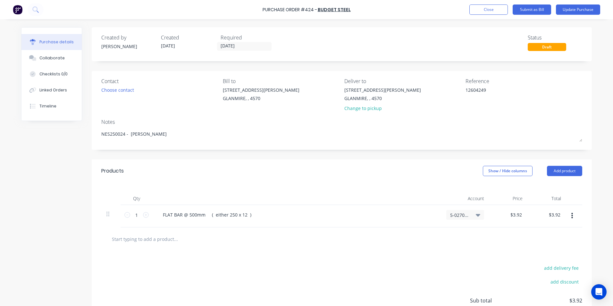
scroll to position [57, 0]
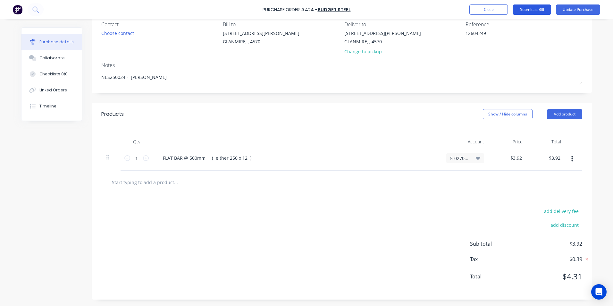
click at [529, 11] on button "Submit as Bill" at bounding box center [532, 9] width 38 height 10
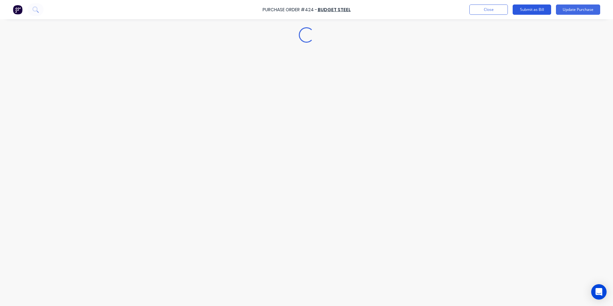
scroll to position [0, 0]
type textarea "x"
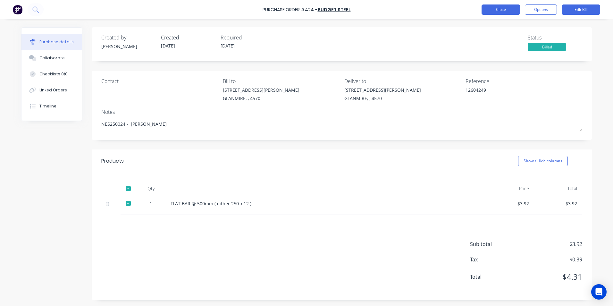
click at [490, 11] on button "Close" at bounding box center [501, 9] width 38 height 10
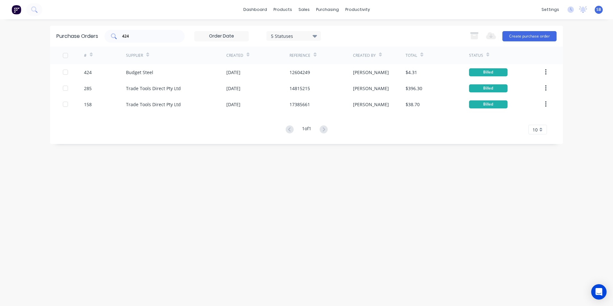
click at [160, 39] on div "424" at bounding box center [145, 36] width 80 height 13
type input "450"
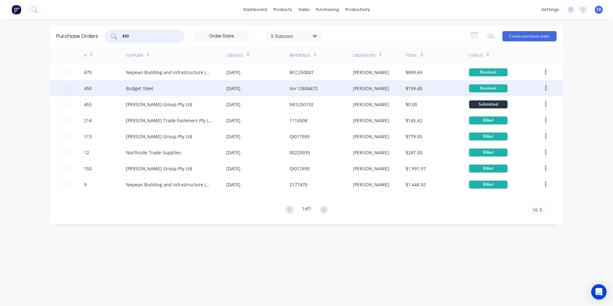
click at [349, 91] on div "Inv 12604472" at bounding box center [321, 88] width 63 height 16
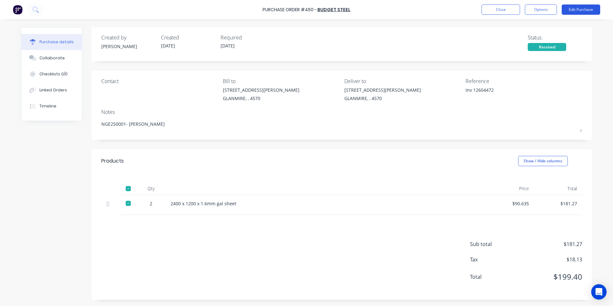
click at [592, 10] on button "Edit Purchase" at bounding box center [581, 9] width 38 height 10
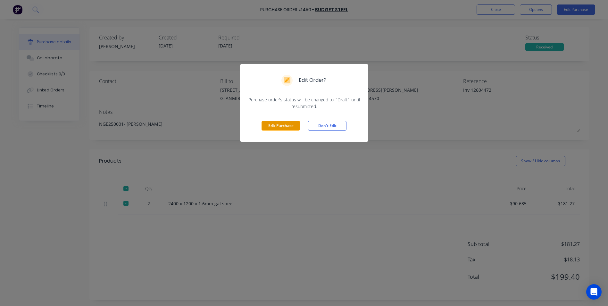
click at [281, 126] on button "Edit Purchase" at bounding box center [281, 126] width 38 height 10
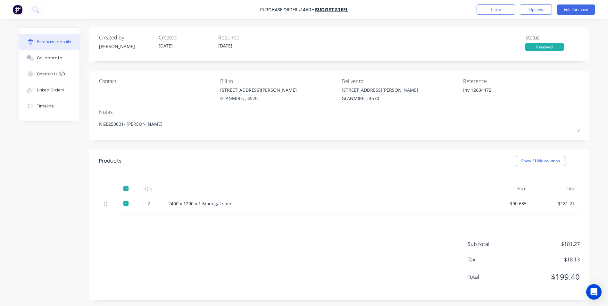
type textarea "x"
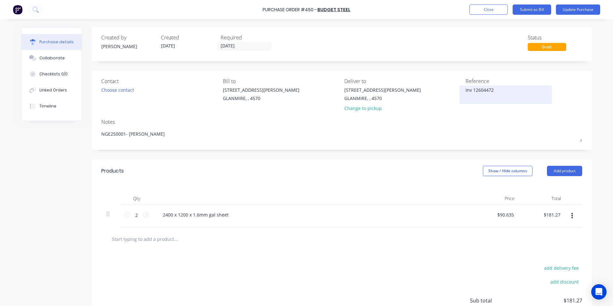
click at [471, 88] on textarea "Inv 12604472" at bounding box center [506, 94] width 80 height 14
type textarea "12604472"
type textarea "x"
type textarea "12604472"
click at [503, 171] on button "Show / Hide columns" at bounding box center [508, 171] width 50 height 10
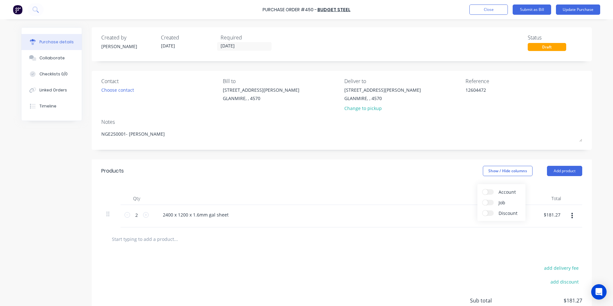
click at [485, 191] on span at bounding box center [485, 191] width 5 height 5
click at [483, 189] on input "Account" at bounding box center [483, 189] width 0 height 0
click at [458, 211] on div "Select..." at bounding box center [465, 215] width 38 height 10
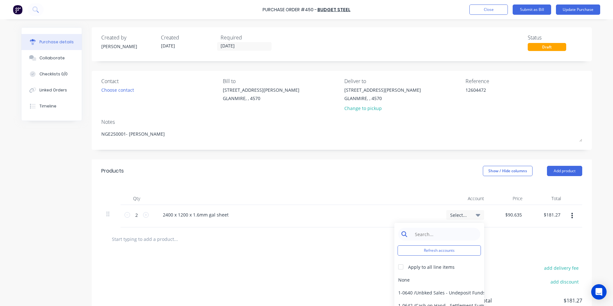
click at [440, 234] on input at bounding box center [444, 234] width 66 height 13
type textarea "x"
click at [440, 230] on input at bounding box center [444, 234] width 66 height 13
type input "MATER"
click at [438, 273] on div "5-0270 / Purchases - Materials" at bounding box center [439, 279] width 90 height 13
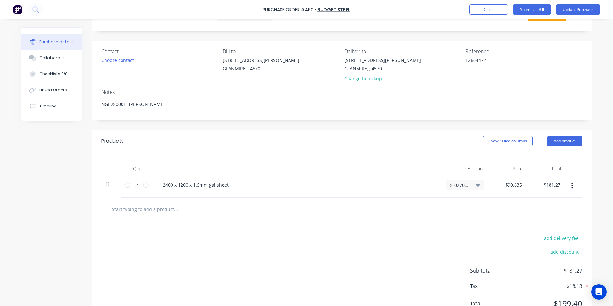
scroll to position [57, 0]
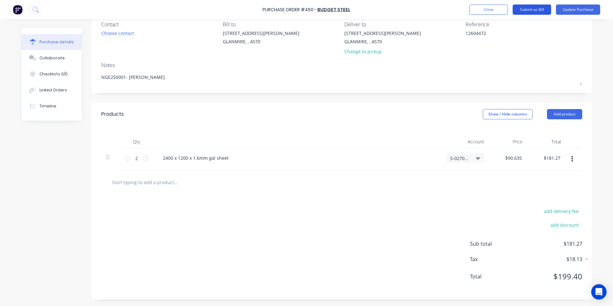
click at [527, 8] on button "Submit as Bill" at bounding box center [532, 9] width 38 height 10
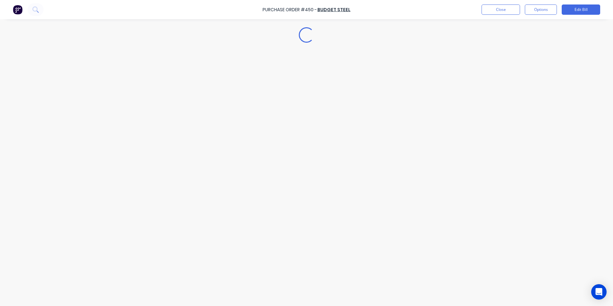
type textarea "x"
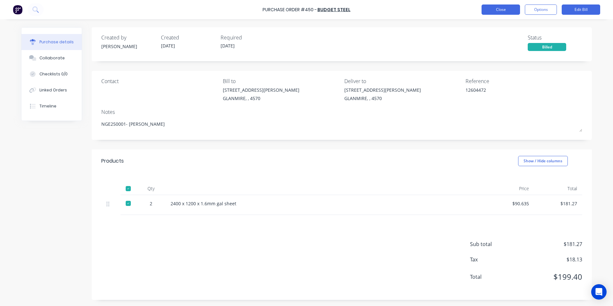
click at [485, 5] on button "Close" at bounding box center [501, 9] width 38 height 10
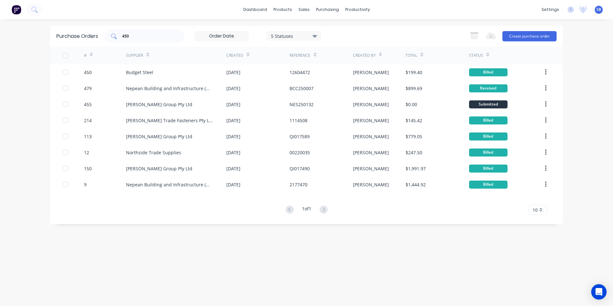
click at [147, 37] on input "450" at bounding box center [148, 36] width 53 height 6
type input "4"
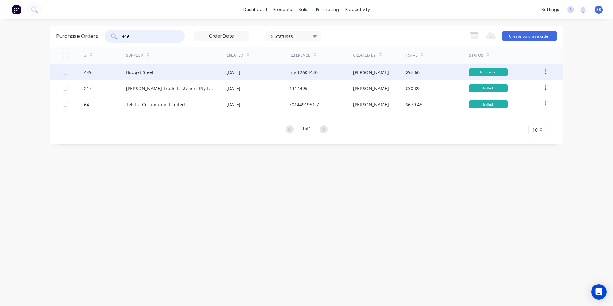
type input "449"
click at [365, 70] on div "[PERSON_NAME]" at bounding box center [379, 72] width 53 height 16
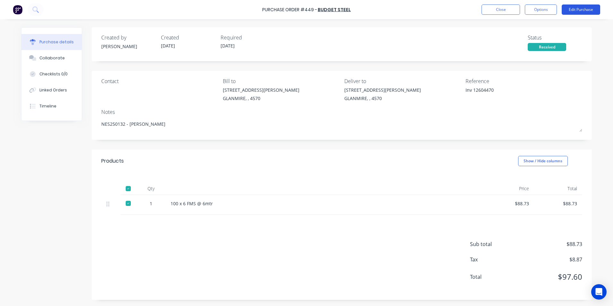
click at [574, 6] on button "Edit Purchase" at bounding box center [581, 9] width 38 height 10
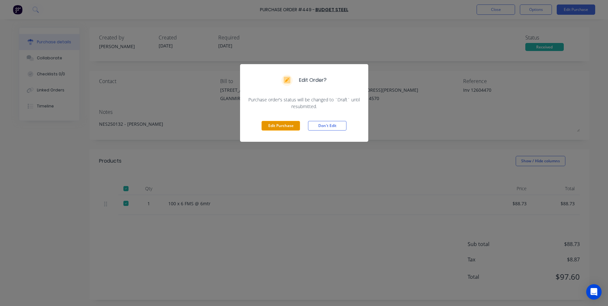
click at [265, 123] on button "Edit Purchase" at bounding box center [281, 126] width 38 height 10
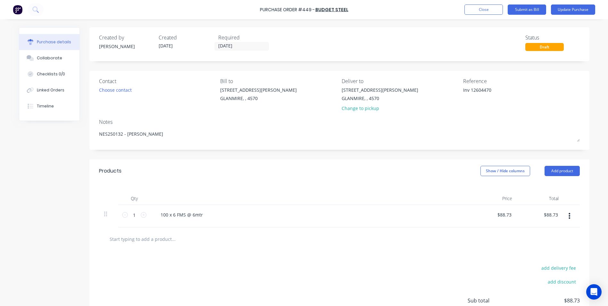
type textarea "x"
click at [471, 91] on textarea "Inv 12604470" at bounding box center [506, 94] width 80 height 14
type textarea "12604470"
type textarea "x"
type textarea "12604470"
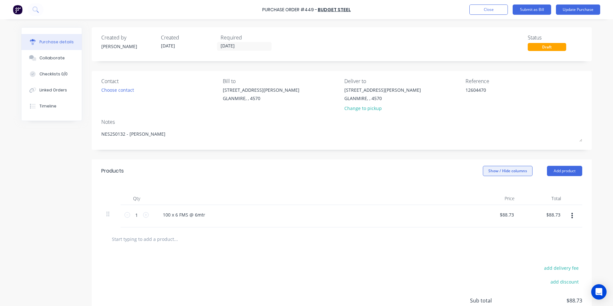
click at [485, 172] on button "Show / Hide columns" at bounding box center [508, 171] width 50 height 10
click at [487, 192] on span at bounding box center [485, 191] width 5 height 5
click at [483, 189] on input "Account" at bounding box center [483, 189] width 0 height 0
click at [464, 213] on span "Select..." at bounding box center [459, 215] width 19 height 7
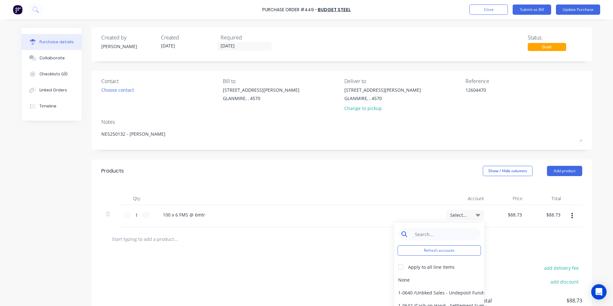
type textarea "x"
click at [459, 232] on input at bounding box center [444, 234] width 66 height 13
type input "MATER"
click at [444, 280] on div "5-0270 / Purchases - Materials" at bounding box center [439, 279] width 90 height 13
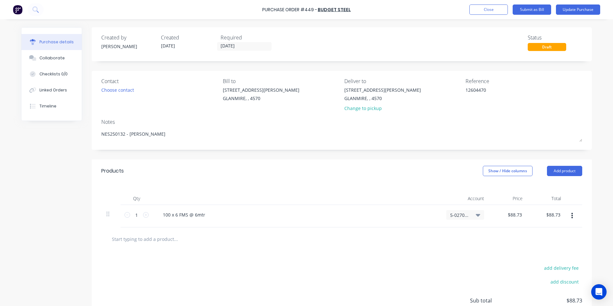
click at [416, 266] on div "add delivery fee add discount Sub total $88.73 Tax $8.87 Total $97.60" at bounding box center [342, 303] width 500 height 105
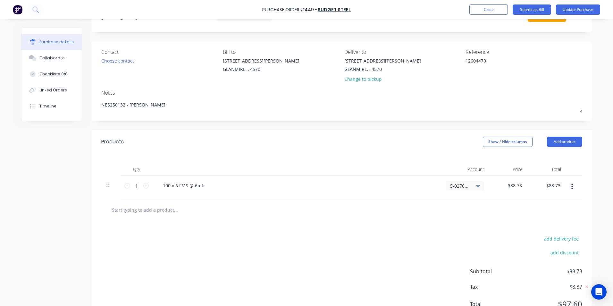
scroll to position [57, 0]
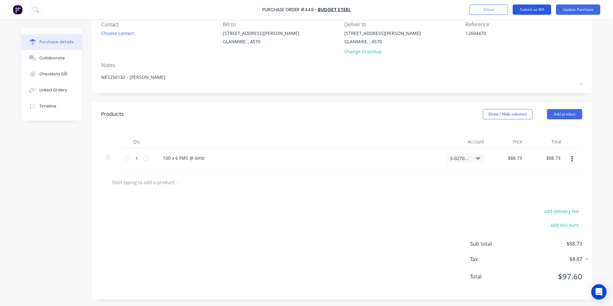
click at [536, 11] on button "Submit as Bill" at bounding box center [532, 9] width 38 height 10
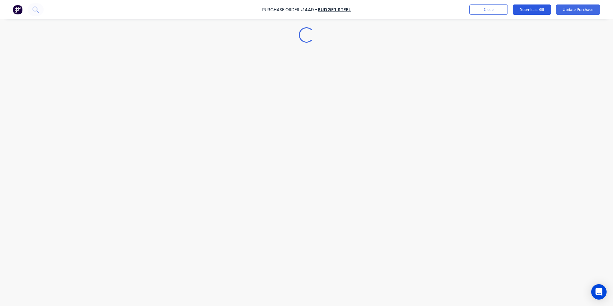
scroll to position [0, 0]
type textarea "x"
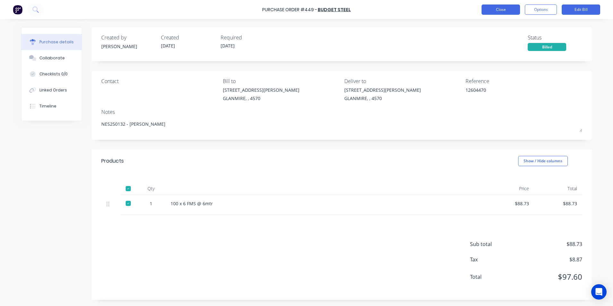
click at [486, 5] on button "Close" at bounding box center [501, 9] width 38 height 10
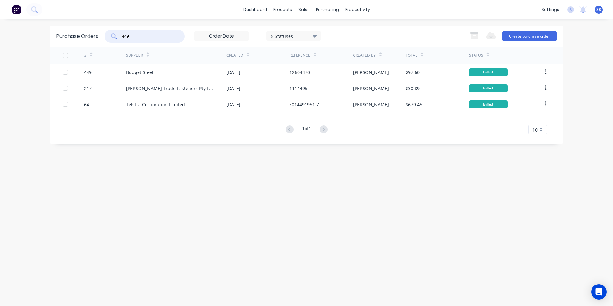
click at [150, 36] on input "449" at bounding box center [148, 36] width 53 height 6
type input "458"
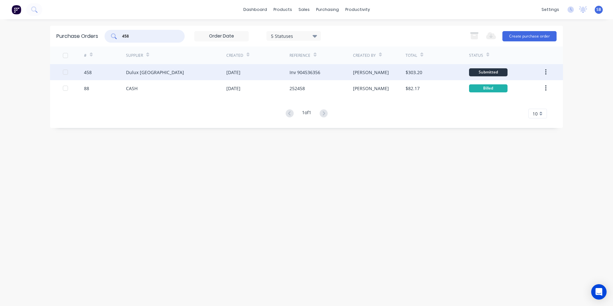
click at [363, 74] on div "[PERSON_NAME]" at bounding box center [379, 72] width 53 height 16
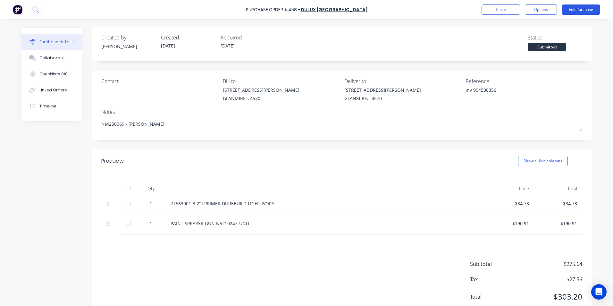
click at [572, 8] on button "Edit Purchase" at bounding box center [581, 9] width 38 height 10
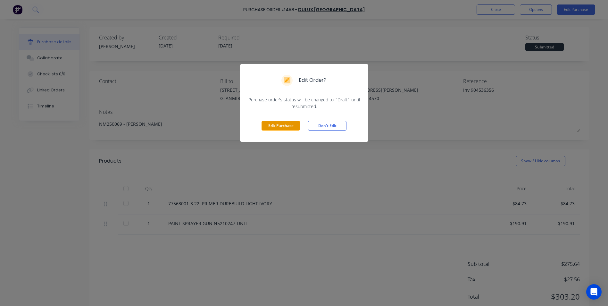
click at [270, 123] on button "Edit Purchase" at bounding box center [281, 126] width 38 height 10
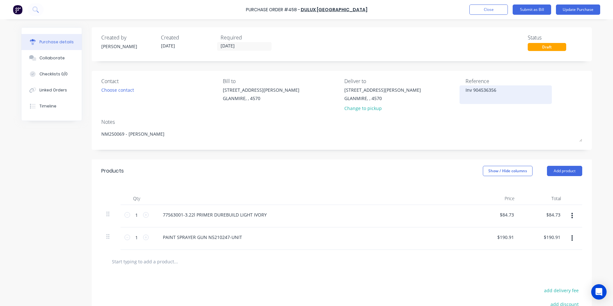
click at [471, 90] on textarea "Inv 904536356" at bounding box center [506, 94] width 80 height 14
type textarea "x"
type textarea "Inv904536356"
type textarea "x"
type textarea "In904536356"
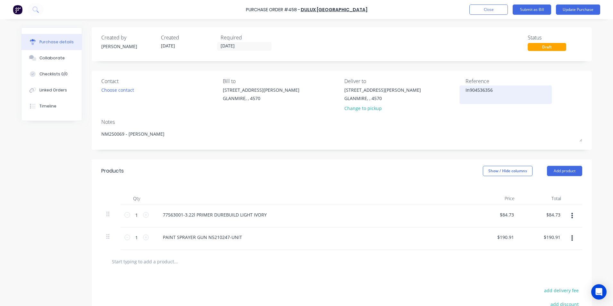
type textarea "x"
type textarea "I904536356"
type textarea "x"
type textarea "904536356"
type textarea "x"
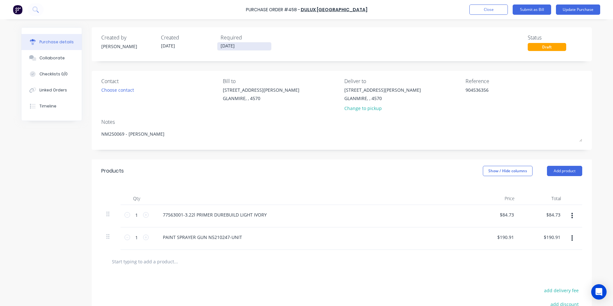
type textarea "904536356"
click at [242, 46] on input "[DATE]" at bounding box center [244, 46] width 54 height 8
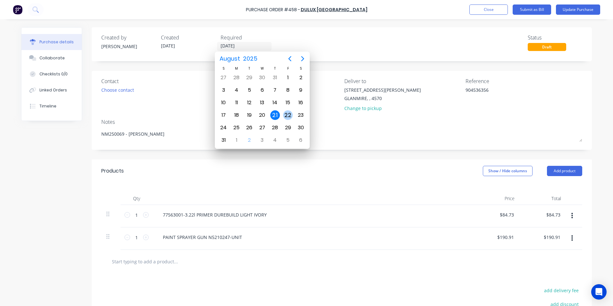
click at [287, 114] on div "22" at bounding box center [288, 115] width 10 height 10
type textarea "x"
type input "[DATE]"
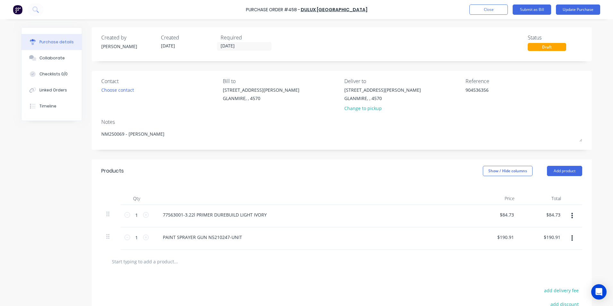
click at [507, 164] on div "Products Show / Hide columns Add product" at bounding box center [342, 170] width 500 height 23
click at [507, 168] on button "Show / Hide columns" at bounding box center [508, 171] width 50 height 10
click at [490, 191] on label "Account" at bounding box center [488, 191] width 11 height 5
click at [483, 189] on input "Account" at bounding box center [483, 189] width 0 height 0
drag, startPoint x: 445, startPoint y: 212, endPoint x: 451, endPoint y: 213, distance: 6.8
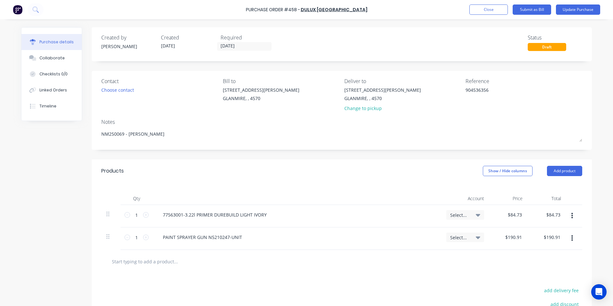
click at [446, 212] on div "Select..." at bounding box center [465, 215] width 38 height 10
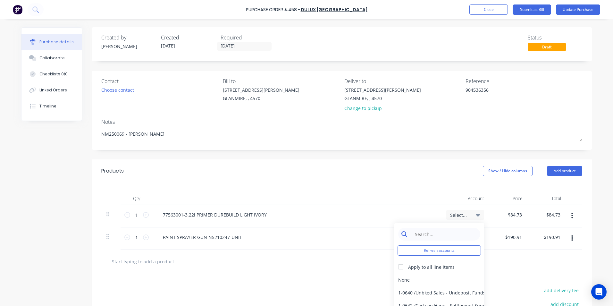
type textarea "x"
click at [444, 236] on input at bounding box center [444, 234] width 66 height 13
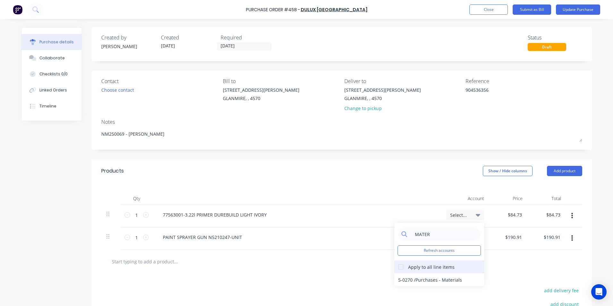
type input "MATER"
click at [418, 262] on div "Apply to all line items" at bounding box center [439, 266] width 90 height 13
click at [399, 268] on div at bounding box center [400, 266] width 13 height 13
click at [401, 275] on div "5-0270 / Purchases - Materials" at bounding box center [439, 279] width 90 height 13
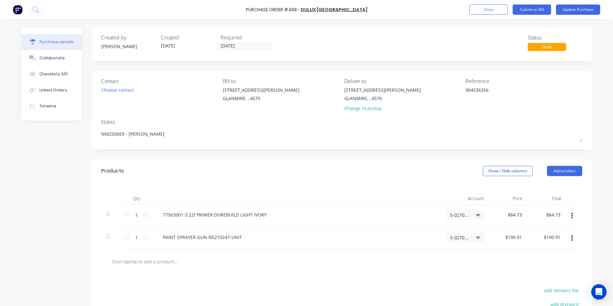
scroll to position [79, 0]
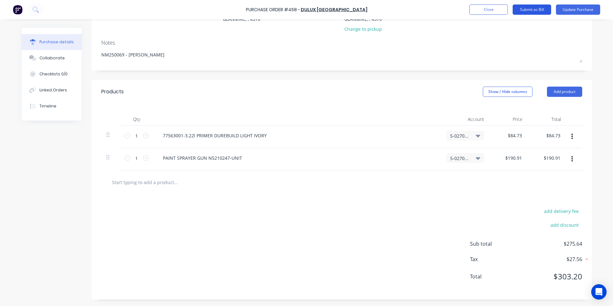
click at [534, 8] on button "Submit as Bill" at bounding box center [532, 9] width 38 height 10
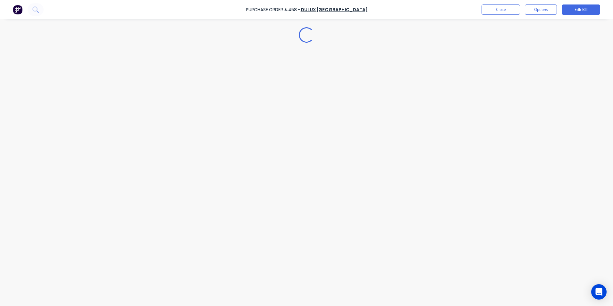
type textarea "x"
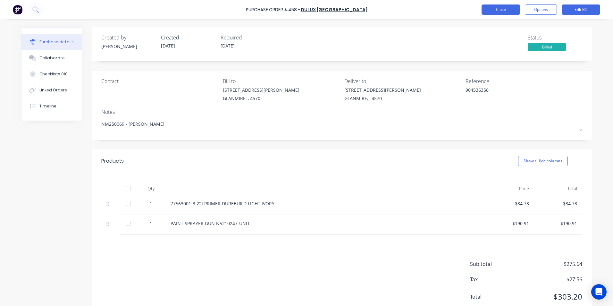
click at [509, 9] on button "Close" at bounding box center [501, 9] width 38 height 10
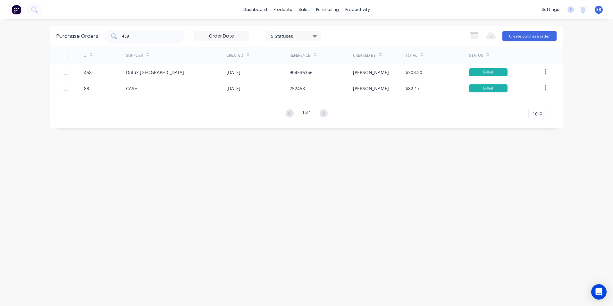
click at [150, 39] on div "458" at bounding box center [145, 36] width 80 height 13
type input "419"
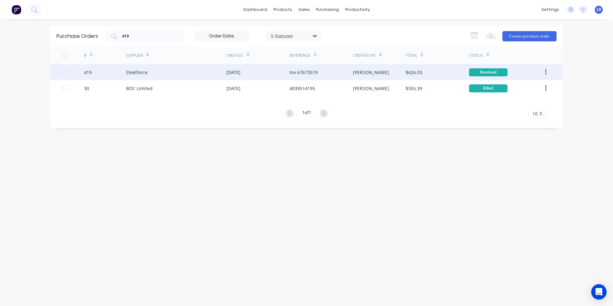
click at [404, 74] on div "[PERSON_NAME]" at bounding box center [379, 72] width 53 height 16
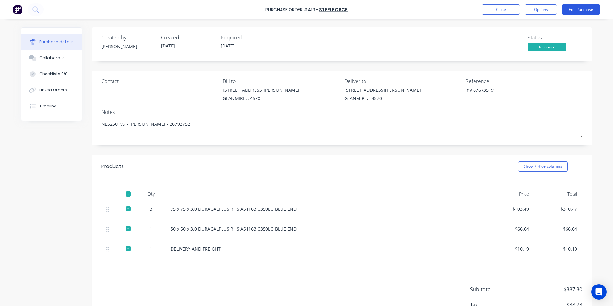
click at [568, 10] on button "Edit Purchase" at bounding box center [581, 9] width 38 height 10
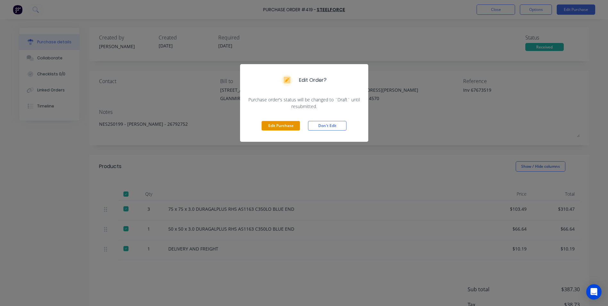
click at [287, 125] on button "Edit Purchase" at bounding box center [281, 126] width 38 height 10
type textarea "x"
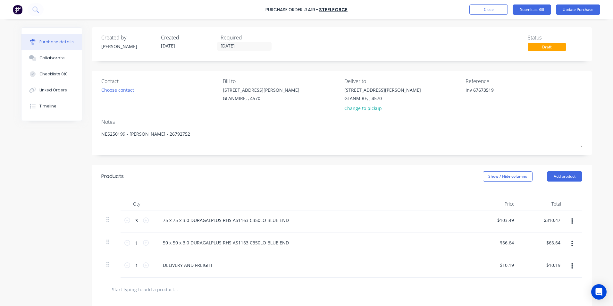
drag, startPoint x: 471, startPoint y: 89, endPoint x: 448, endPoint y: 86, distance: 23.3
click at [448, 86] on div "Contact Choose contact [PERSON_NAME] to [STREET_ADDRESS][PERSON_NAME] Deliver t…" at bounding box center [341, 96] width 481 height 38
type textarea "67673519"
type textarea "x"
type textarea "67673519"
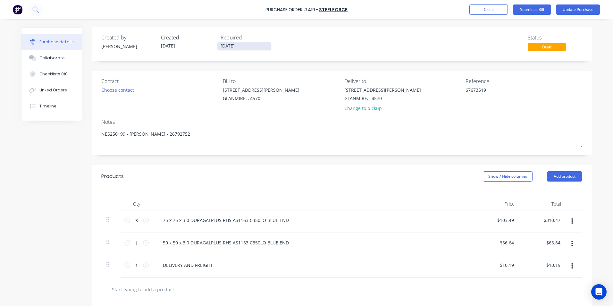
click at [233, 45] on input "[DATE]" at bounding box center [244, 46] width 54 height 8
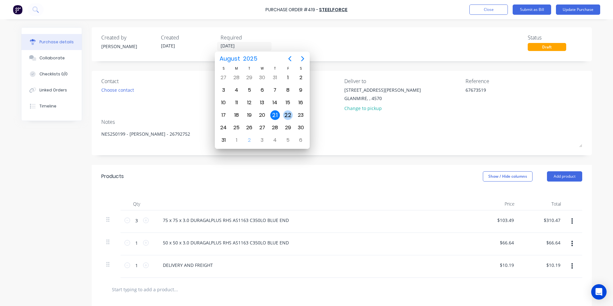
click at [286, 112] on div "22" at bounding box center [288, 115] width 10 height 10
type textarea "x"
type input "[DATE]"
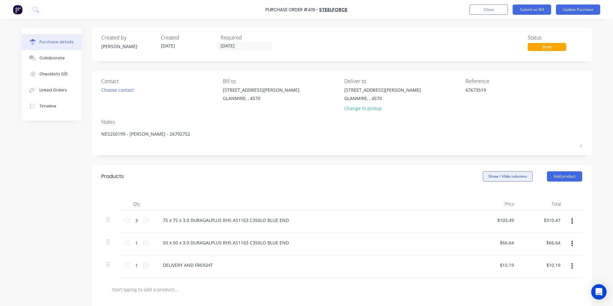
click at [509, 174] on button "Show / Hide columns" at bounding box center [508, 176] width 50 height 10
click at [484, 195] on span at bounding box center [485, 197] width 5 height 5
click at [483, 195] on input "Account" at bounding box center [483, 195] width 0 height 0
click at [458, 222] on span "Select..." at bounding box center [459, 220] width 19 height 7
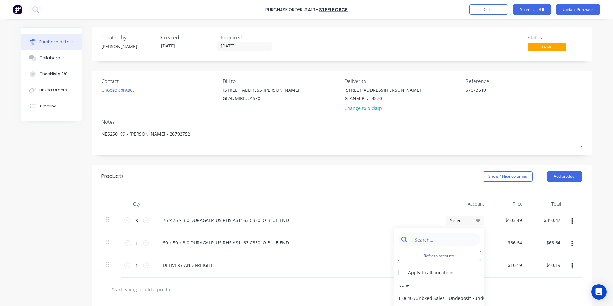
type textarea "x"
click at [451, 237] on input at bounding box center [444, 239] width 66 height 13
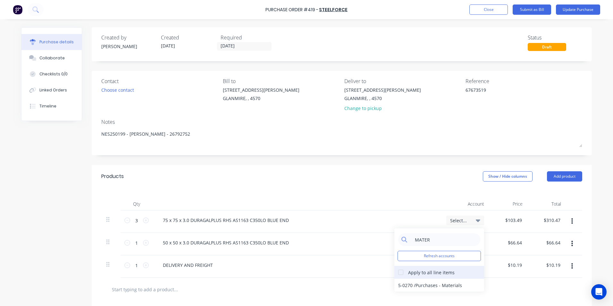
type input "MATER"
click at [397, 271] on div at bounding box center [400, 272] width 13 height 13
click at [408, 286] on div "5-0270 / Purchases - Materials" at bounding box center [439, 285] width 90 height 13
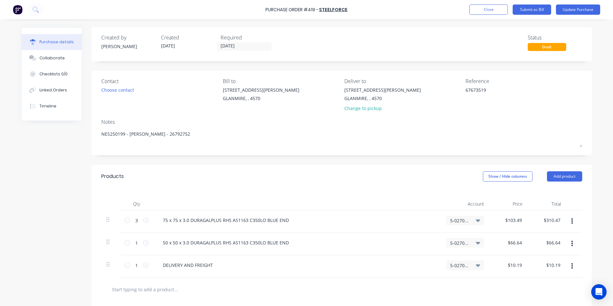
click at [457, 262] on div "5-0270 / Purchases - Materials" at bounding box center [465, 265] width 38 height 10
type textarea "x"
click at [454, 279] on input at bounding box center [444, 284] width 66 height 13
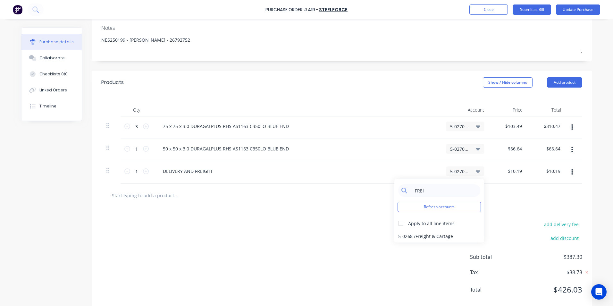
scroll to position [96, 0]
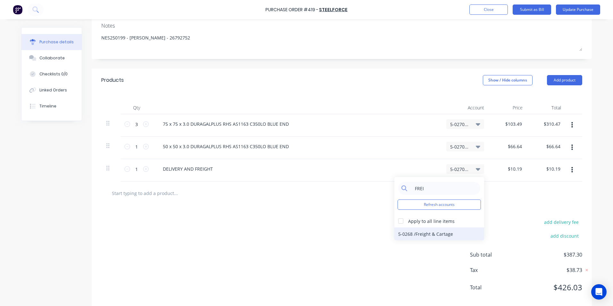
type input "FREI"
click at [443, 231] on div "5-0268 / Freight & Cartage" at bounding box center [439, 233] width 90 height 13
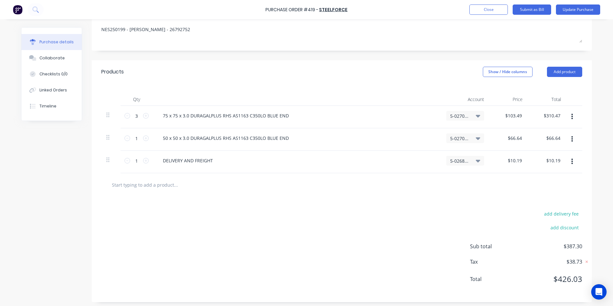
scroll to position [107, 0]
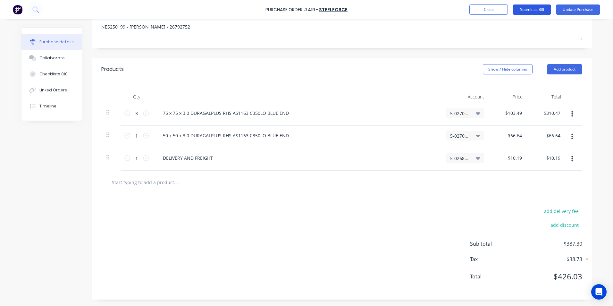
click at [521, 6] on button "Submit as Bill" at bounding box center [532, 9] width 38 height 10
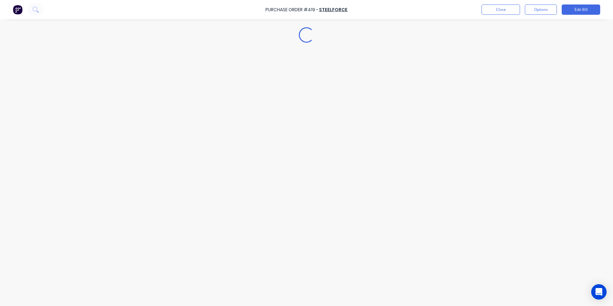
type textarea "x"
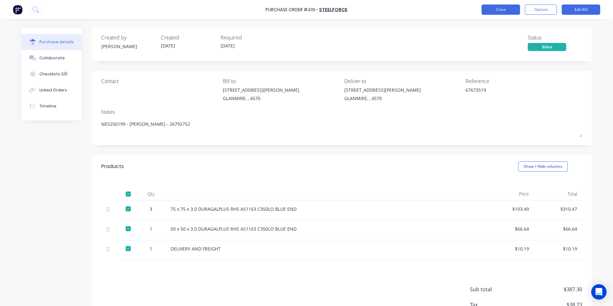
click at [511, 12] on button "Close" at bounding box center [501, 9] width 38 height 10
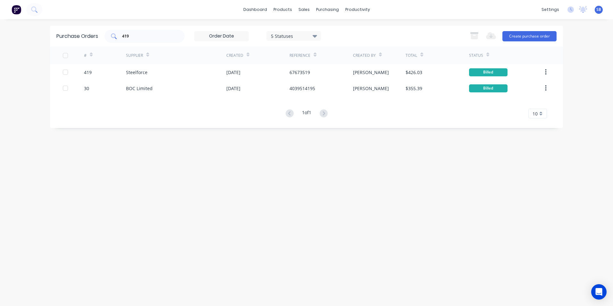
click at [184, 40] on div "419" at bounding box center [145, 36] width 80 height 13
type input "4"
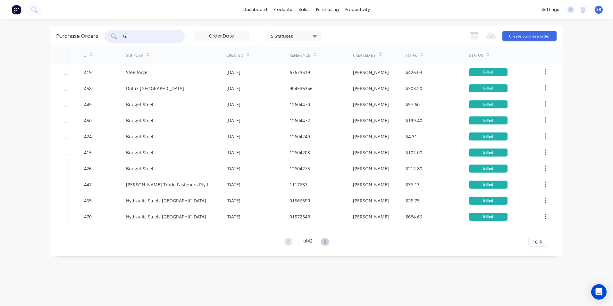
type input "72"
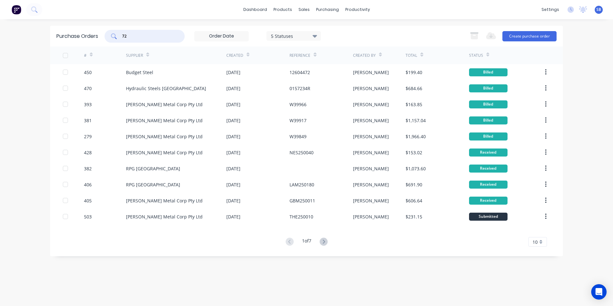
click at [288, 31] on div "5 Statuses" at bounding box center [293, 36] width 55 height 10
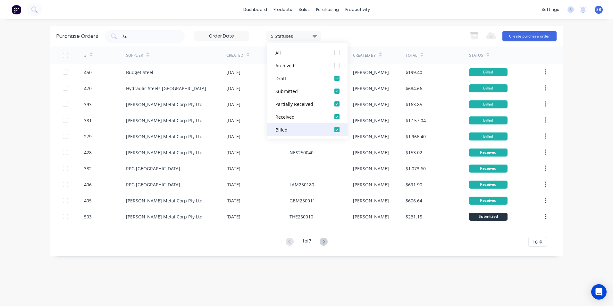
click at [296, 127] on div "Billed" at bounding box center [300, 129] width 51 height 7
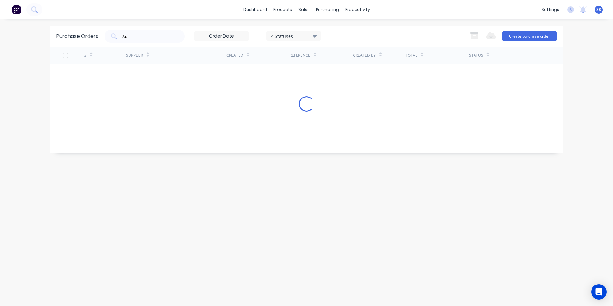
click at [381, 256] on div "Purchase Orders 72 4 Statuses 4 Statuses Export to Excel (XLSX) Create purchase…" at bounding box center [306, 163] width 513 height 274
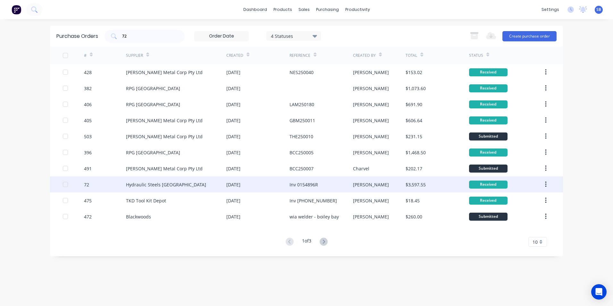
click at [419, 184] on div "$3,597.55" at bounding box center [416, 184] width 20 height 7
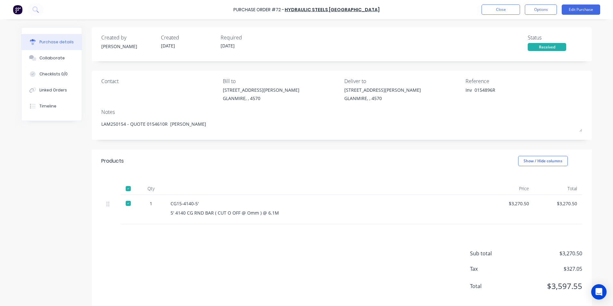
click at [571, 4] on div "Purchase Order #72 - Hydraulic Steels [GEOGRAPHIC_DATA] Close Options Edit Purc…" at bounding box center [306, 9] width 613 height 19
click at [569, 4] on button "Edit Purchase" at bounding box center [581, 9] width 38 height 10
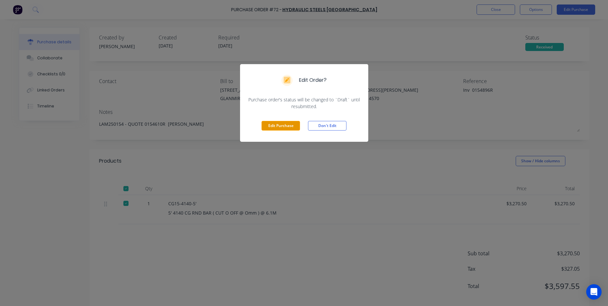
click at [263, 123] on button "Edit Purchase" at bounding box center [281, 126] width 38 height 10
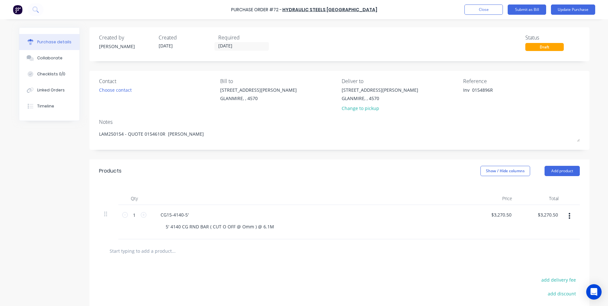
type textarea "x"
type textarea "0154896R"
type textarea "x"
type textarea "0154896R"
click at [572, 9] on button "Update Purchase" at bounding box center [578, 9] width 44 height 10
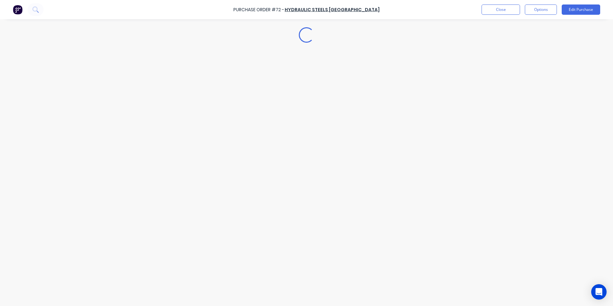
type textarea "x"
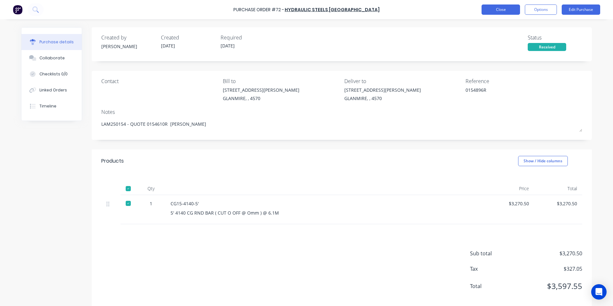
click at [499, 9] on button "Close" at bounding box center [501, 9] width 38 height 10
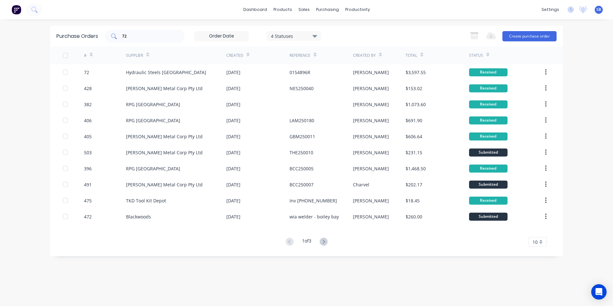
click at [133, 39] on div "72" at bounding box center [145, 36] width 80 height 13
type input "7"
type input "374"
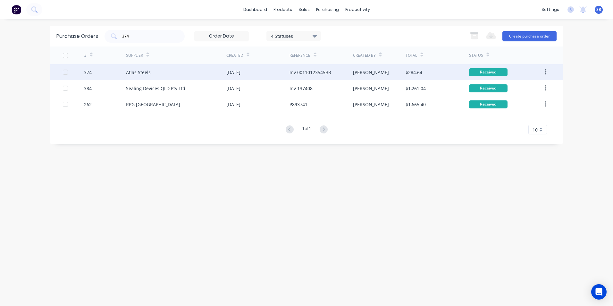
click at [366, 73] on div "[PERSON_NAME]" at bounding box center [379, 72] width 53 height 16
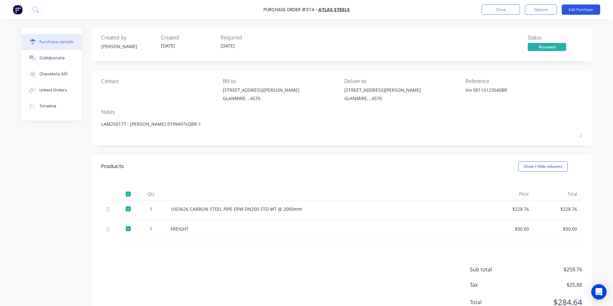
click at [574, 11] on button "Edit Purchase" at bounding box center [581, 9] width 38 height 10
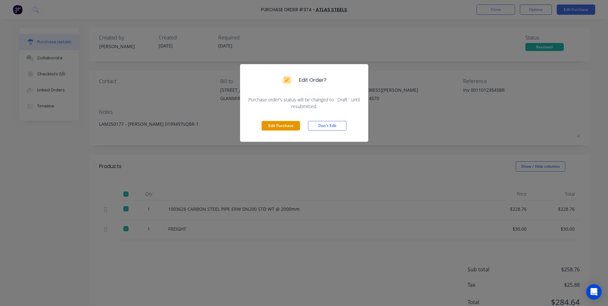
click at [275, 124] on button "Edit Purchase" at bounding box center [281, 126] width 38 height 10
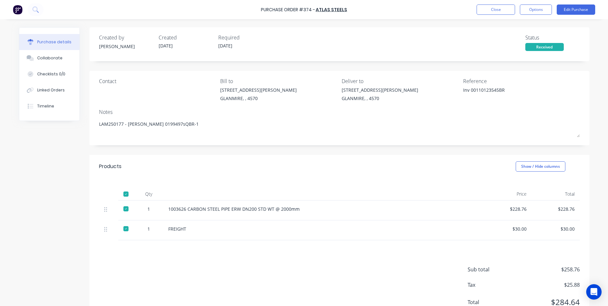
type textarea "x"
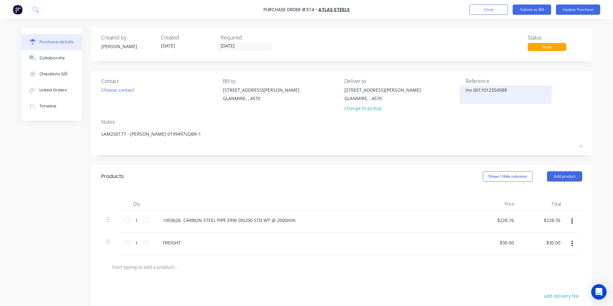
click at [470, 90] on textarea "Inv 00110123545BR" at bounding box center [506, 94] width 80 height 14
type textarea "00110123545BR"
type textarea "x"
type textarea "00110123545BR"
click at [233, 47] on input "[DATE]" at bounding box center [244, 46] width 54 height 8
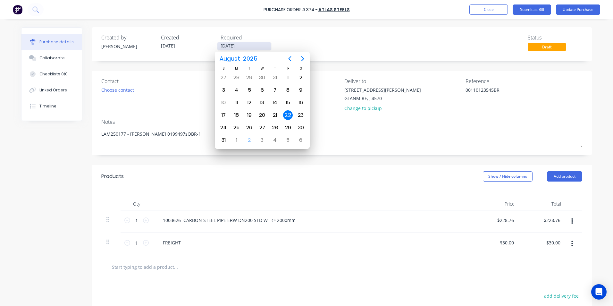
click at [233, 47] on input "[DATE]" at bounding box center [244, 46] width 54 height 8
click at [172, 115] on div "Contact Choose contact [PERSON_NAME] to [STREET_ADDRESS][PERSON_NAME] Deliver t…" at bounding box center [342, 113] width 500 height 84
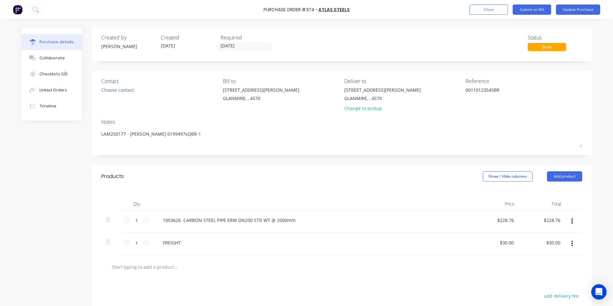
click at [485, 171] on div "Products Show / Hide columns Add product" at bounding box center [342, 176] width 500 height 23
click at [483, 178] on button "Show / Hide columns" at bounding box center [508, 176] width 50 height 10
click at [485, 171] on div "Products Show / Hide columns Add product" at bounding box center [342, 176] width 500 height 23
click at [485, 174] on button "Show / Hide columns" at bounding box center [508, 176] width 50 height 10
click at [484, 194] on div "Account Job Discount" at bounding box center [501, 207] width 48 height 37
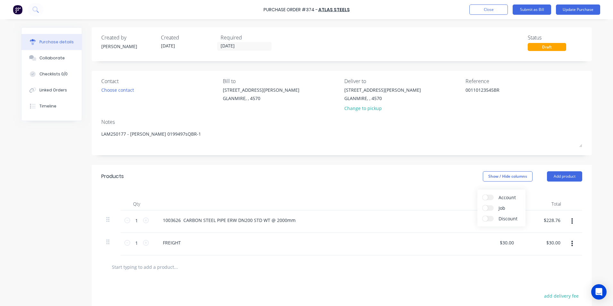
click at [484, 195] on span at bounding box center [485, 197] width 5 height 5
click at [483, 195] on input "Account" at bounding box center [483, 195] width 0 height 0
click at [458, 220] on span "Select..." at bounding box center [459, 220] width 19 height 7
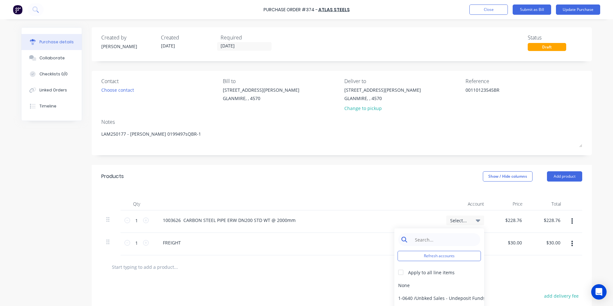
type textarea "x"
click at [449, 235] on input at bounding box center [444, 239] width 66 height 13
type input "MATER"
click at [416, 288] on div "5-0270 / Purchases - Materials" at bounding box center [439, 285] width 90 height 13
click at [453, 242] on span "Select..." at bounding box center [459, 243] width 19 height 7
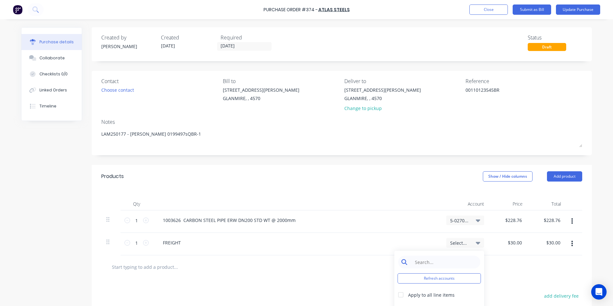
type textarea "x"
click at [448, 262] on input at bounding box center [444, 262] width 66 height 13
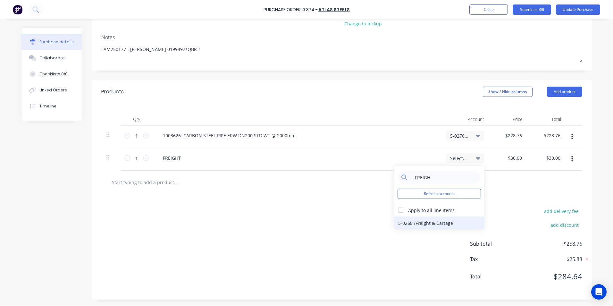
type input "FREIGH"
click at [422, 219] on div "5-0268 / Freight & Cartage" at bounding box center [439, 222] width 90 height 13
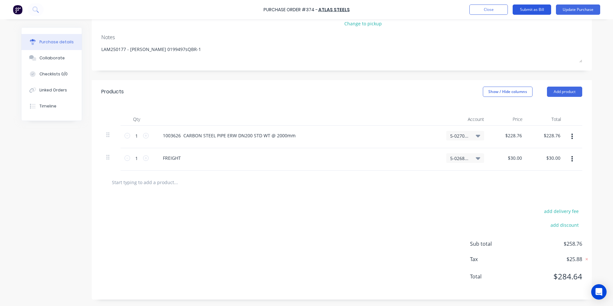
click at [530, 10] on button "Submit as Bill" at bounding box center [532, 9] width 38 height 10
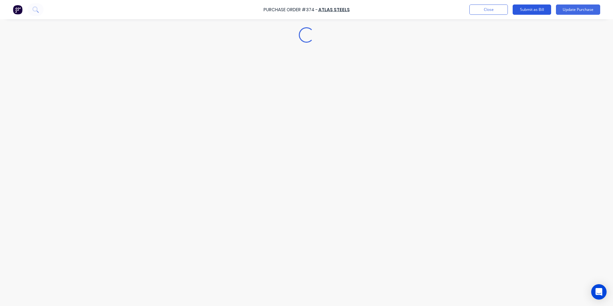
type textarea "x"
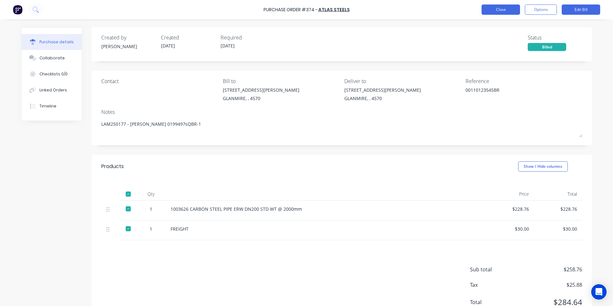
click at [496, 5] on button "Close" at bounding box center [501, 9] width 38 height 10
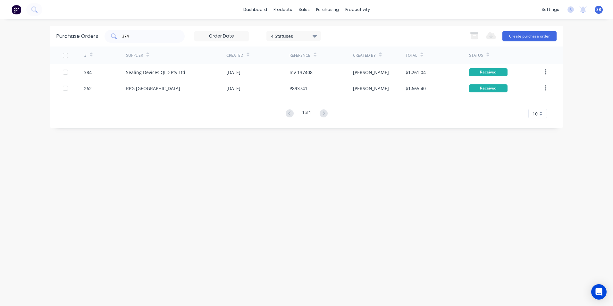
click at [151, 38] on input "374" at bounding box center [148, 36] width 53 height 6
type input "3"
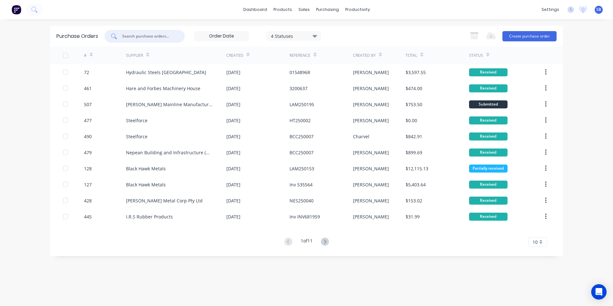
click at [146, 36] on input "text" at bounding box center [148, 36] width 53 height 6
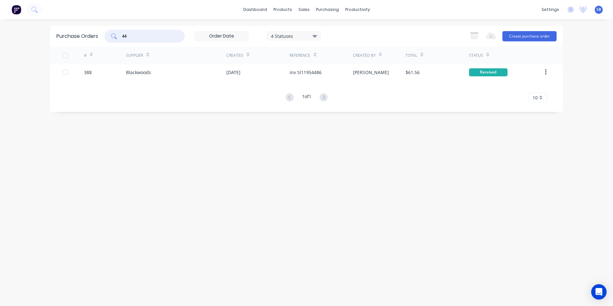
type input "4"
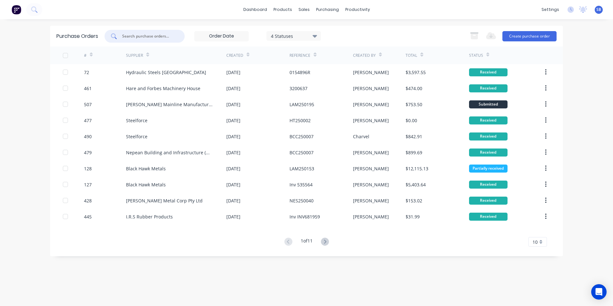
click at [133, 38] on input "text" at bounding box center [148, 36] width 53 height 6
type input "469"
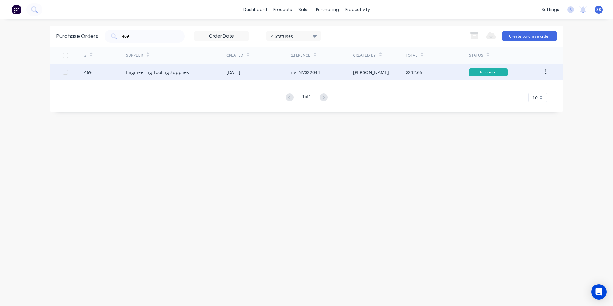
click at [361, 75] on div "[PERSON_NAME]" at bounding box center [379, 72] width 53 height 16
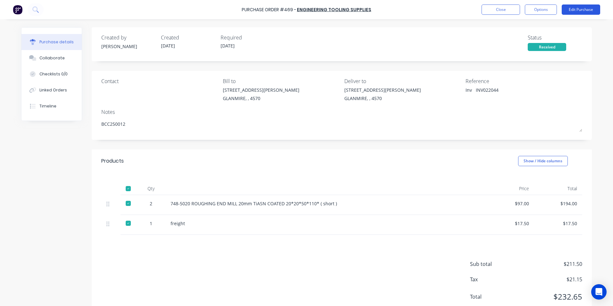
click at [567, 11] on button "Edit Purchase" at bounding box center [581, 9] width 38 height 10
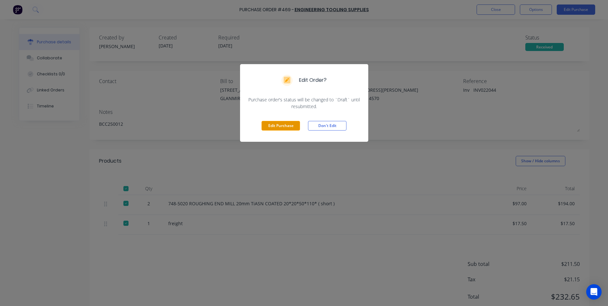
click at [277, 124] on button "Edit Purchase" at bounding box center [281, 126] width 38 height 10
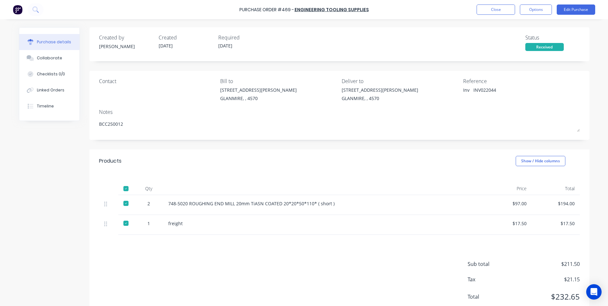
type textarea "x"
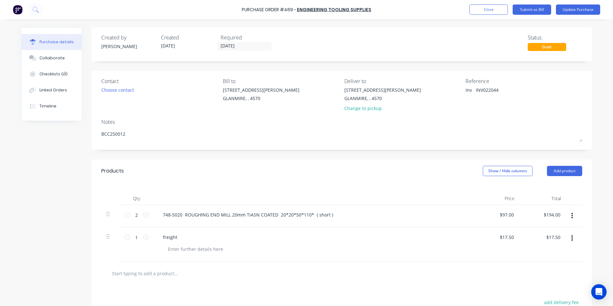
drag, startPoint x: 474, startPoint y: 89, endPoint x: 429, endPoint y: 88, distance: 44.6
click at [429, 88] on div "Contact Choose contact [PERSON_NAME] to [STREET_ADDRESS][PERSON_NAME] Deliver t…" at bounding box center [341, 96] width 481 height 38
type textarea "INV022044"
type textarea "x"
type textarea "INV022044"
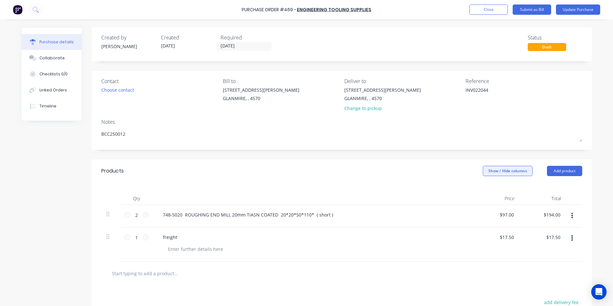
click at [504, 166] on button "Show / Hide columns" at bounding box center [508, 171] width 50 height 10
click at [488, 193] on label "Account" at bounding box center [488, 191] width 11 height 5
click at [483, 189] on input "Account" at bounding box center [483, 189] width 0 height 0
click at [460, 215] on span "Select..." at bounding box center [459, 215] width 19 height 7
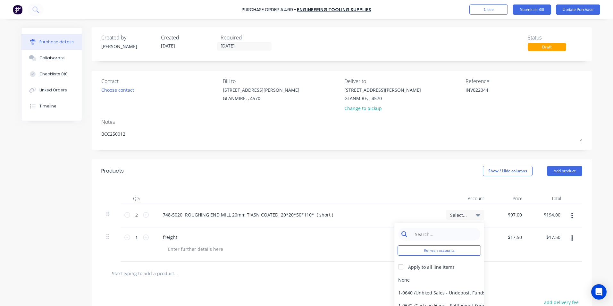
type textarea "x"
click at [453, 239] on input at bounding box center [444, 234] width 66 height 13
type input "MATER"
click at [442, 278] on div "5-0270 / Purchases - Materials" at bounding box center [439, 279] width 90 height 13
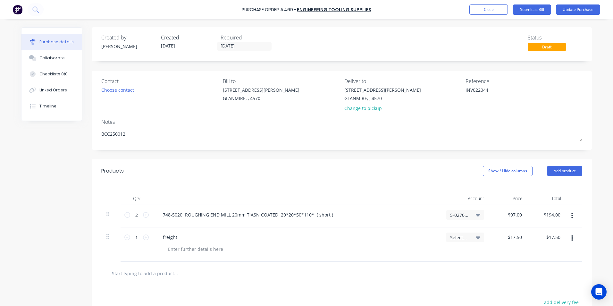
click at [456, 237] on span "Select..." at bounding box center [459, 237] width 19 height 7
type textarea "x"
click at [448, 257] on input at bounding box center [444, 256] width 66 height 13
type input "FREIGH"
click at [467, 302] on div "5-0268 / Freight & Cartage" at bounding box center [439, 302] width 90 height 13
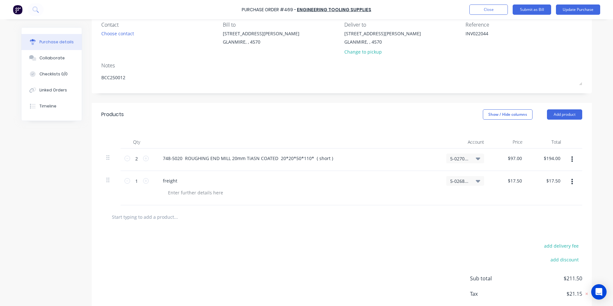
scroll to position [91, 0]
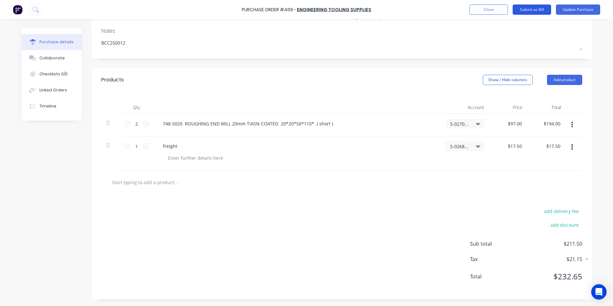
click at [545, 12] on button "Submit as Bill" at bounding box center [532, 9] width 38 height 10
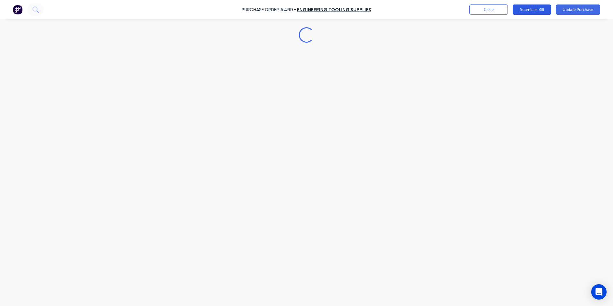
scroll to position [0, 0]
type textarea "x"
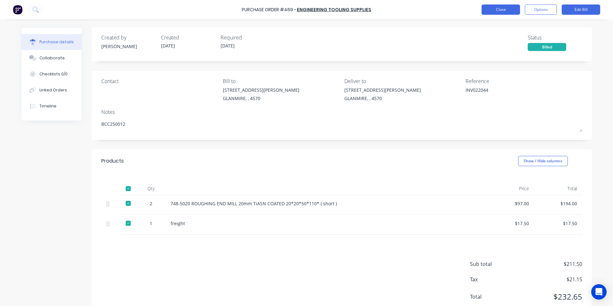
click at [498, 11] on button "Close" at bounding box center [501, 9] width 38 height 10
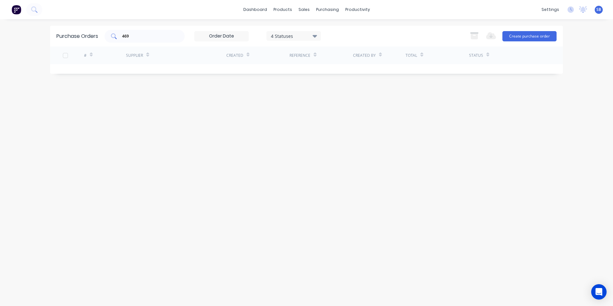
click at [163, 31] on div "469" at bounding box center [145, 36] width 80 height 13
type input "4"
type input "445"
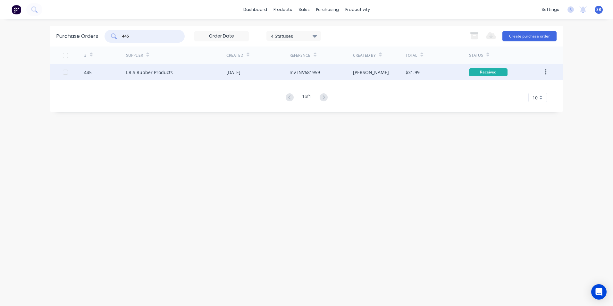
click at [360, 70] on div "[PERSON_NAME]" at bounding box center [371, 72] width 36 height 7
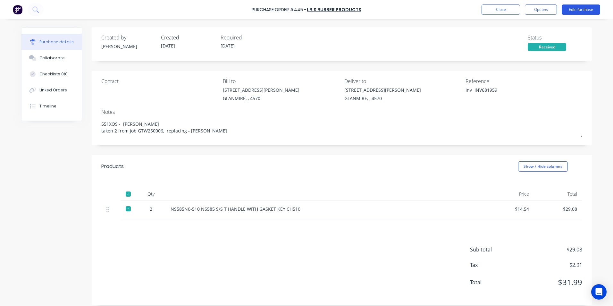
click at [578, 13] on button "Edit Purchase" at bounding box center [581, 9] width 38 height 10
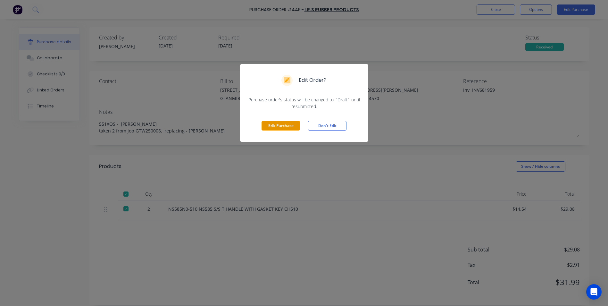
click at [281, 128] on button "Edit Purchase" at bounding box center [281, 126] width 38 height 10
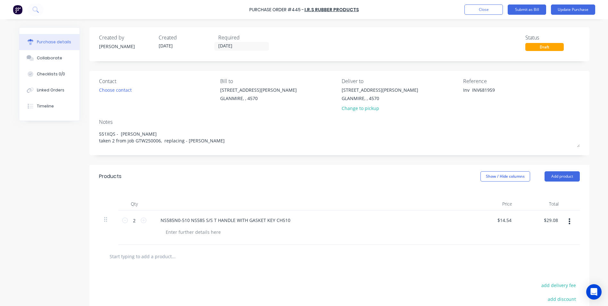
type textarea "x"
type textarea "INV681959"
type textarea "x"
type textarea "INV681959"
click at [503, 174] on button "Show / Hide columns" at bounding box center [508, 176] width 50 height 10
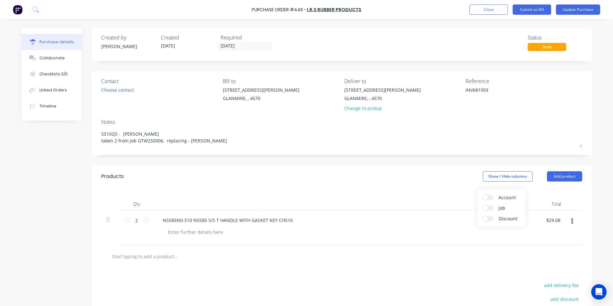
click at [485, 199] on span at bounding box center [485, 197] width 5 height 5
click at [483, 195] on input "Account" at bounding box center [483, 195] width 0 height 0
click at [451, 220] on span "Select..." at bounding box center [459, 220] width 19 height 7
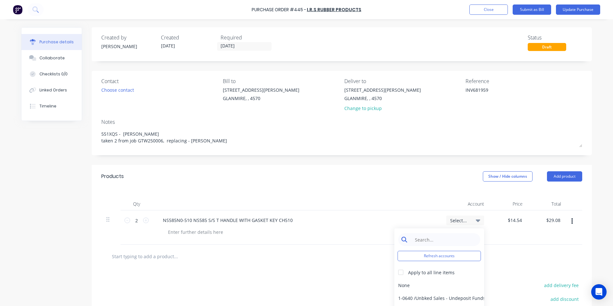
type textarea "x"
click at [431, 241] on input at bounding box center [444, 239] width 66 height 13
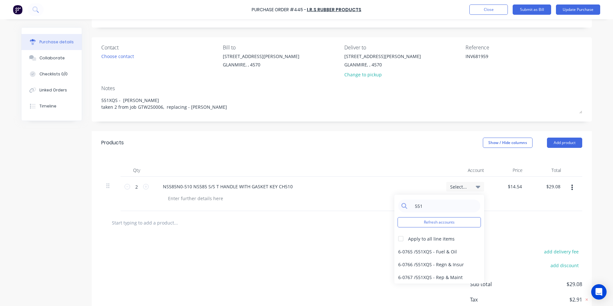
scroll to position [74, 0]
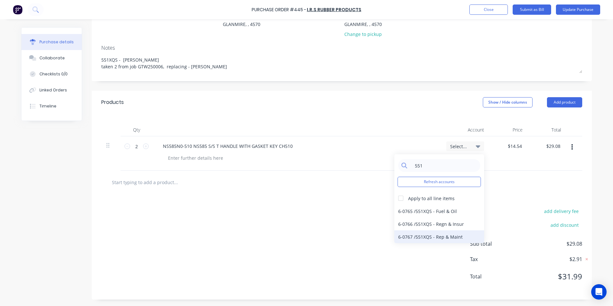
type input "551"
click at [447, 240] on div "6-0767 / 551XQS - Rep & Maint" at bounding box center [439, 236] width 90 height 13
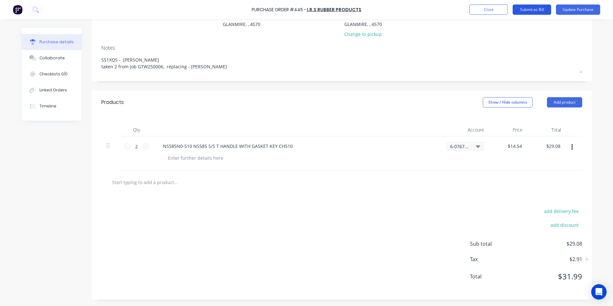
click at [531, 9] on button "Submit as Bill" at bounding box center [532, 9] width 38 height 10
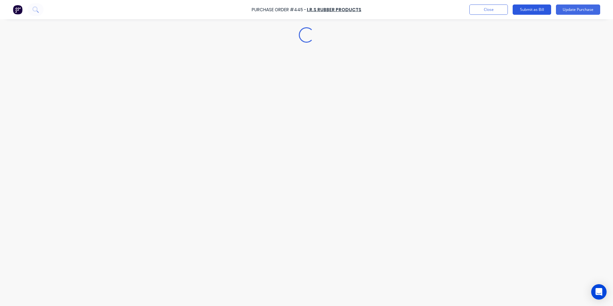
scroll to position [0, 0]
type textarea "x"
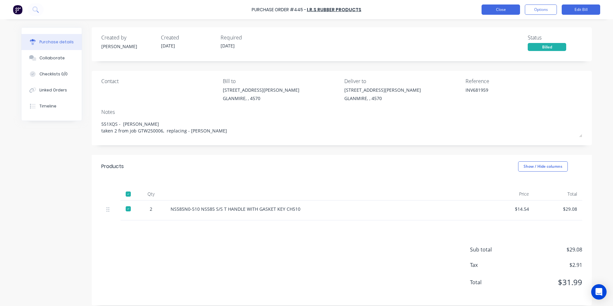
click at [500, 11] on button "Close" at bounding box center [501, 9] width 38 height 10
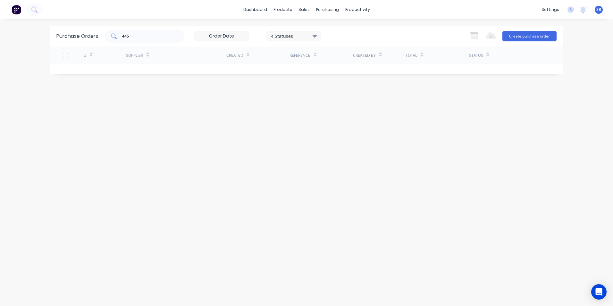
click at [132, 39] on input "445" at bounding box center [148, 36] width 53 height 6
type input "456"
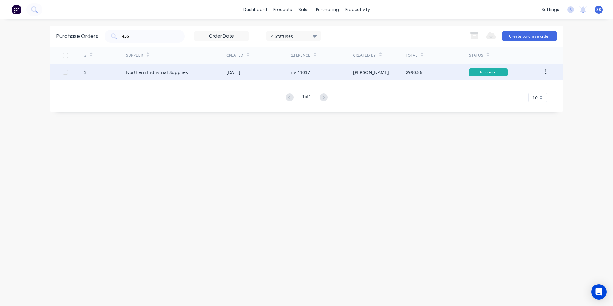
click at [392, 74] on div "[PERSON_NAME]" at bounding box center [379, 72] width 53 height 16
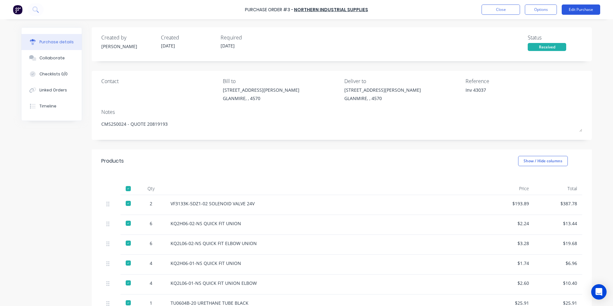
click at [573, 9] on button "Edit Purchase" at bounding box center [581, 9] width 38 height 10
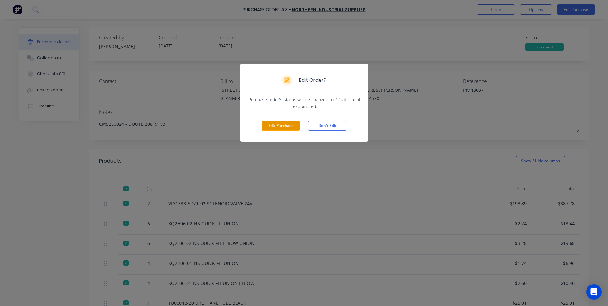
click at [274, 129] on button "Edit Purchase" at bounding box center [281, 126] width 38 height 10
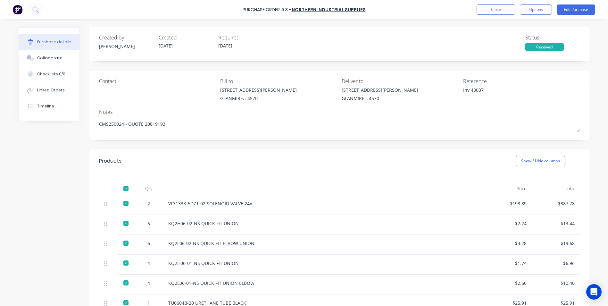
type textarea "x"
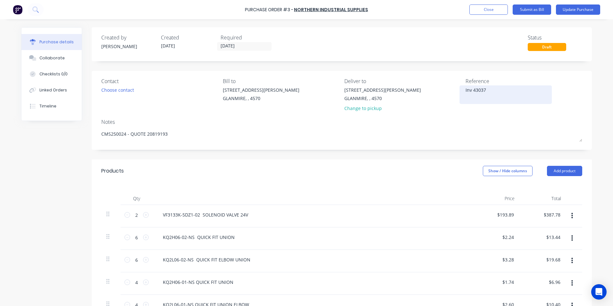
click at [471, 91] on textarea "Inv 43037" at bounding box center [506, 94] width 80 height 14
type textarea "43037"
type textarea "x"
type textarea "43037"
click at [575, 13] on button "Update Purchase" at bounding box center [578, 9] width 44 height 10
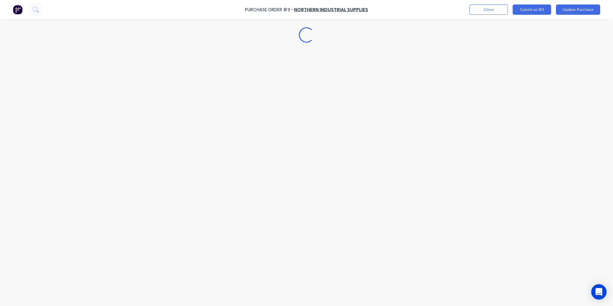
type textarea "x"
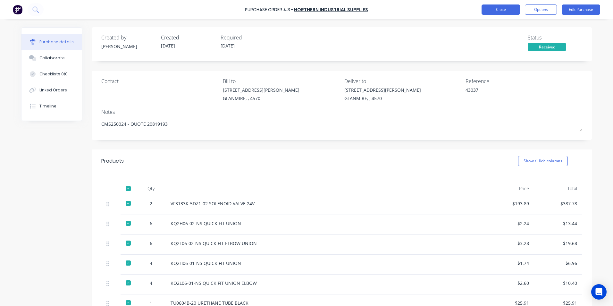
click at [491, 9] on button "Close" at bounding box center [501, 9] width 38 height 10
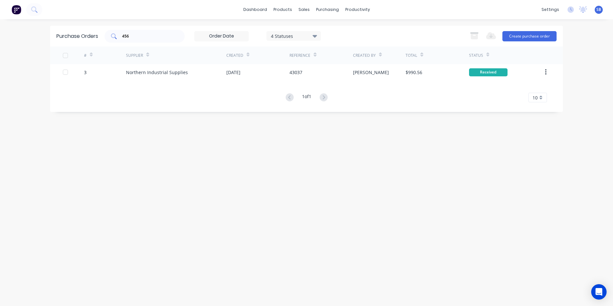
click at [146, 39] on input "456" at bounding box center [148, 36] width 53 height 6
type input "4"
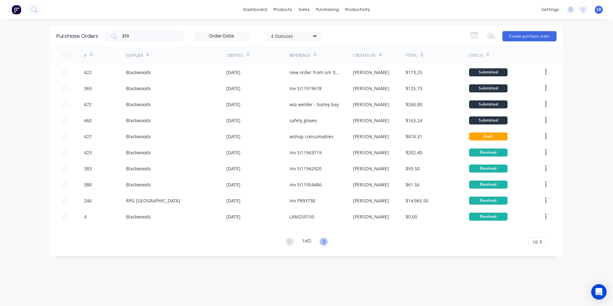
click at [324, 240] on icon at bounding box center [324, 242] width 8 height 8
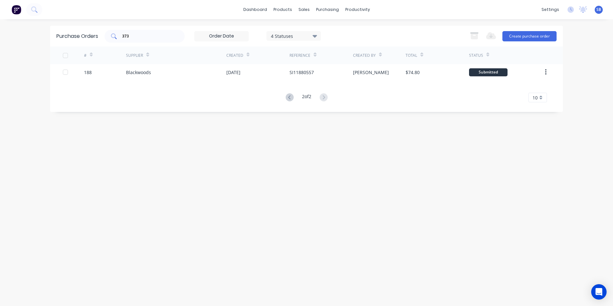
click at [135, 38] on input "373" at bounding box center [148, 36] width 53 height 6
type input "3"
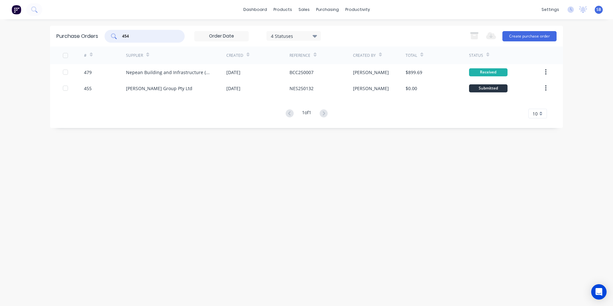
type input "454"
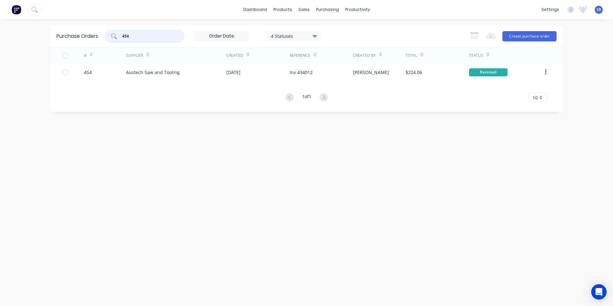
click at [156, 38] on input "454" at bounding box center [148, 36] width 53 height 6
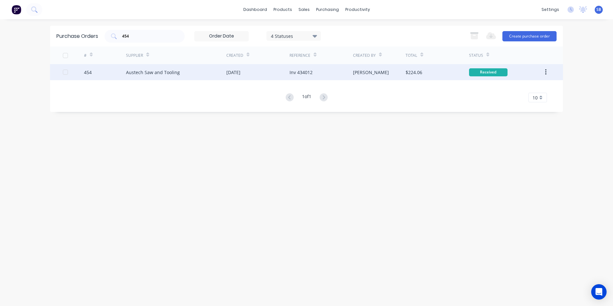
click at [360, 73] on div "[PERSON_NAME]" at bounding box center [371, 72] width 36 height 7
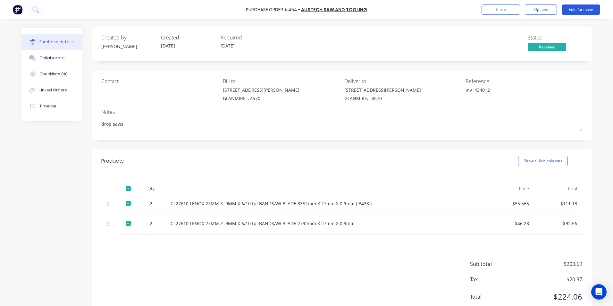
click at [567, 12] on button "Edit Purchase" at bounding box center [581, 9] width 38 height 10
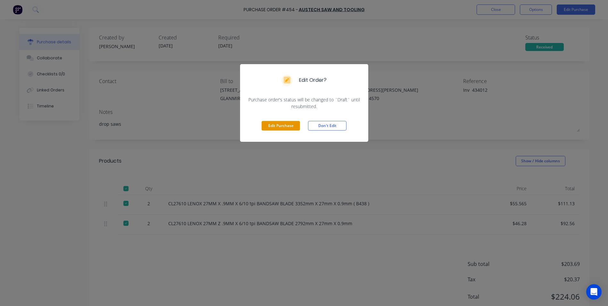
click at [273, 122] on button "Edit Purchase" at bounding box center [281, 126] width 38 height 10
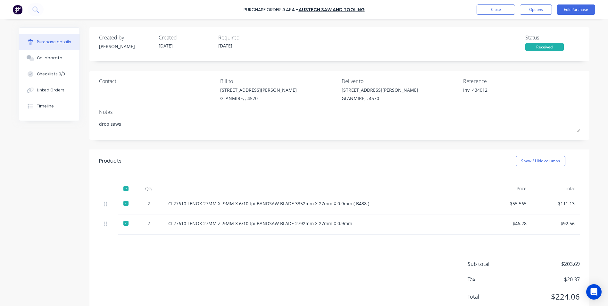
type textarea "x"
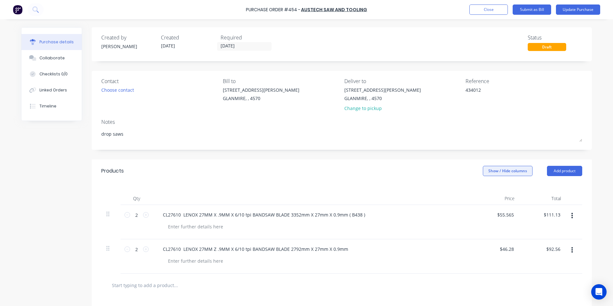
type textarea "434012"
type textarea "x"
type textarea "434012"
click at [488, 170] on button "Show / Hide columns" at bounding box center [508, 171] width 50 height 10
click at [487, 190] on span at bounding box center [485, 191] width 5 height 5
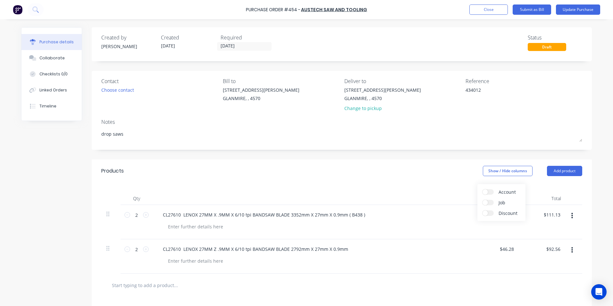
click at [483, 189] on input "Account" at bounding box center [483, 189] width 0 height 0
click at [451, 211] on div "Select..." at bounding box center [465, 215] width 38 height 10
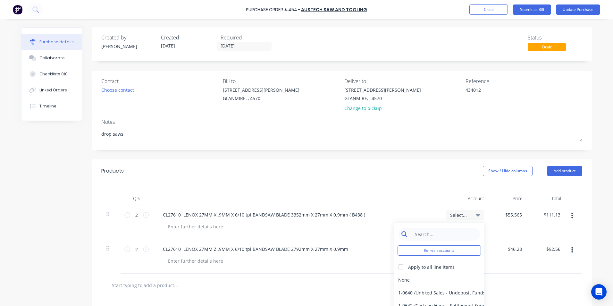
type textarea "x"
click at [439, 235] on input at bounding box center [444, 234] width 66 height 13
type input "CONSUM"
click at [453, 280] on div "6-0462 / Tools & Hware-W/S Consum" at bounding box center [439, 279] width 90 height 13
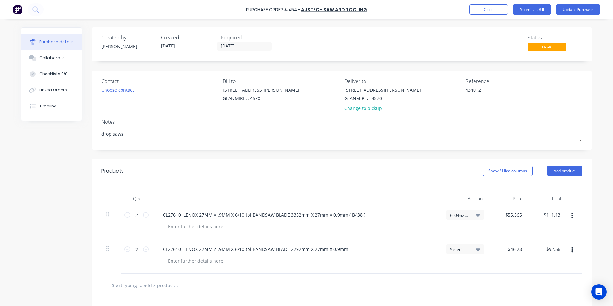
click at [454, 252] on div "Select..." at bounding box center [465, 249] width 38 height 10
type textarea "x"
click at [447, 267] on input at bounding box center [444, 268] width 66 height 13
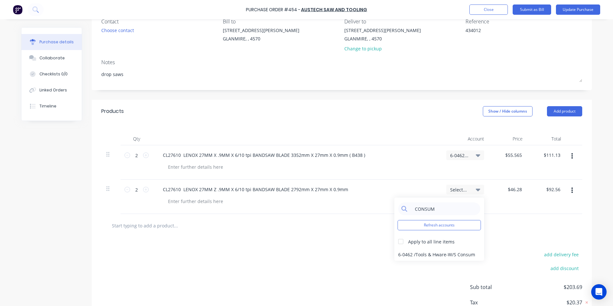
scroll to position [103, 0]
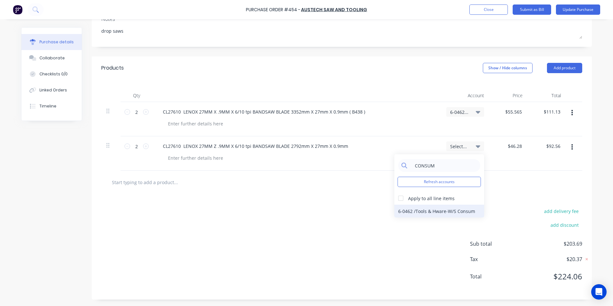
type input "CONSUM"
click at [404, 215] on div "6-0462 / Tools & Hware-W/S Consum" at bounding box center [439, 211] width 90 height 13
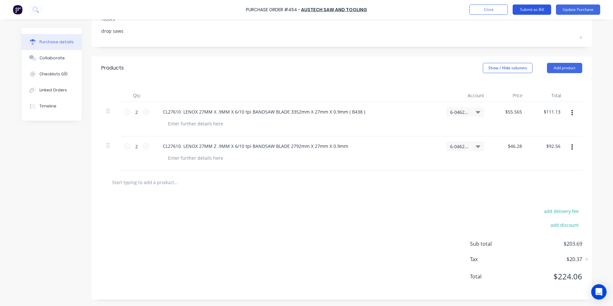
click at [543, 11] on button "Submit as Bill" at bounding box center [532, 9] width 38 height 10
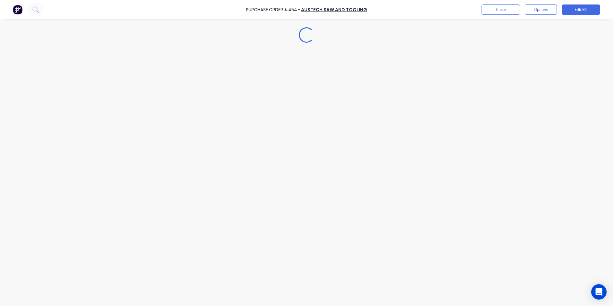
type textarea "x"
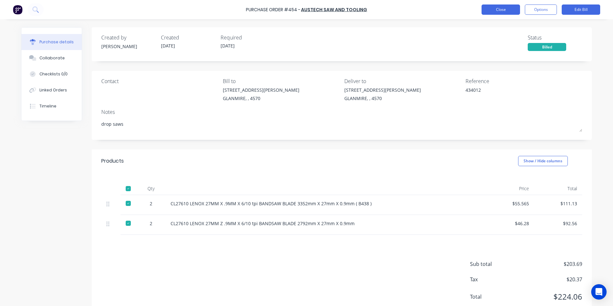
click at [499, 10] on button "Close" at bounding box center [501, 9] width 38 height 10
